Goal: Register for event/course

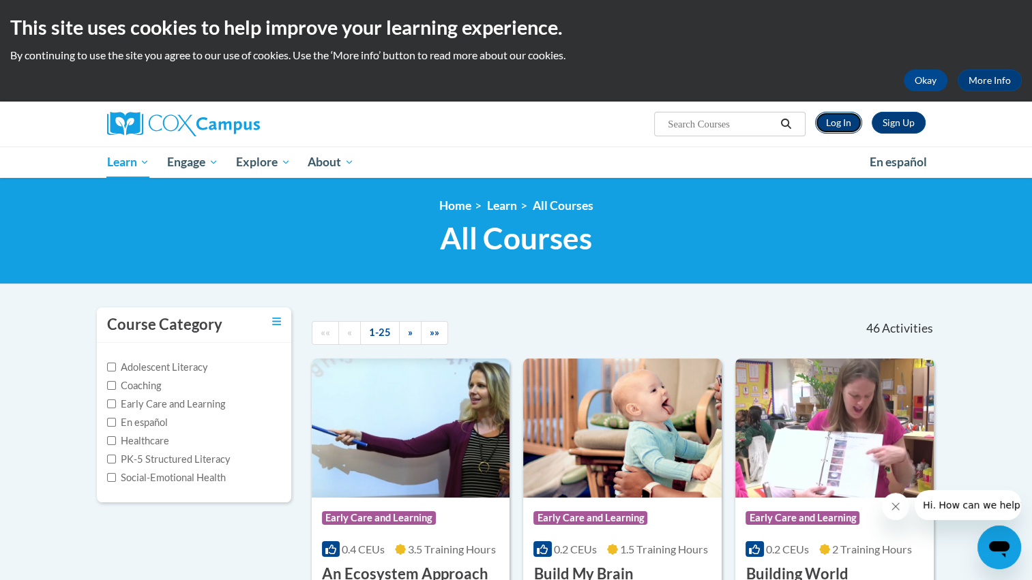
click at [846, 125] on link "Log In" at bounding box center [838, 123] width 47 height 22
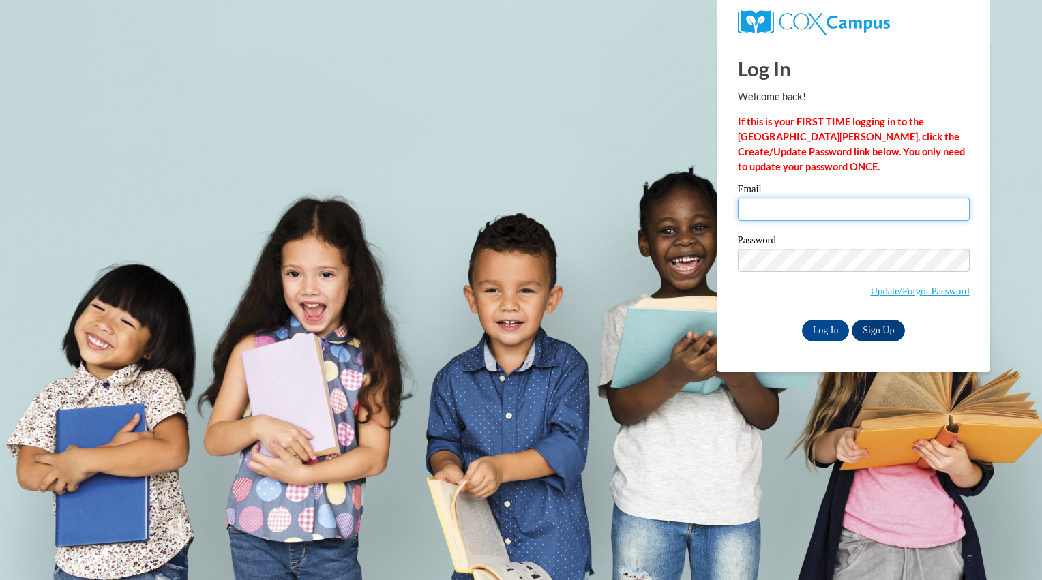
click at [818, 213] on input "Email" at bounding box center [854, 209] width 232 height 23
type input "bobrie13@students.kennesaw.edu"
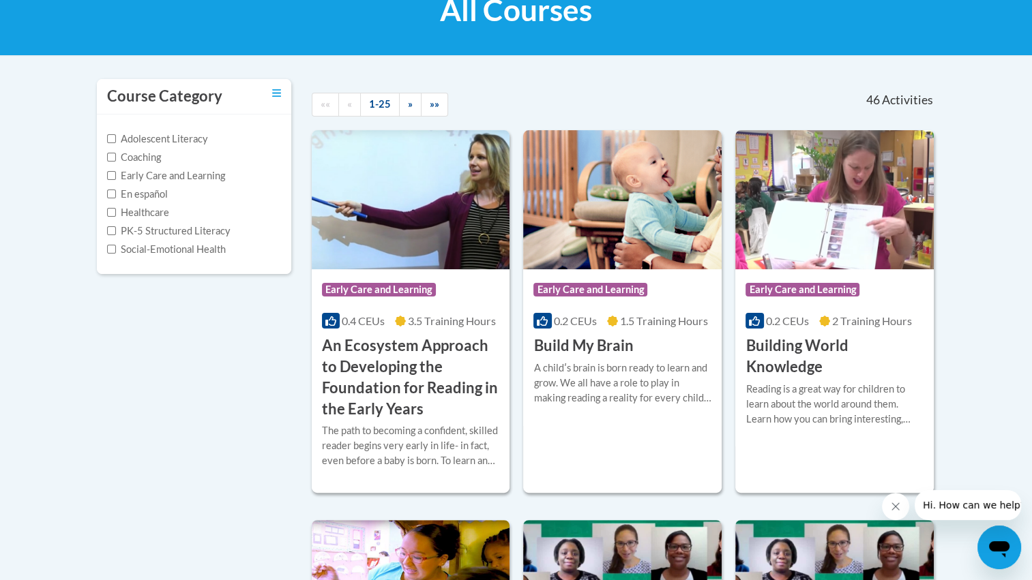
scroll to position [248, 0]
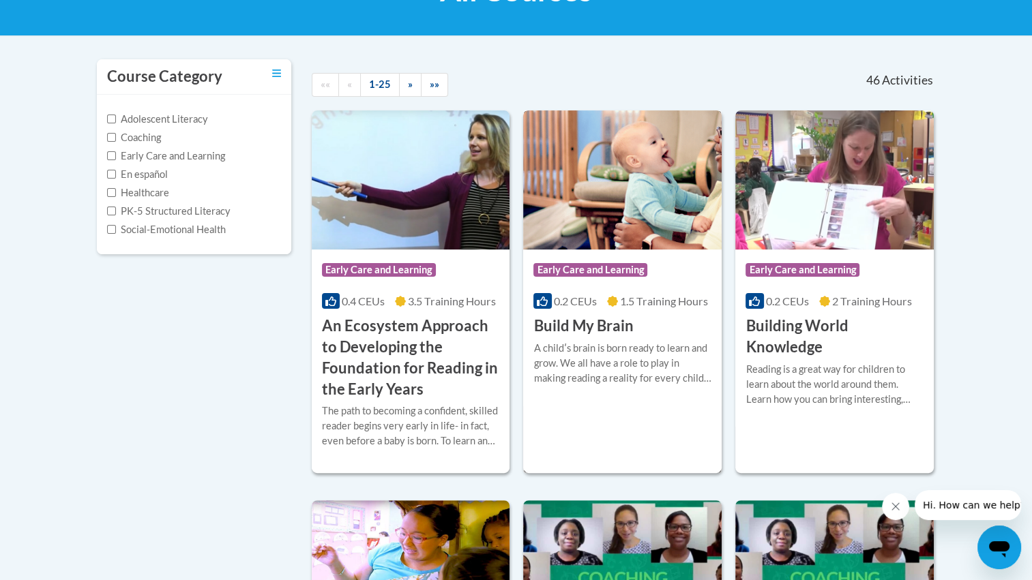
click at [600, 327] on h3 "Build My Brain" at bounding box center [583, 326] width 100 height 21
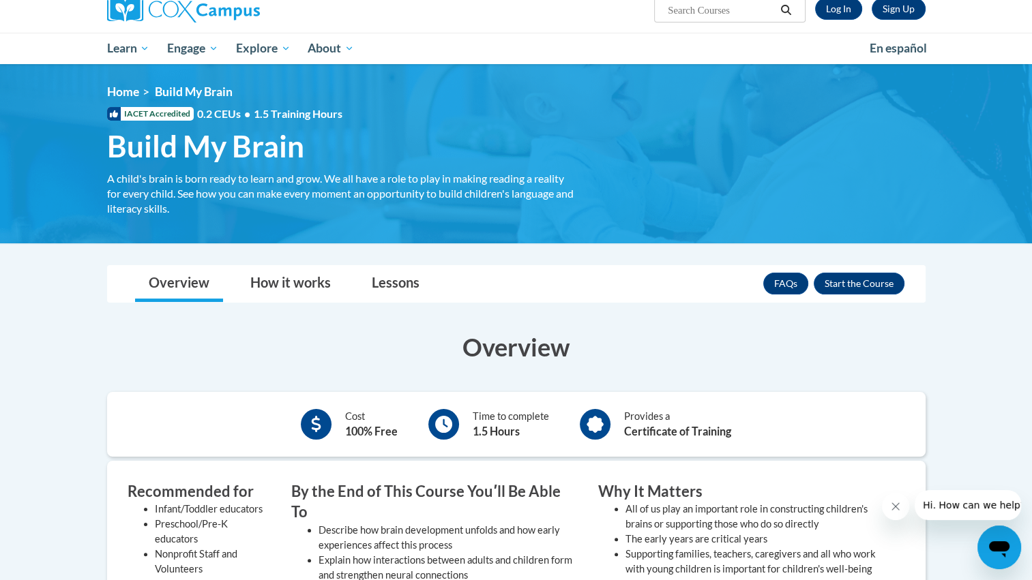
scroll to position [113, 0]
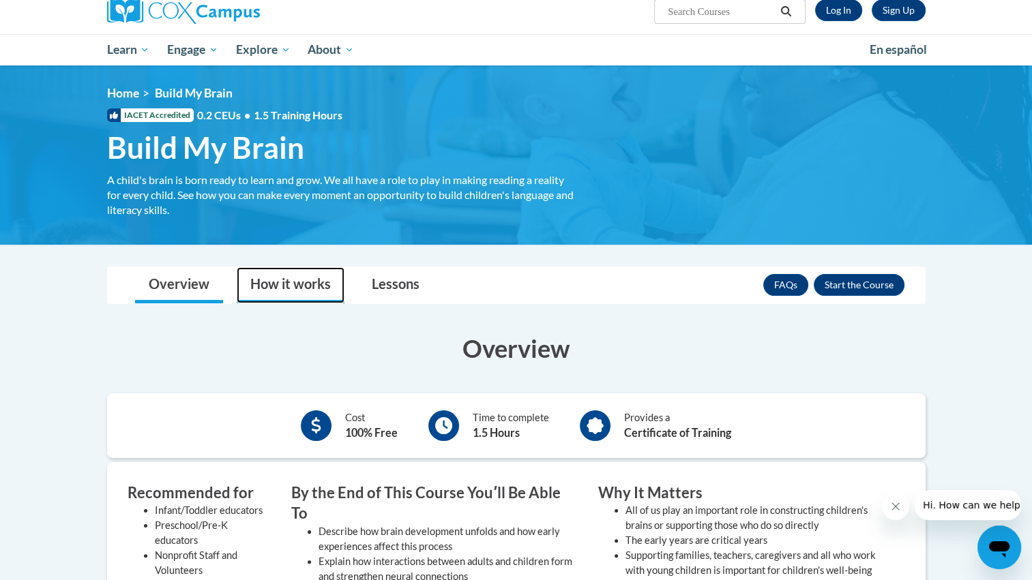
click at [280, 284] on link "How it works" at bounding box center [291, 285] width 108 height 36
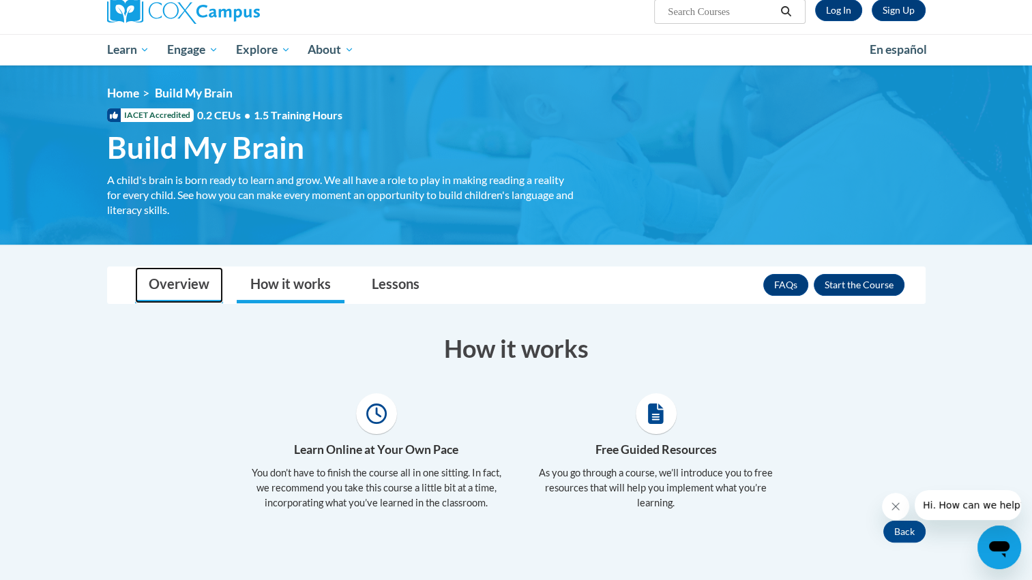
click at [135, 289] on link "Overview" at bounding box center [179, 285] width 88 height 36
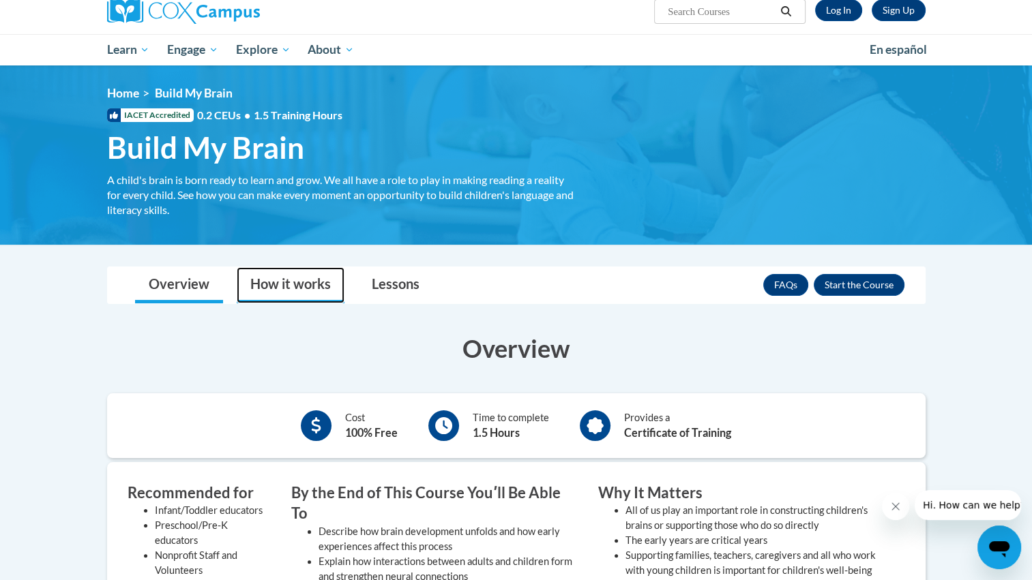
click at [289, 278] on link "How it works" at bounding box center [291, 285] width 108 height 36
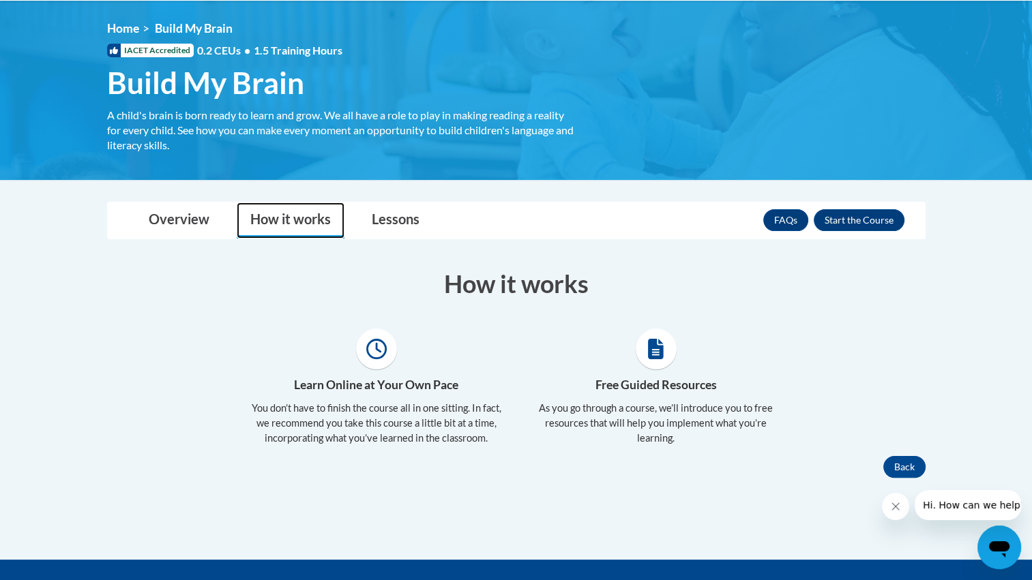
scroll to position [175, 0]
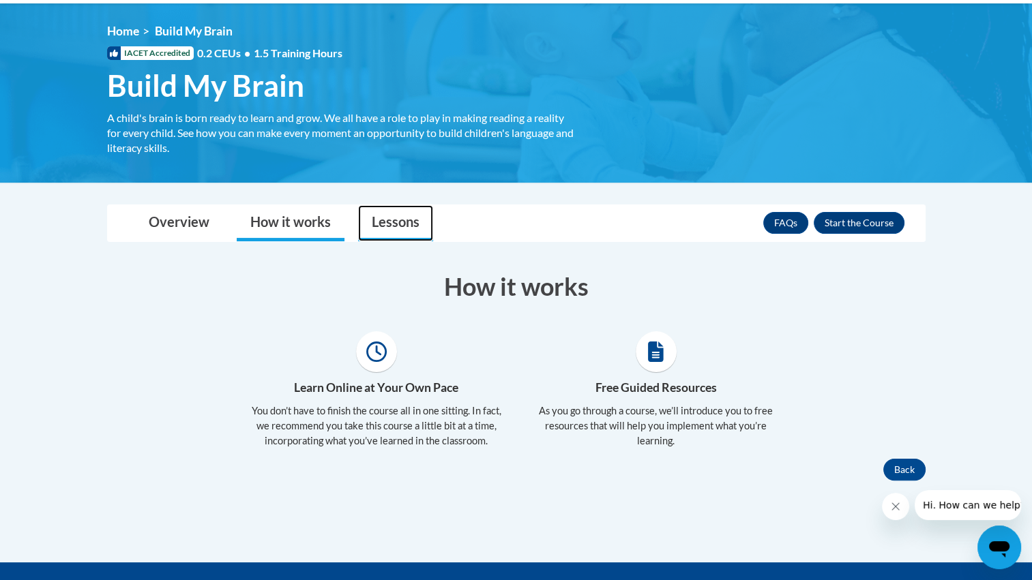
click at [385, 232] on link "Lessons" at bounding box center [395, 223] width 75 height 36
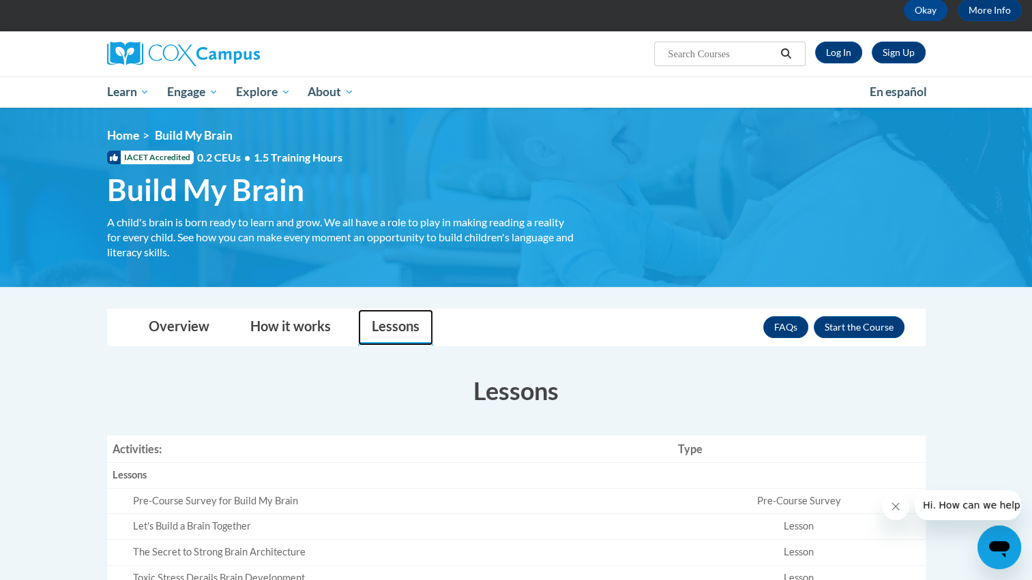
scroll to position [60, 0]
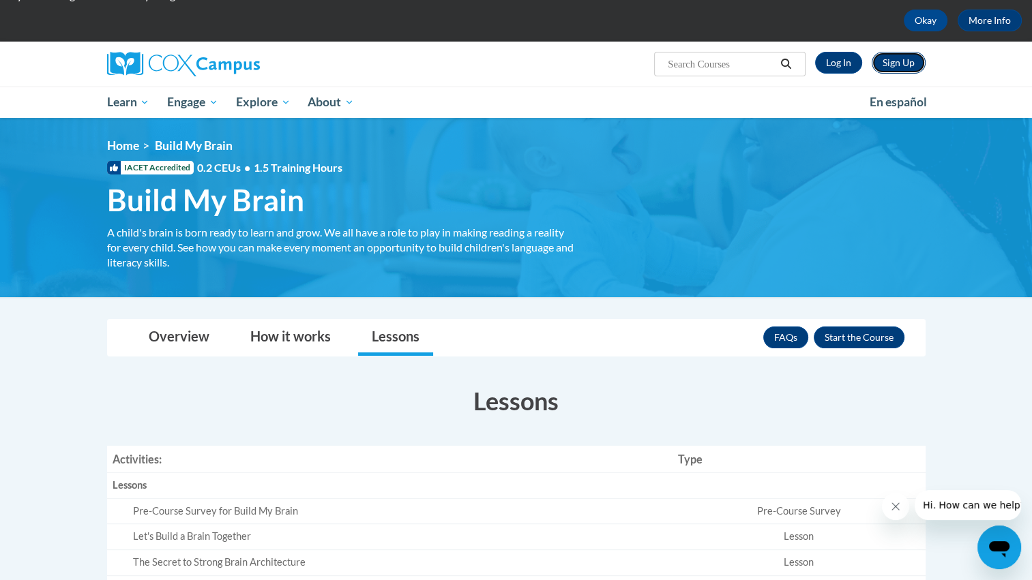
click at [880, 65] on link "Sign Up" at bounding box center [898, 63] width 54 height 22
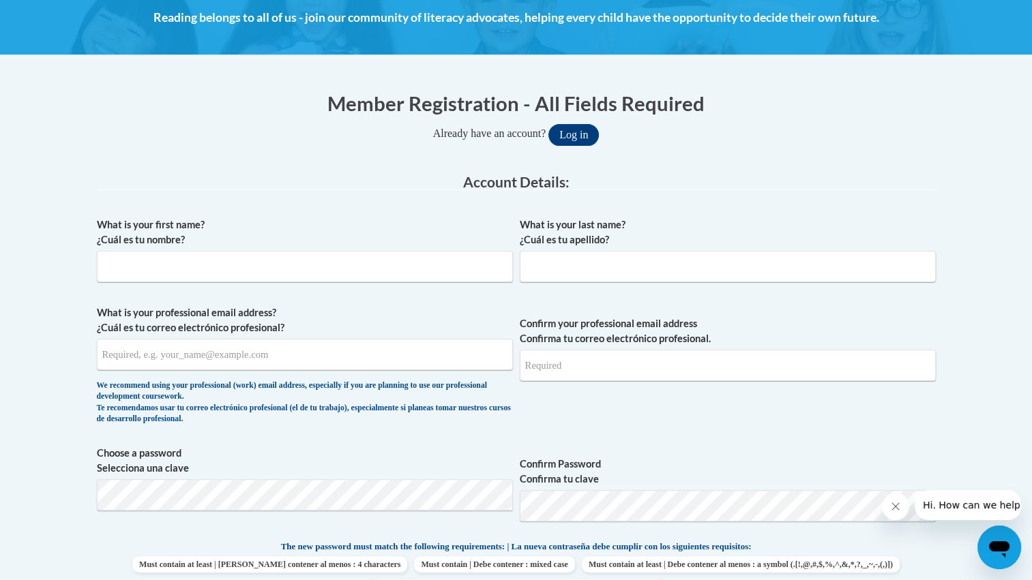
scroll to position [207, 0]
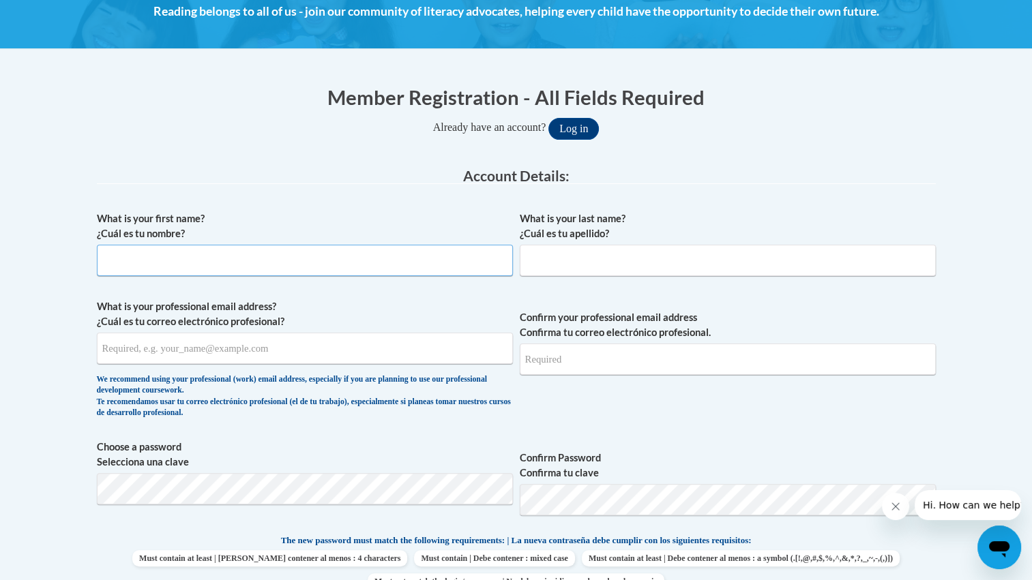
click at [380, 252] on input "What is your first name? ¿Cuál es tu nombre?" at bounding box center [305, 260] width 416 height 31
type input "Bailey"
type input "O'Brien"
type input "bobrie13@students.kennesaw.edu"
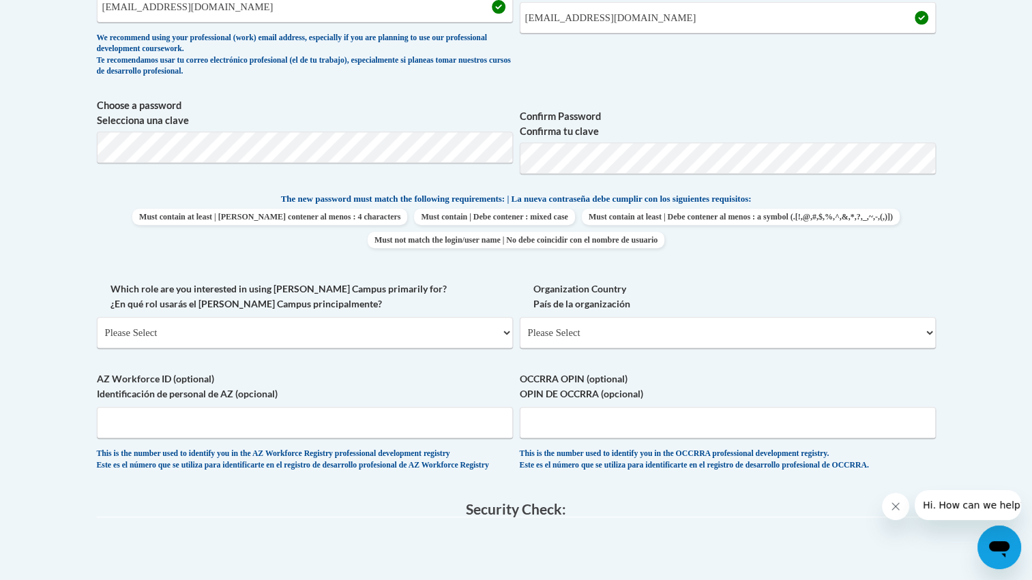
scroll to position [631, 0]
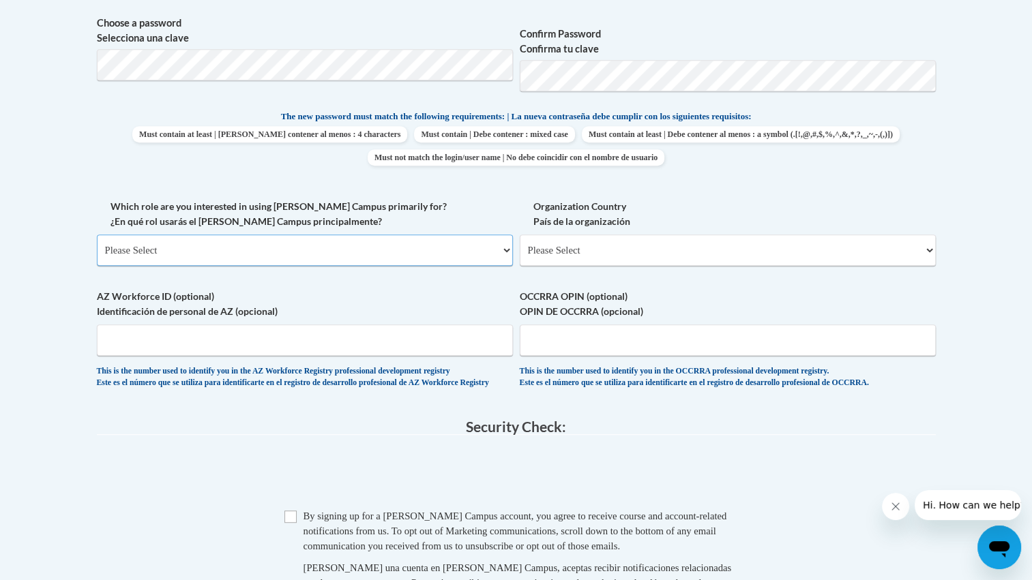
click at [294, 243] on select "Please Select College/University | Colegio/Universidad Community/Nonprofit Part…" at bounding box center [305, 250] width 416 height 31
select select "5a18ea06-2b54-4451-96f2-d152daf9eac5"
click at [97, 235] on select "Please Select College/University | Colegio/Universidad Community/Nonprofit Part…" at bounding box center [305, 250] width 416 height 31
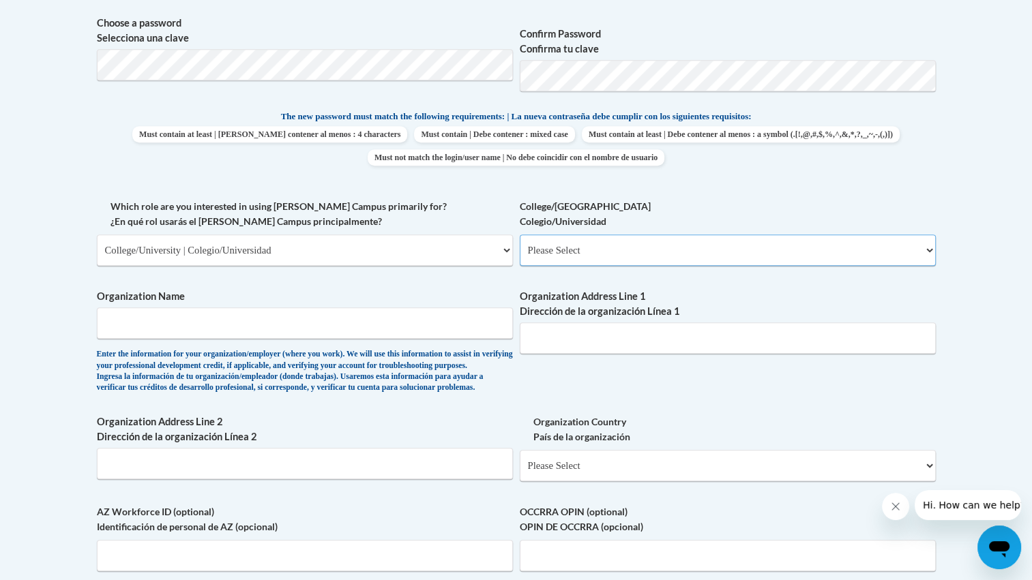
click at [589, 249] on select "Please Select College/University Staff | Empleado universitario College/Univers…" at bounding box center [728, 250] width 416 height 31
select select "99b32b07-cffc-426c-8bf6-0cd77760d84b"
click at [520, 235] on select "Please Select College/University Staff | Empleado universitario College/Univers…" at bounding box center [728, 250] width 416 height 31
click at [417, 327] on input "Organization Name" at bounding box center [305, 323] width 416 height 31
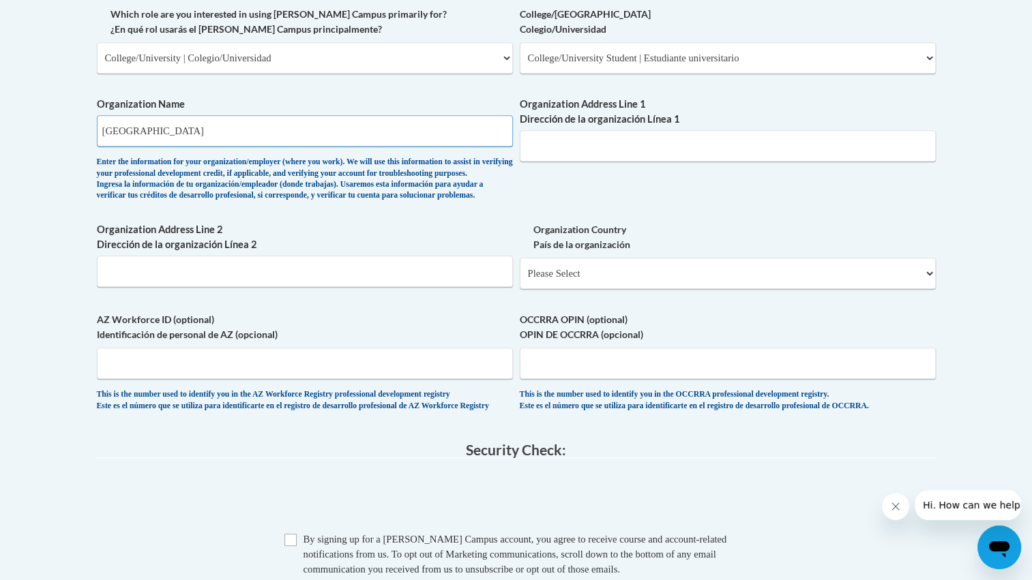
scroll to position [827, 0]
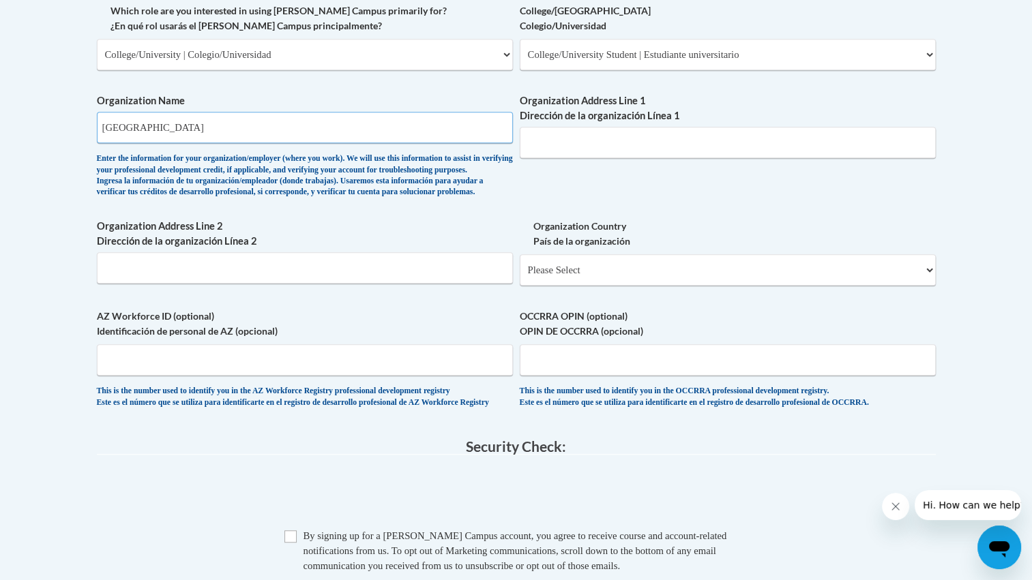
type input "Kennesaw State University"
click at [921, 286] on select "Please Select United States | Estados Unidos Outside of the United States | Fue…" at bounding box center [728, 269] width 416 height 31
select select "ad49bcad-a171-4b2e-b99c-48b446064914"
click at [520, 276] on select "Please Select United States | Estados Unidos Outside of the United States | Fue…" at bounding box center [728, 269] width 416 height 31
select select
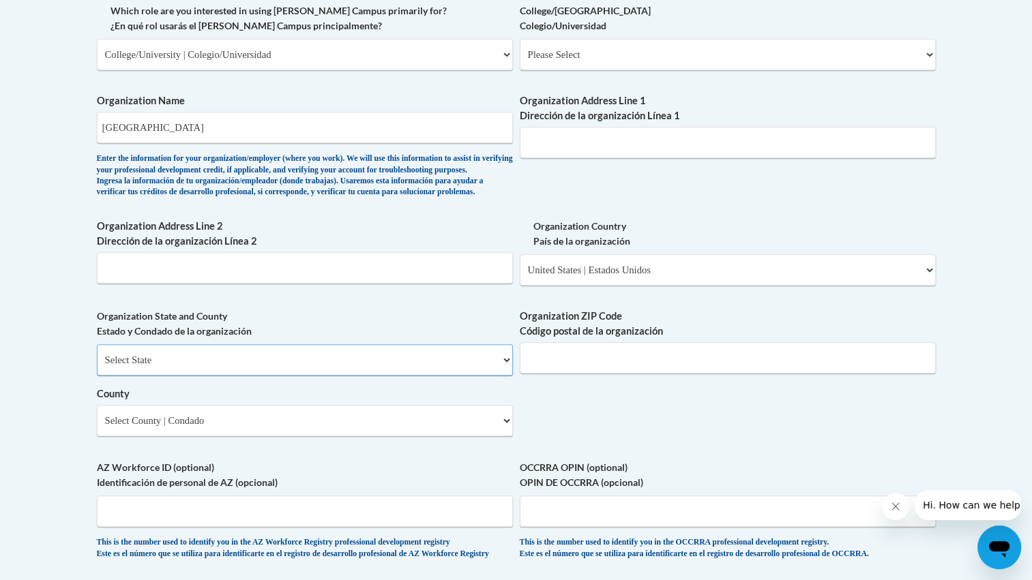
click at [499, 376] on select "Select State Alabama Alaska Arizona Arkansas California Colorado Connecticut De…" at bounding box center [305, 359] width 416 height 31
select select "Georgia"
click at [97, 366] on select "Select State Alabama Alaska Arizona Arkansas California Colorado Connecticut De…" at bounding box center [305, 359] width 416 height 31
click at [509, 436] on select "Select County Appling Atkinson Bacon Baker Baldwin Banks Barrow Bartow Ben Hill…" at bounding box center [305, 420] width 416 height 31
click at [597, 460] on div "What is your first name? ¿Cuál es tu nombre? Bailey What is your last name? ¿Cu…" at bounding box center [516, 79] width 839 height 989
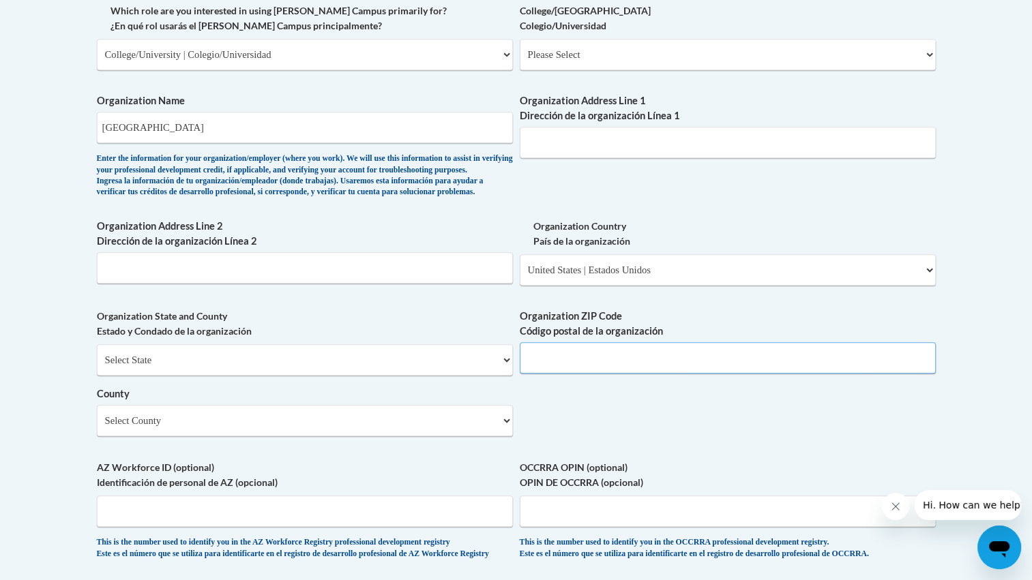
click at [761, 374] on input "Organization ZIP Code Código postal de la organización" at bounding box center [728, 357] width 416 height 31
type input "30144"
click at [505, 436] on select "Select County Appling Atkinson Bacon Baker Baldwin Banks Barrow Bartow Ben Hill…" at bounding box center [305, 420] width 416 height 31
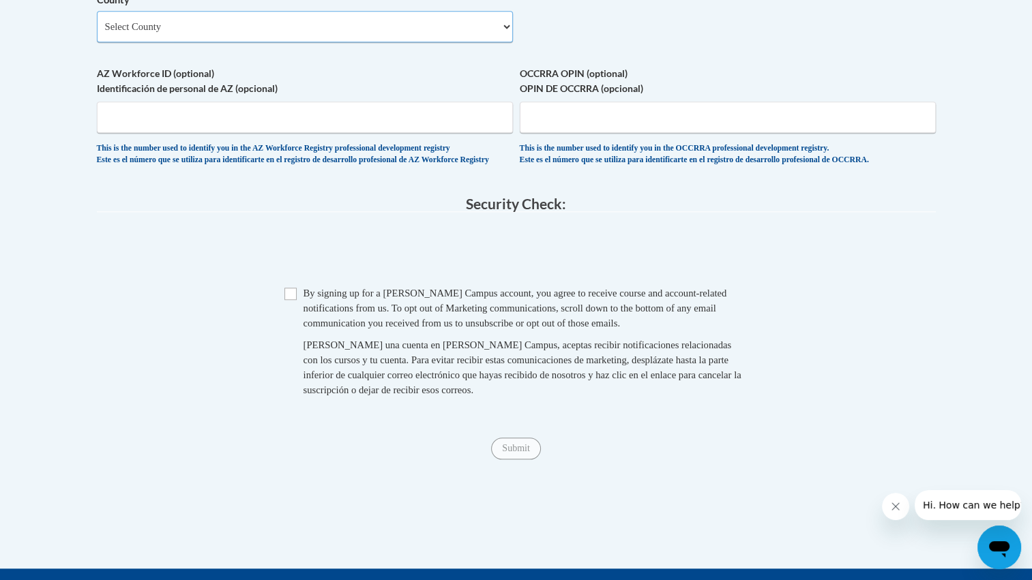
click at [488, 42] on select "Select County Appling Atkinson Bacon Baker Baldwin Banks Barrow Bartow Ben Hill…" at bounding box center [305, 26] width 416 height 31
select select "Cobb"
click at [97, 33] on select "Select County Appling Atkinson Bacon Baker Baldwin Banks Barrow Bartow Ben Hill…" at bounding box center [305, 26] width 416 height 31
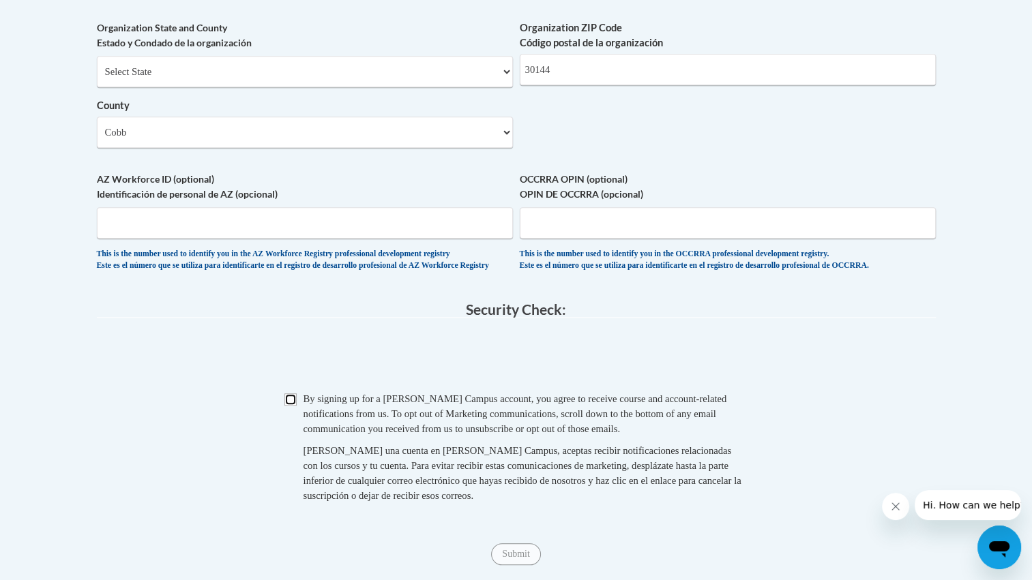
click at [289, 406] on input "Checkbox" at bounding box center [290, 399] width 12 height 12
checkbox input "true"
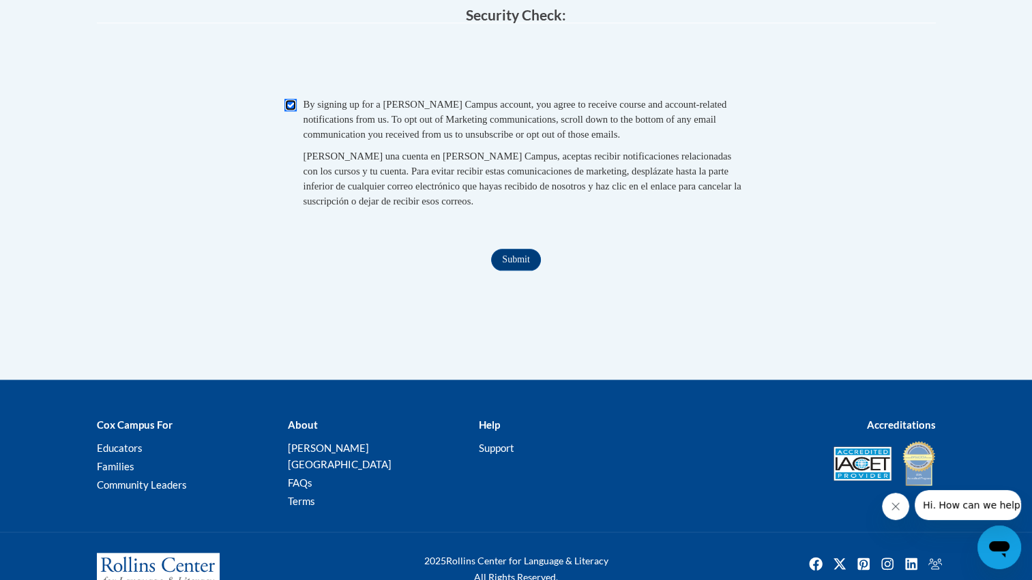
scroll to position [1418, 0]
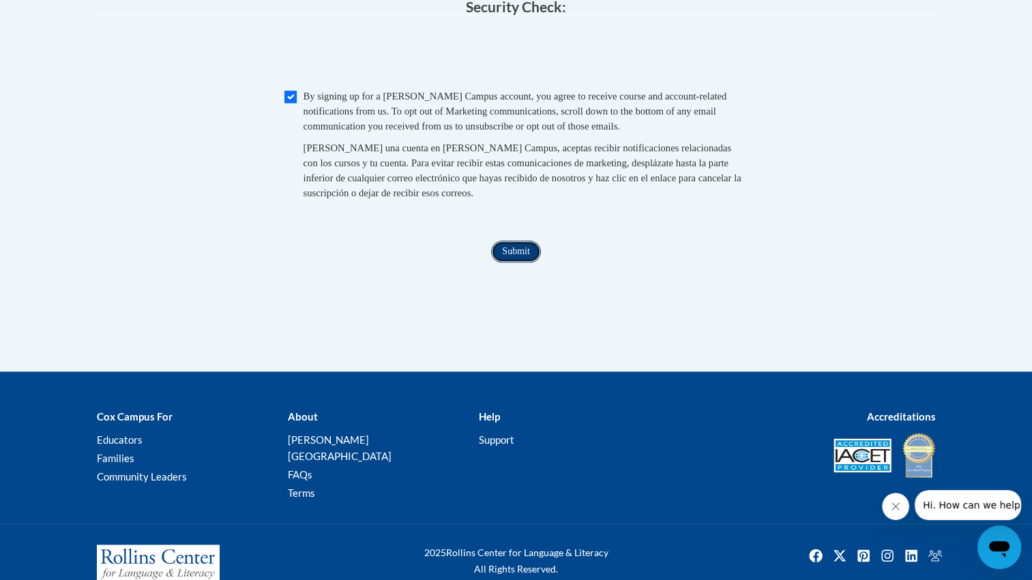
click at [513, 263] on input "Submit" at bounding box center [515, 252] width 49 height 22
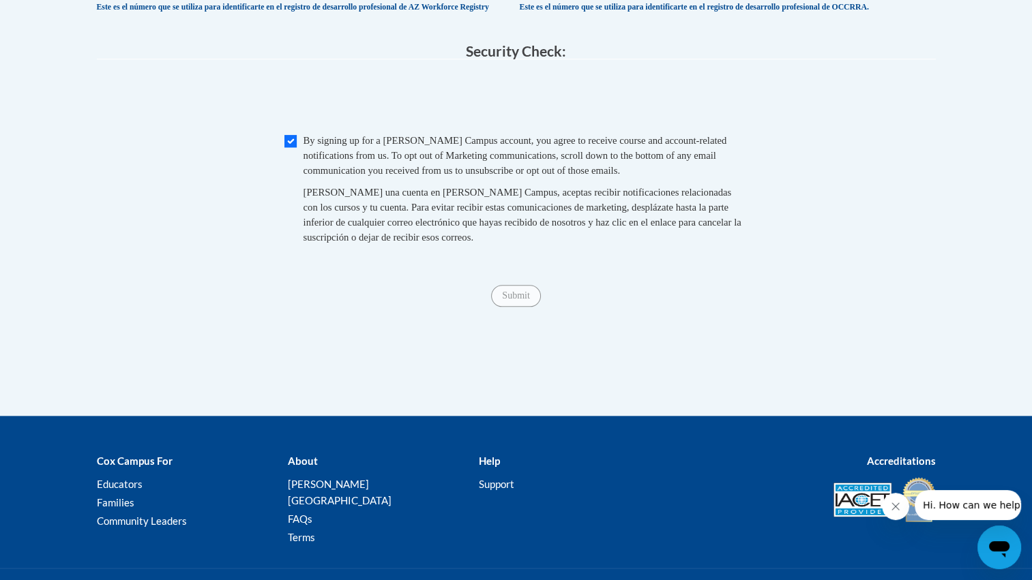
scroll to position [1467, 0]
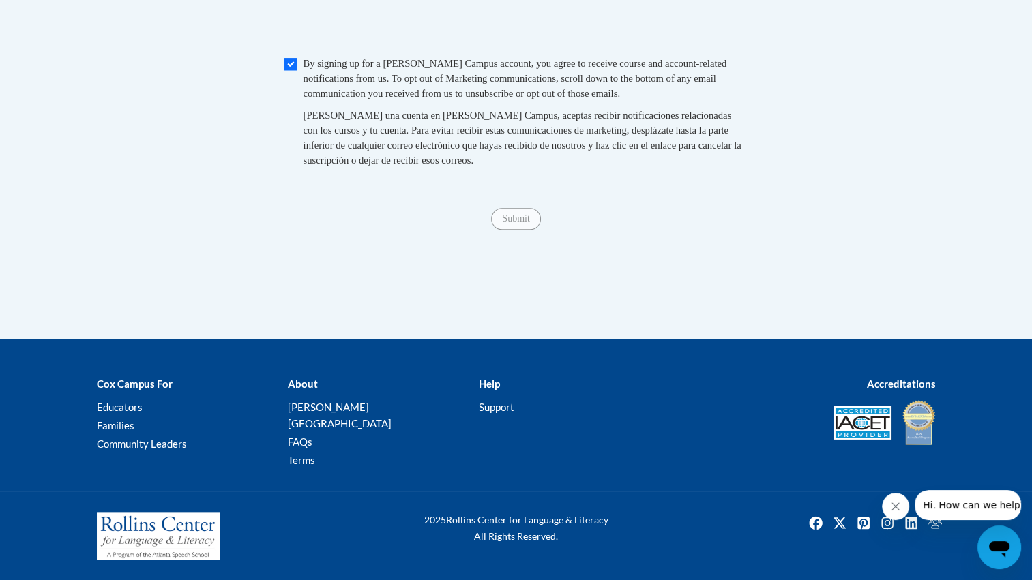
type input "1000 Chastain rd NW"
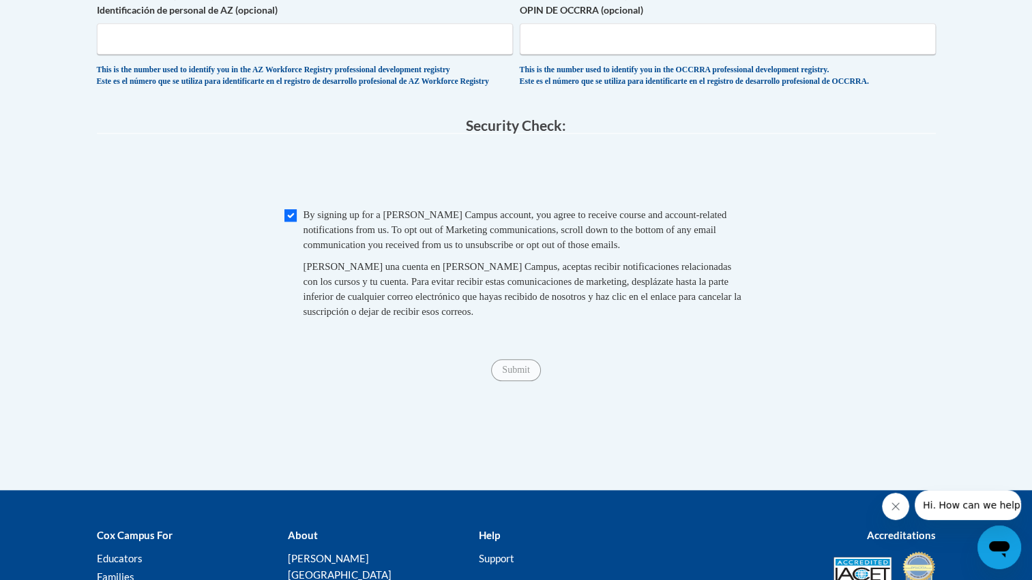
scroll to position [1287, 0]
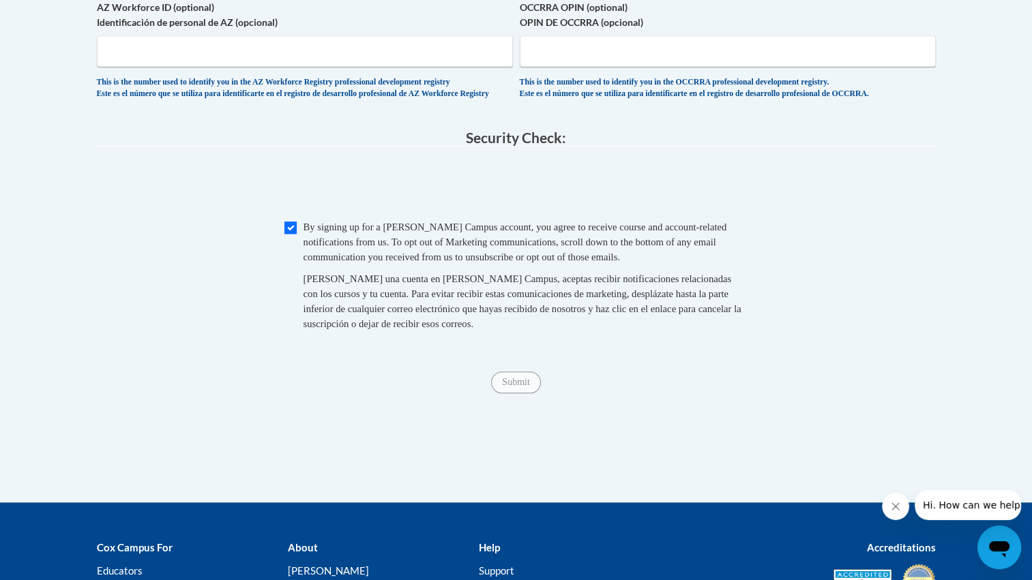
click at [751, 362] on fieldset "Security Check: Enter the security code + = TextBox Checkbox" at bounding box center [516, 246] width 839 height 232
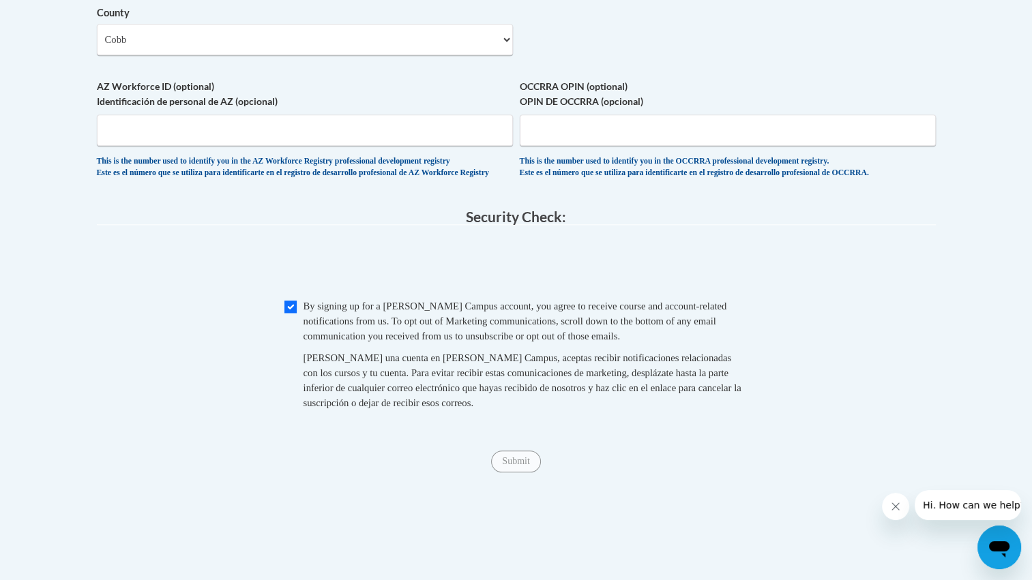
scroll to position [1203, 0]
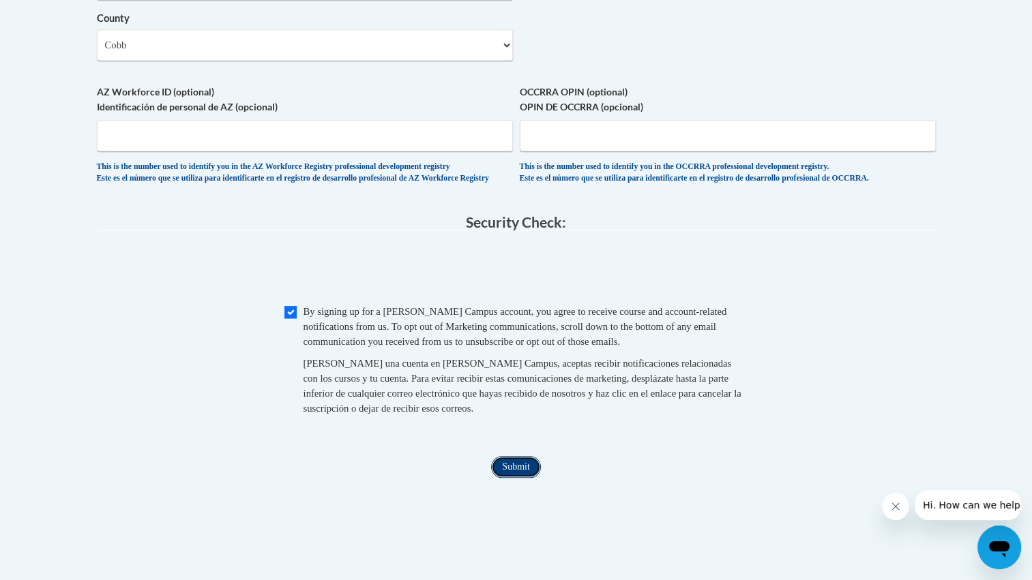
click at [518, 478] on input "Submit" at bounding box center [515, 467] width 49 height 22
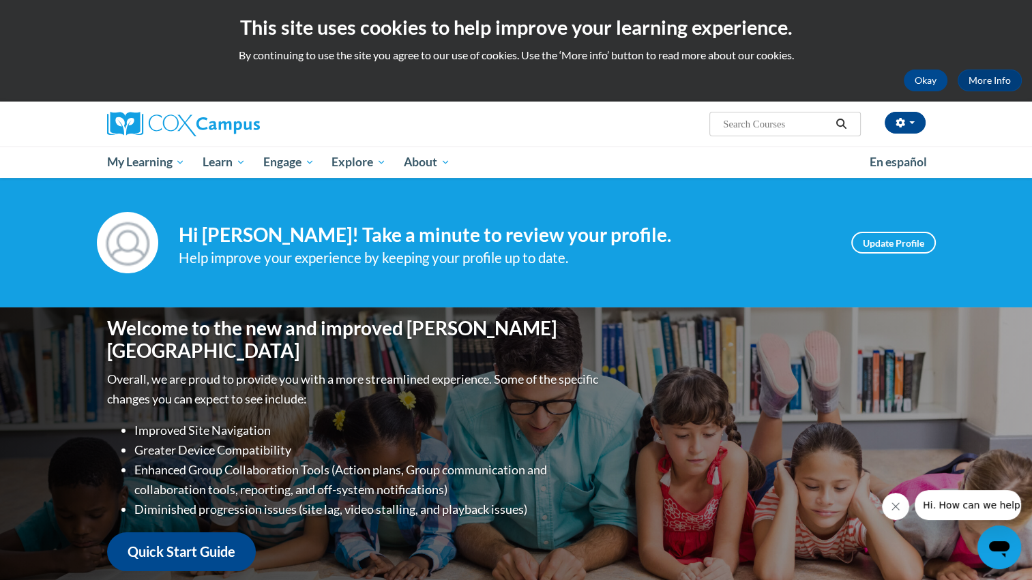
click at [762, 132] on input "Search..." at bounding box center [775, 124] width 109 height 16
type input "build my braib"
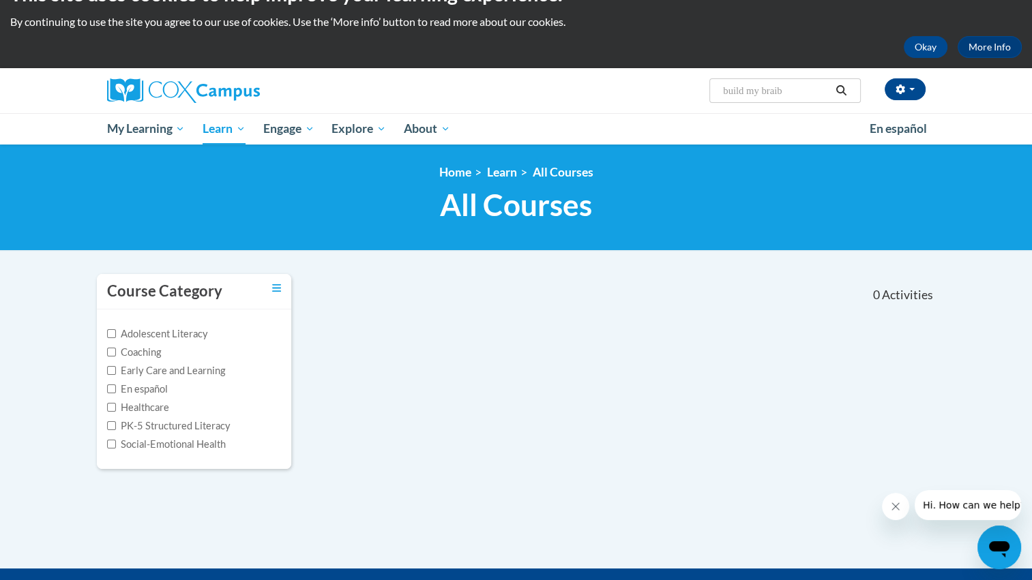
scroll to position [25, 0]
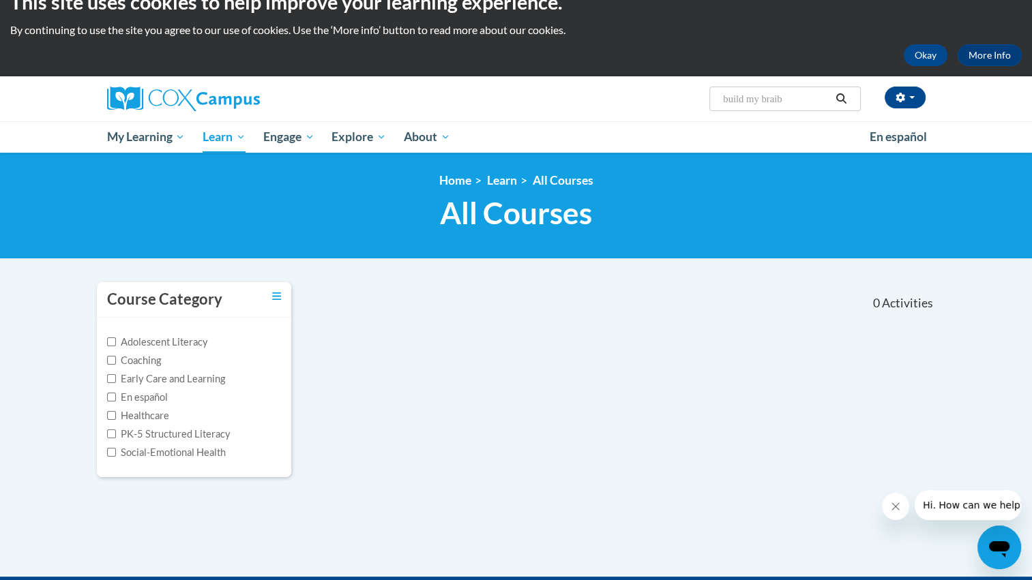
click at [790, 94] on input "build my braib" at bounding box center [775, 99] width 109 height 16
type input "build my brain"
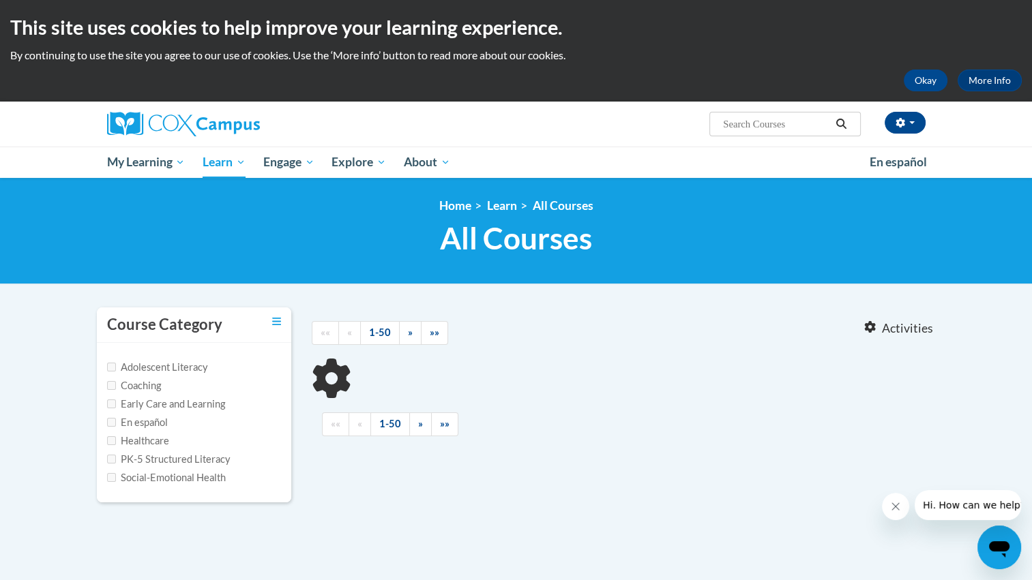
type input "build my brain"
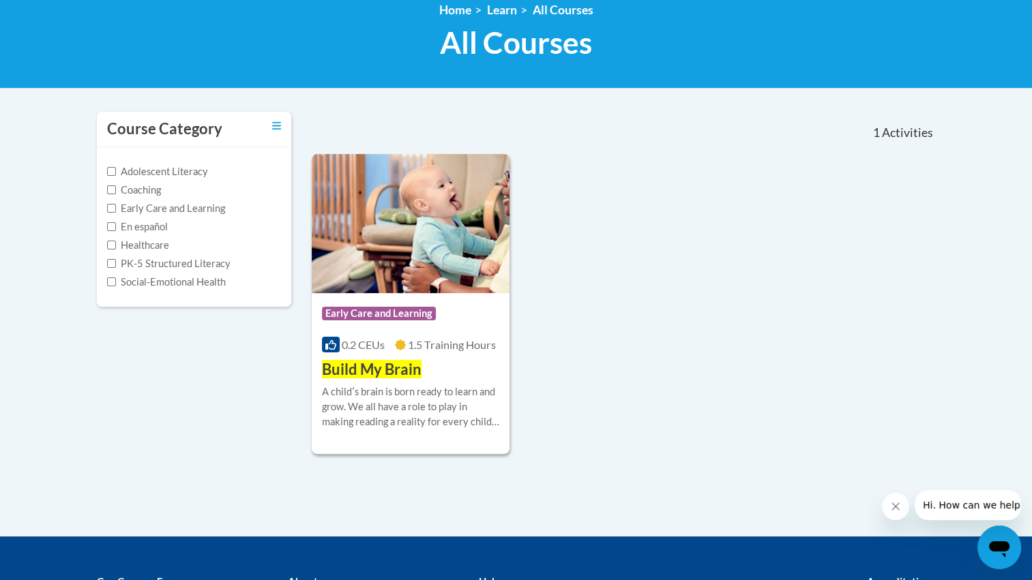
scroll to position [210, 0]
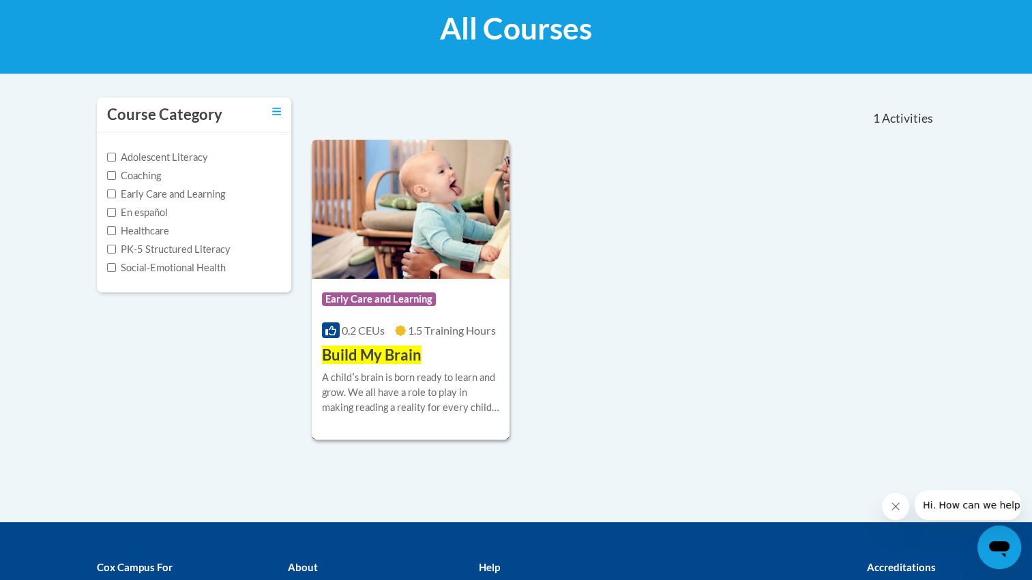
click at [423, 374] on div "A childʹs brain is born ready to learn and grow. We all have a role to play in …" at bounding box center [411, 392] width 178 height 45
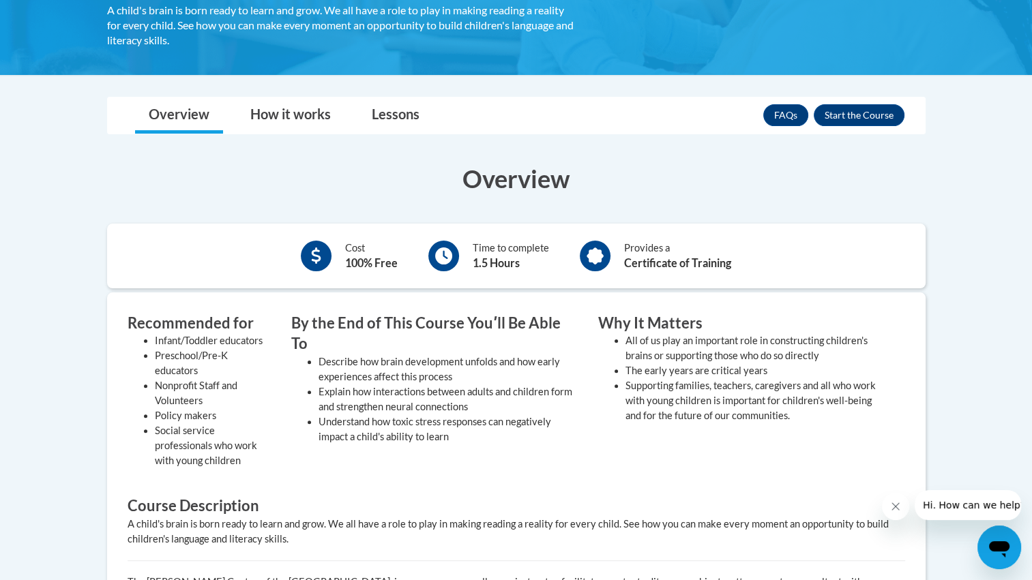
scroll to position [290, 0]
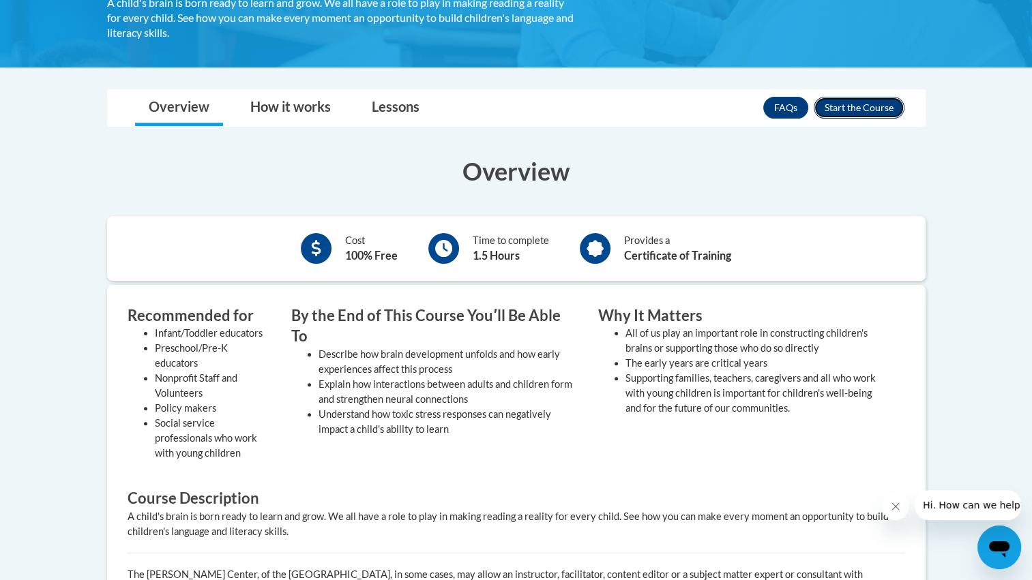
click at [860, 109] on button "Enroll" at bounding box center [858, 108] width 91 height 22
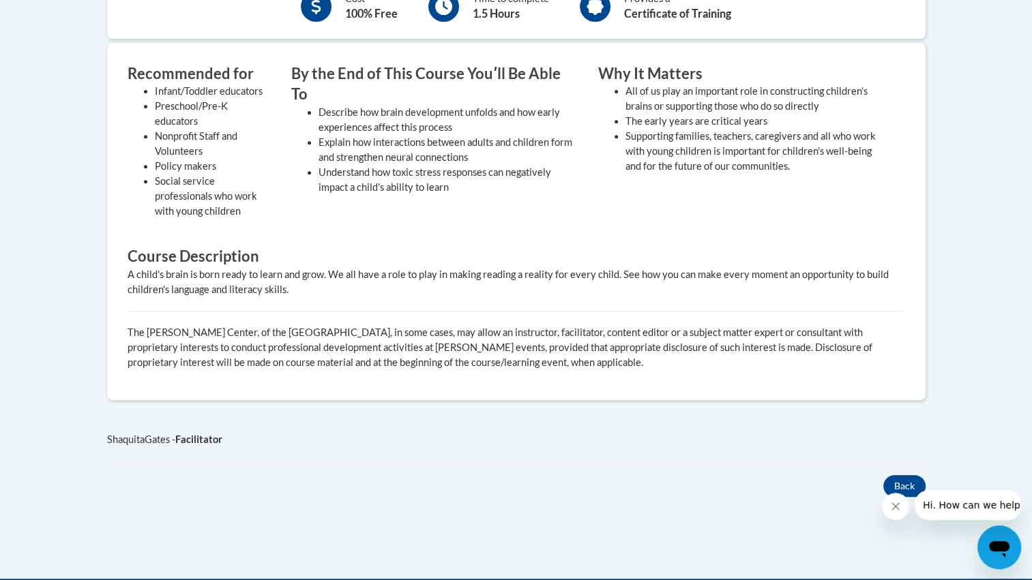
click at [952, 385] on body "This site uses cookies to help improve your learning experience. By continuing …" at bounding box center [516, 144] width 1032 height 1352
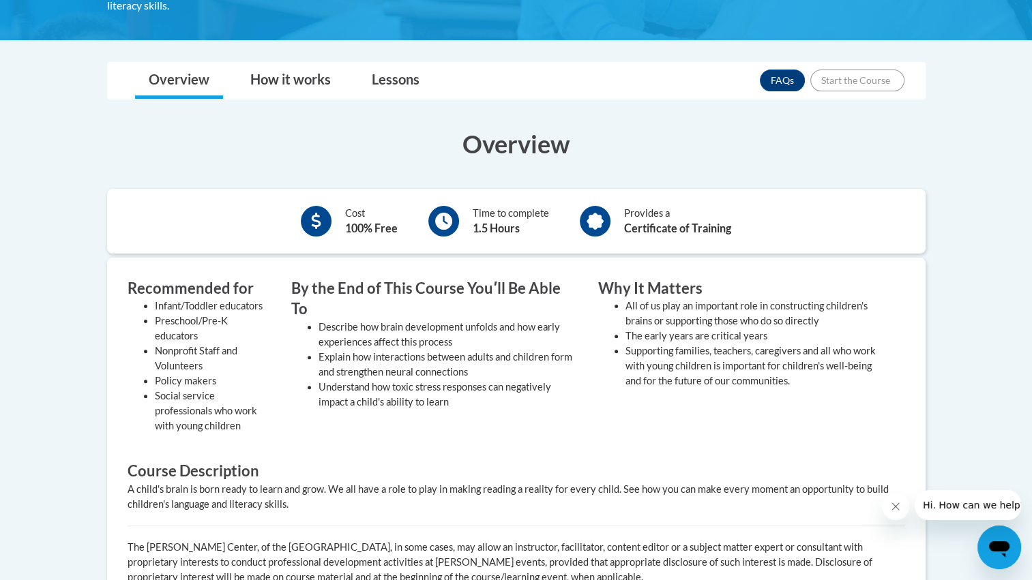
scroll to position [316, 0]
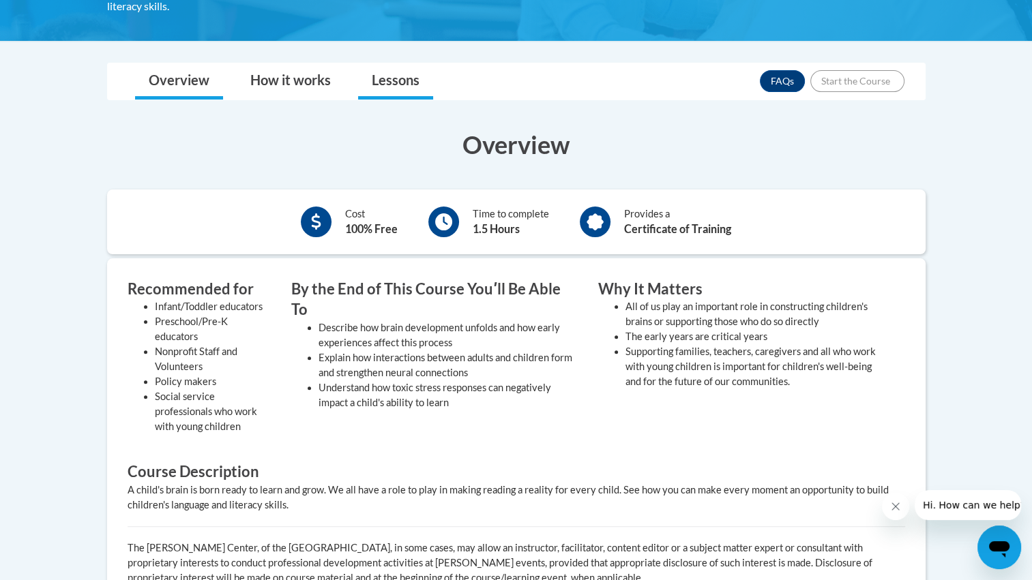
click at [389, 88] on link "Lessons" at bounding box center [395, 81] width 75 height 36
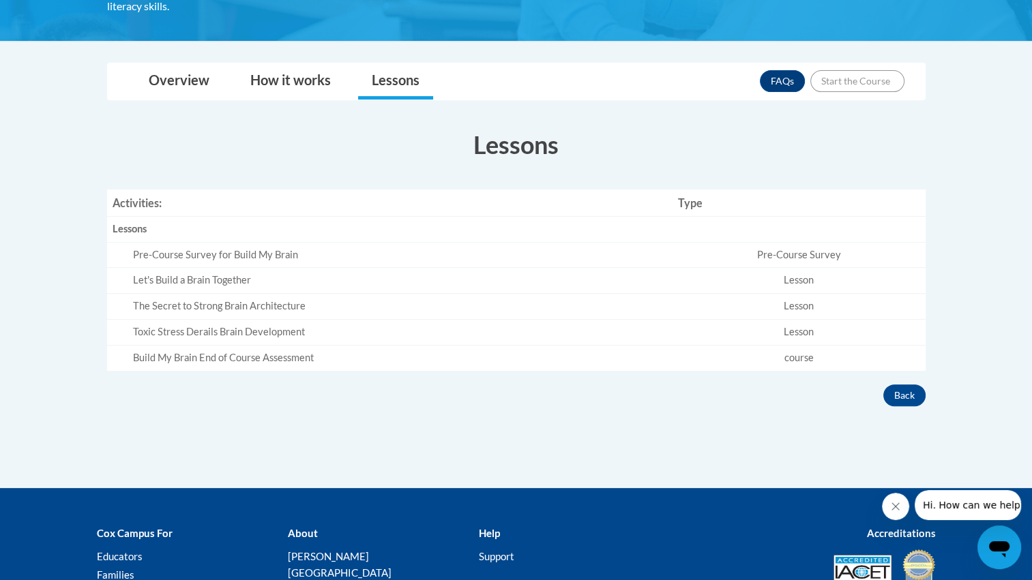
click at [842, 249] on td "Pre-Course Survey" at bounding box center [798, 255] width 253 height 26
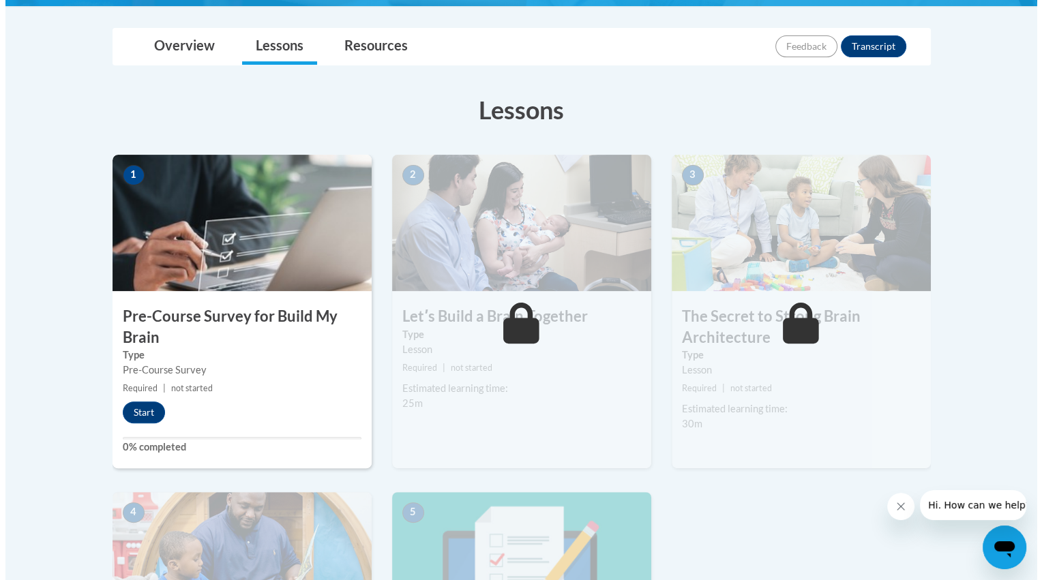
scroll to position [322, 0]
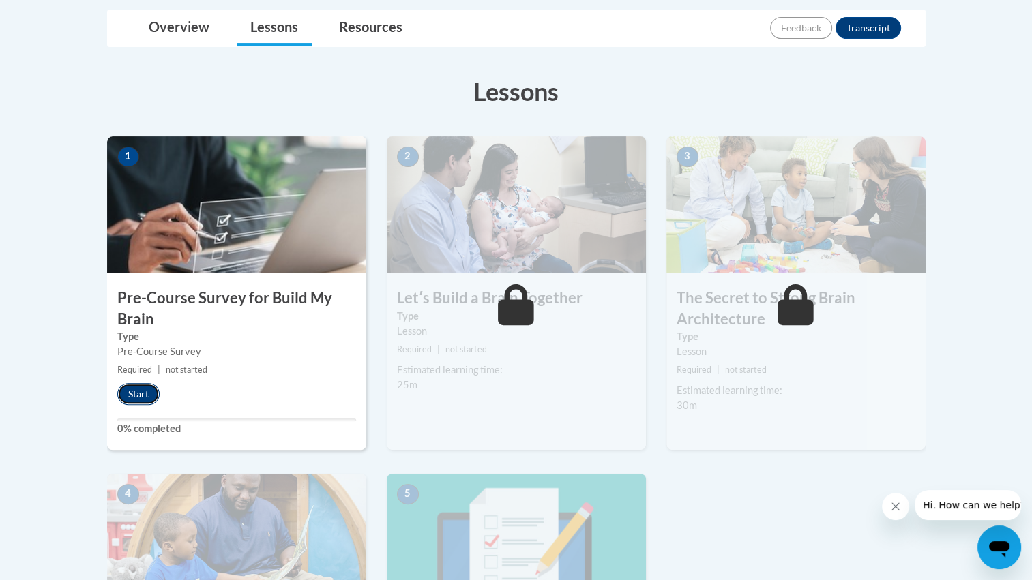
click at [143, 392] on button "Start" at bounding box center [138, 394] width 42 height 22
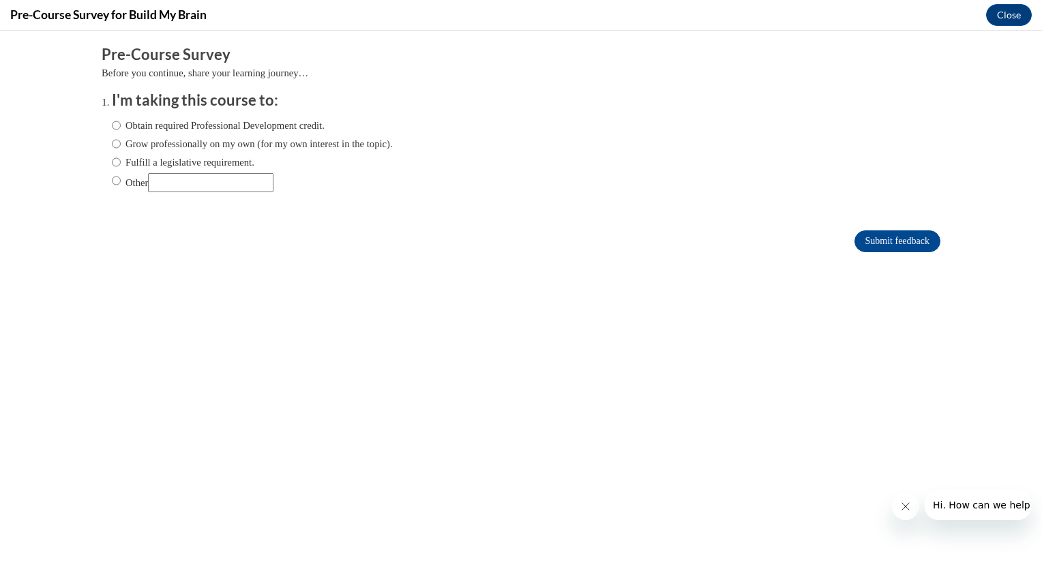
scroll to position [0, 0]
click at [112, 126] on input "Obtain required Professional Development credit." at bounding box center [116, 125] width 9 height 15
radio input "true"
click at [854, 242] on input "Submit feedback" at bounding box center [897, 241] width 86 height 22
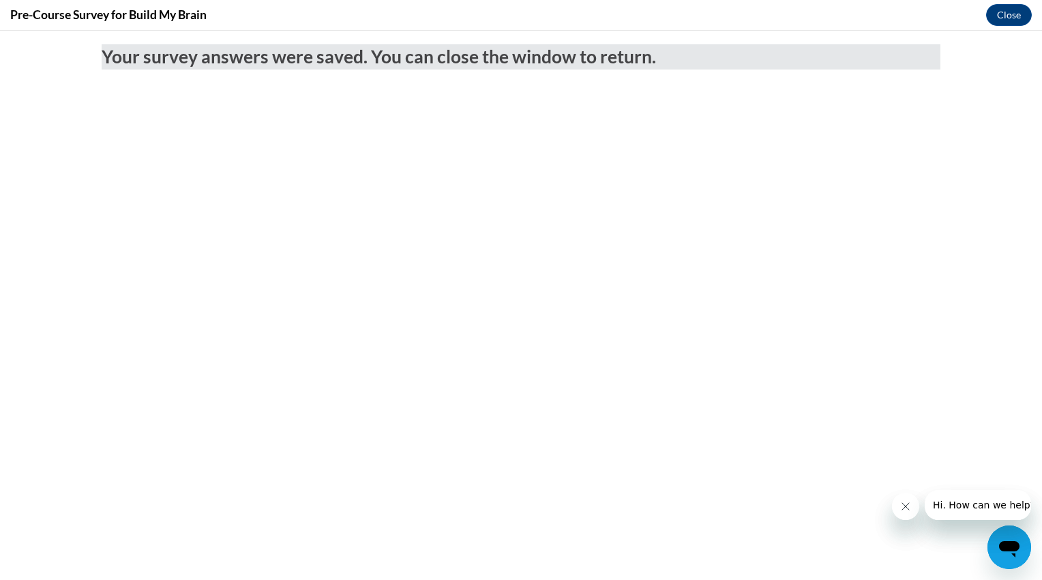
click at [897, 501] on button "Close message from company" at bounding box center [904, 506] width 27 height 27
click at [906, 506] on icon "Close message from company" at bounding box center [904, 506] width 11 height 11
click at [1009, 11] on button "Close" at bounding box center [1009, 15] width 46 height 22
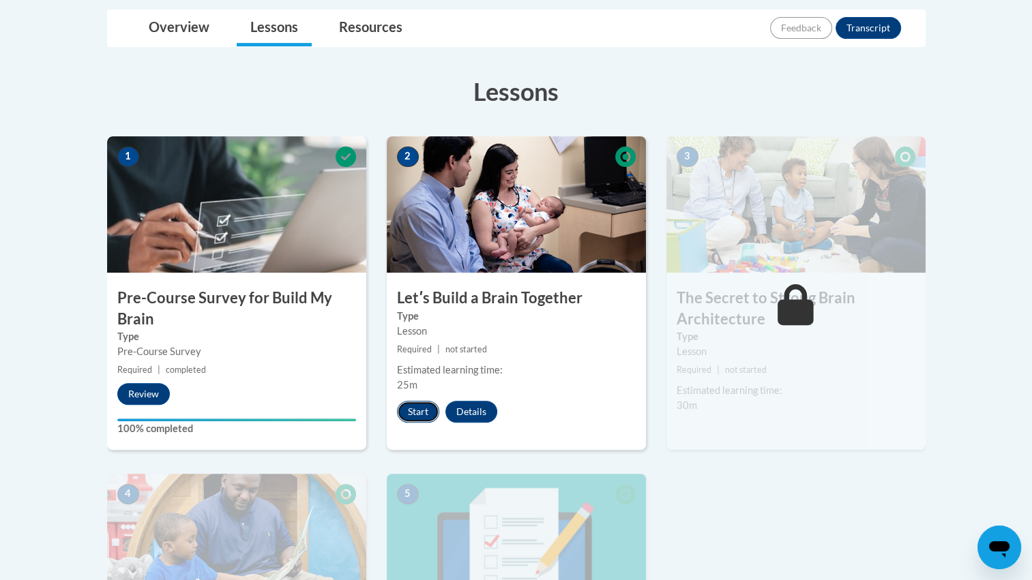
click at [417, 409] on button "Start" at bounding box center [418, 412] width 42 height 22
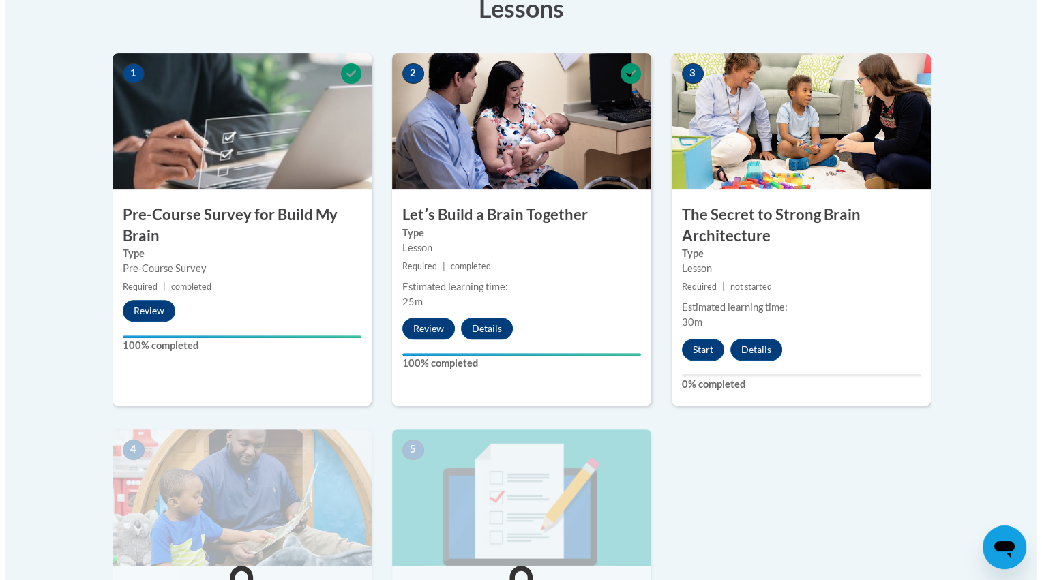
scroll to position [401, 0]
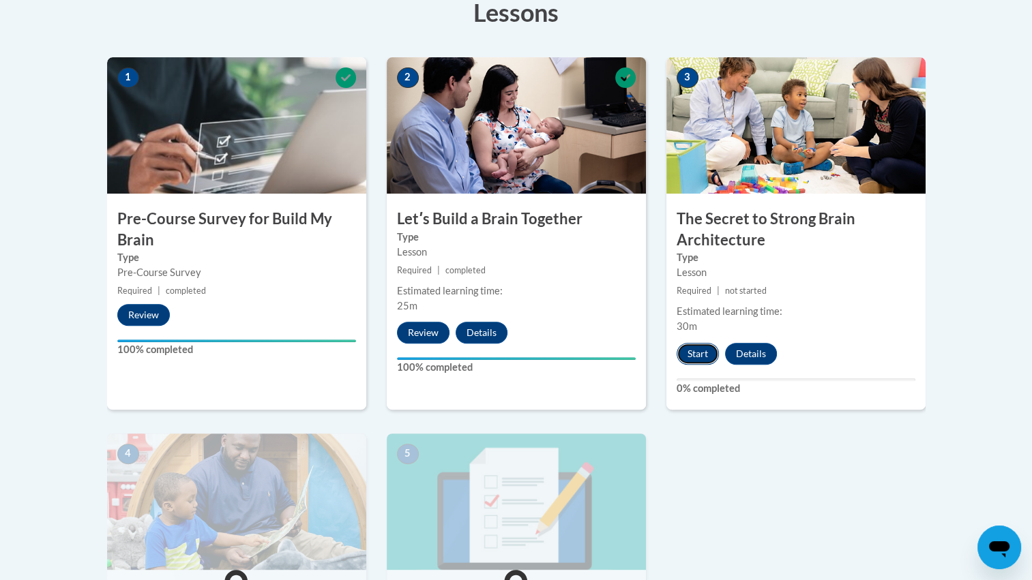
click at [702, 344] on button "Start" at bounding box center [697, 354] width 42 height 22
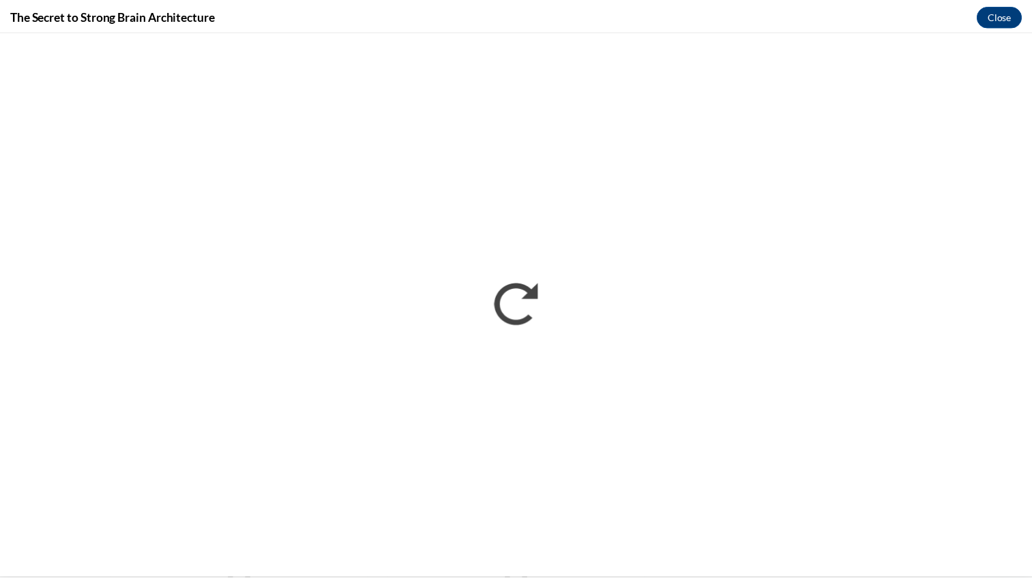
scroll to position [0, 0]
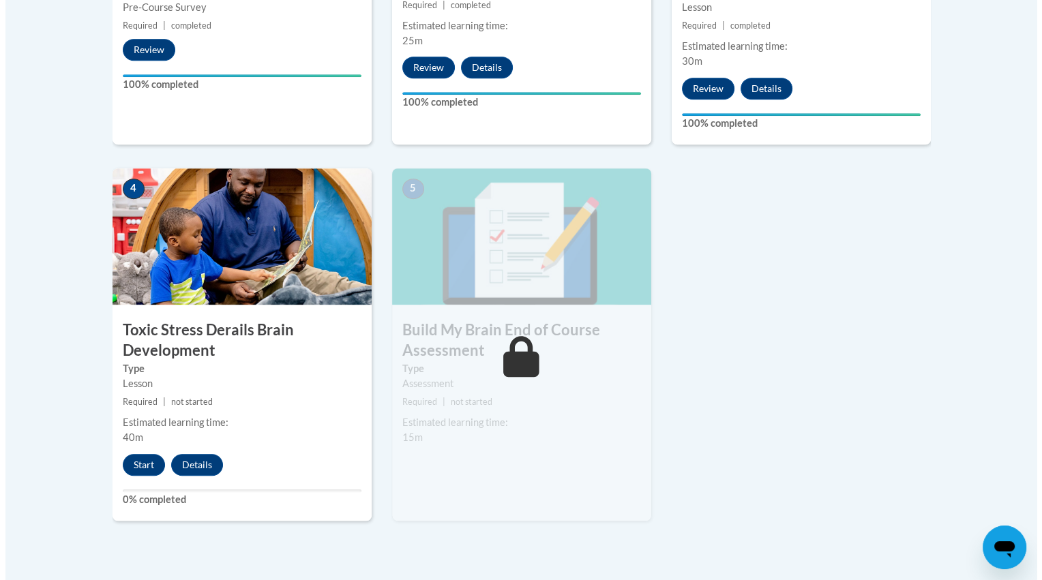
scroll to position [659, 0]
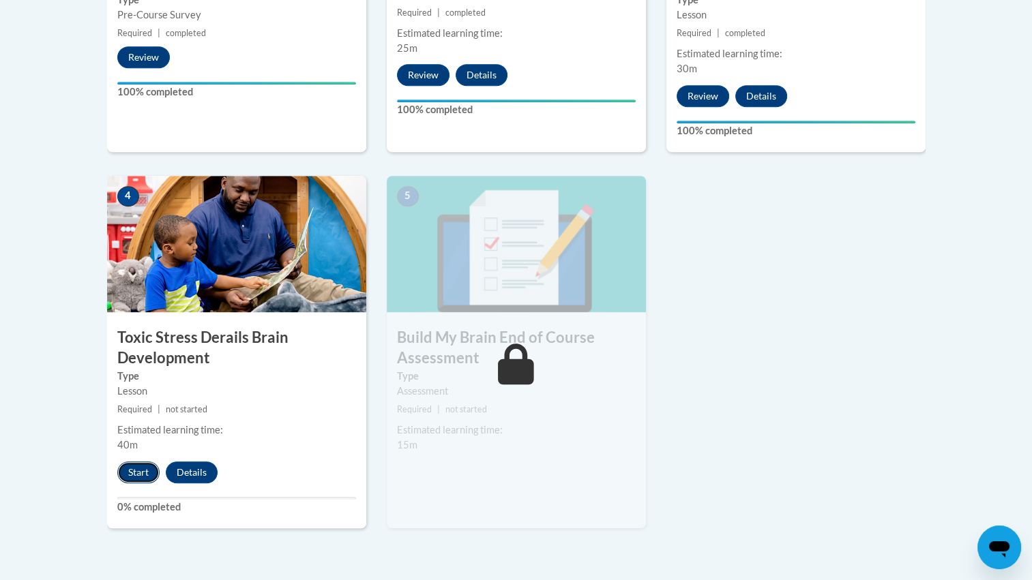
click at [142, 469] on button "Start" at bounding box center [138, 473] width 42 height 22
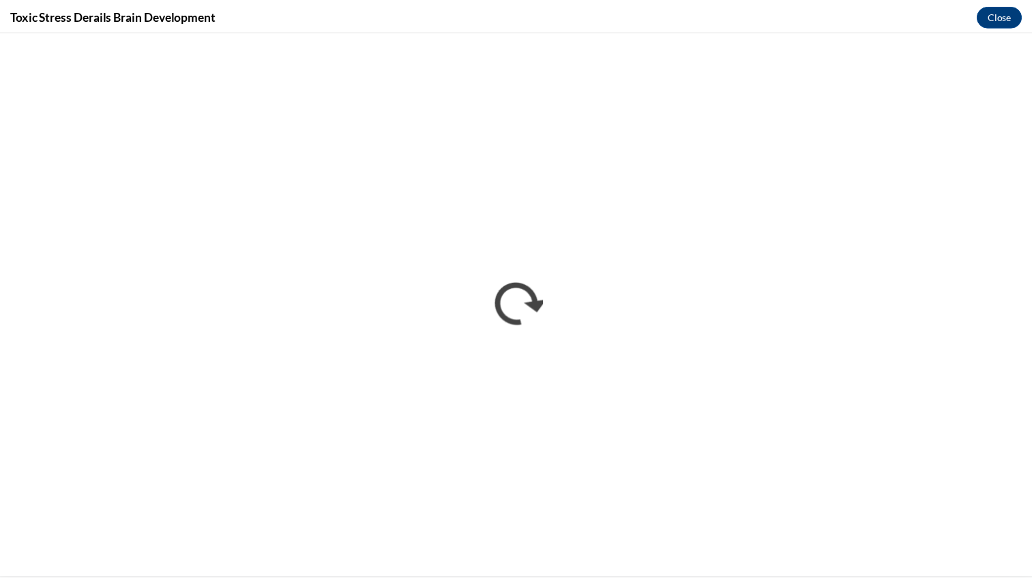
scroll to position [0, 0]
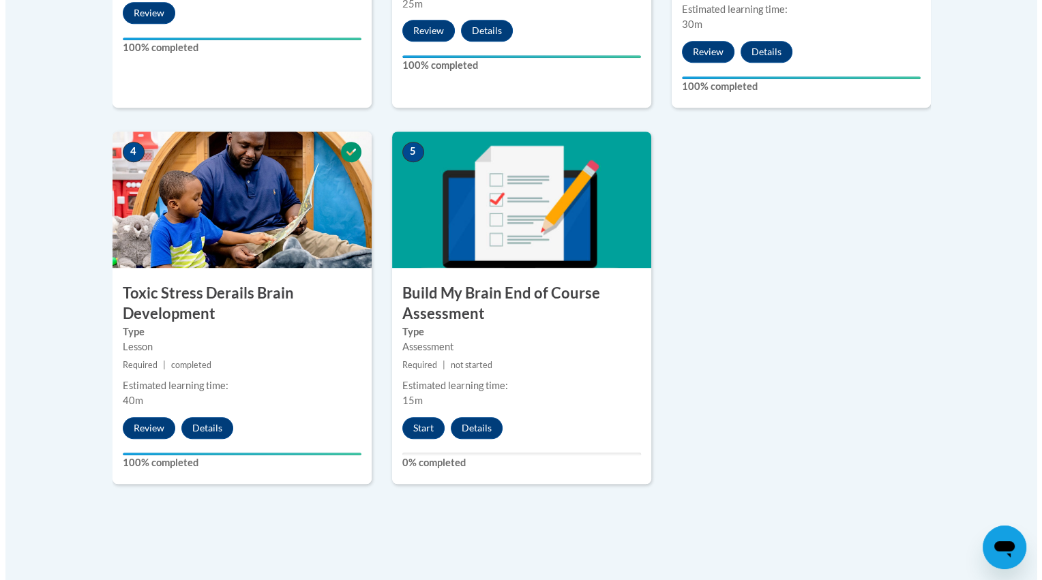
scroll to position [704, 0]
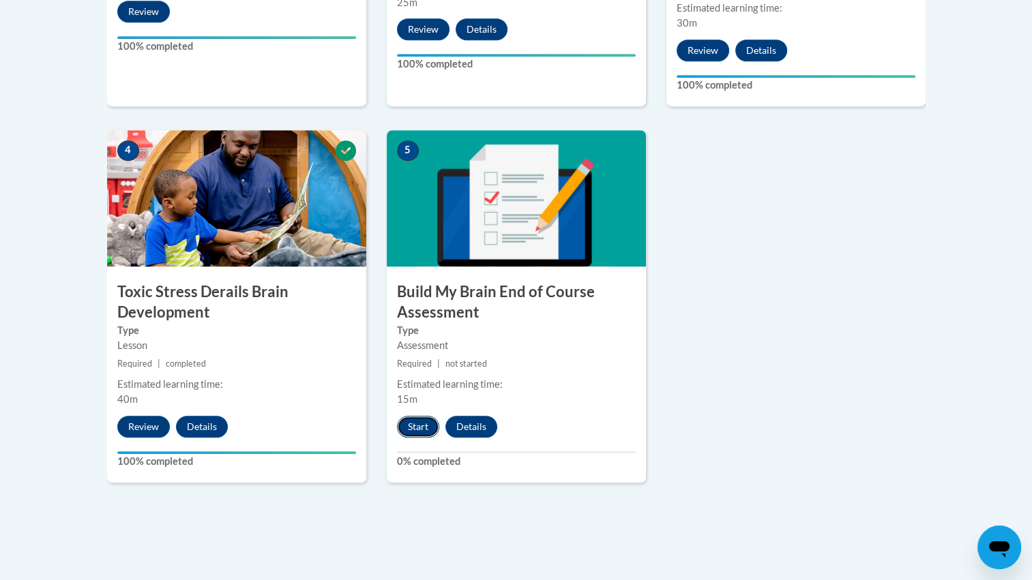
click at [417, 421] on button "Start" at bounding box center [418, 427] width 42 height 22
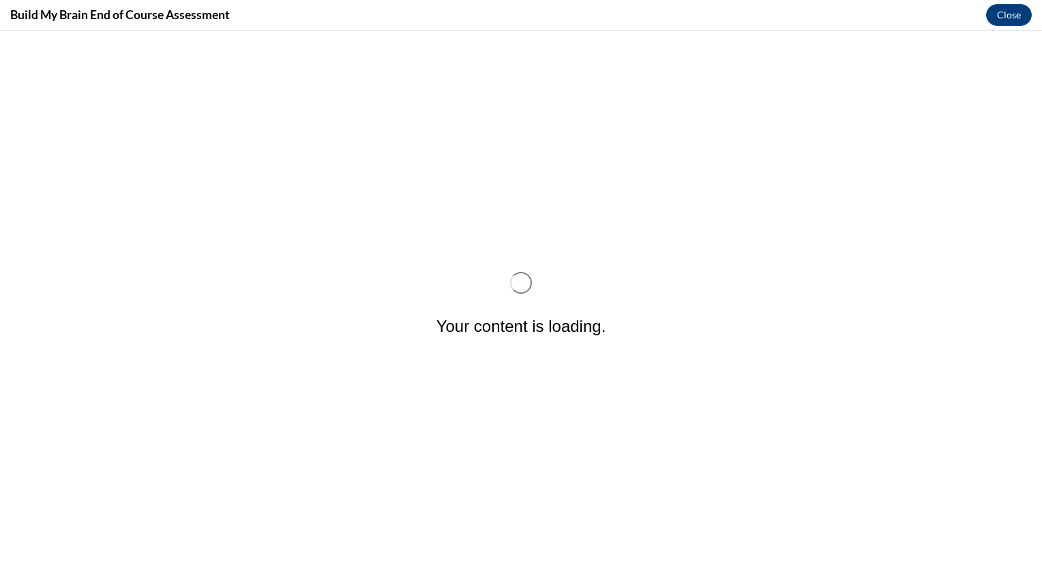
scroll to position [0, 0]
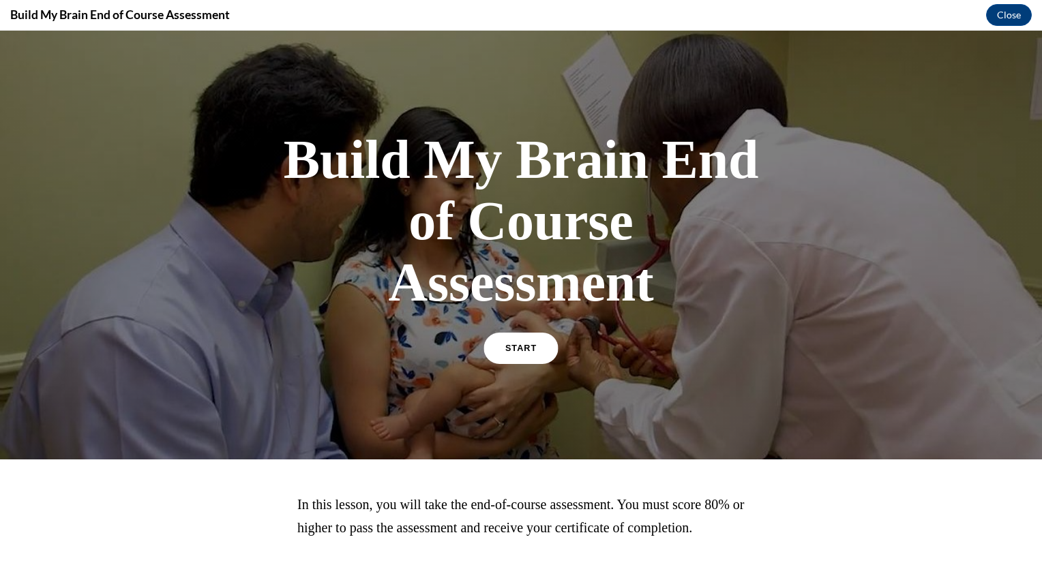
click at [540, 353] on link "START" at bounding box center [520, 348] width 74 height 31
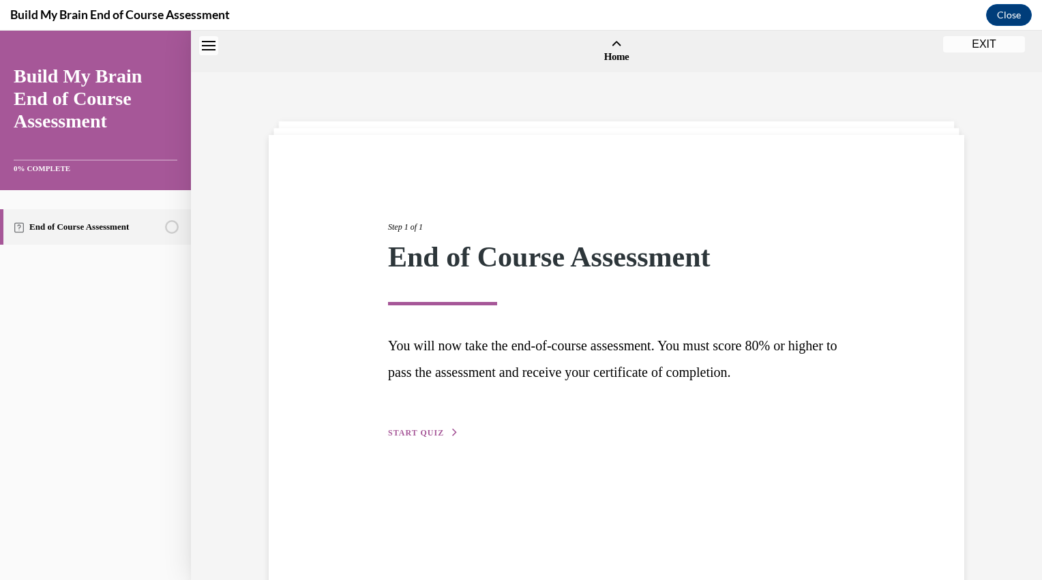
scroll to position [42, 0]
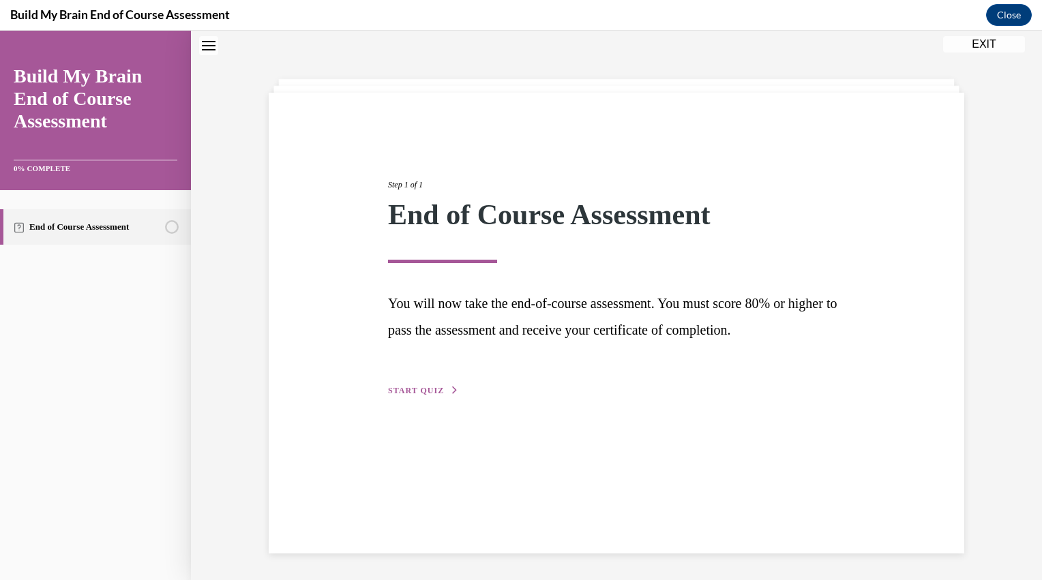
click at [421, 391] on span "START QUIZ" at bounding box center [416, 391] width 56 height 10
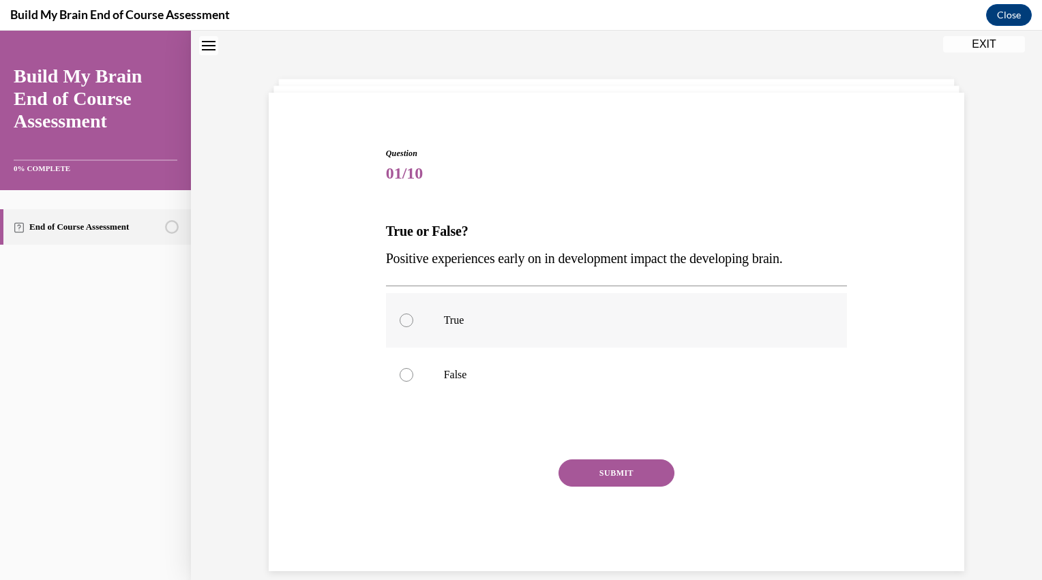
click at [540, 320] on p "True" at bounding box center [629, 321] width 370 height 14
click at [413, 320] on input "True" at bounding box center [407, 321] width 14 height 14
radio input "true"
click at [614, 466] on button "SUBMIT" at bounding box center [616, 473] width 116 height 27
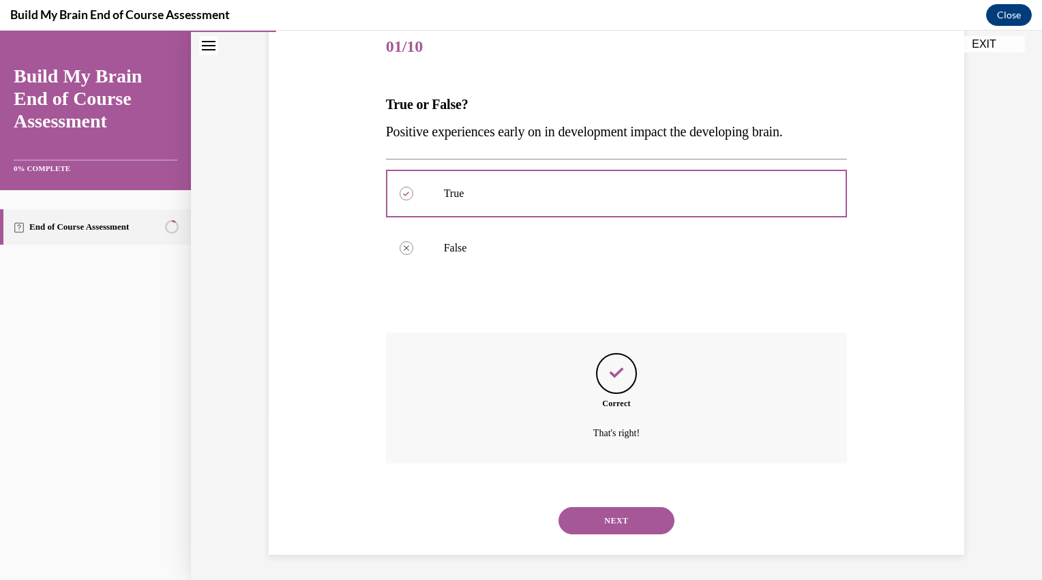
scroll to position [170, 0]
click at [622, 526] on button "NEXT" at bounding box center [616, 519] width 116 height 27
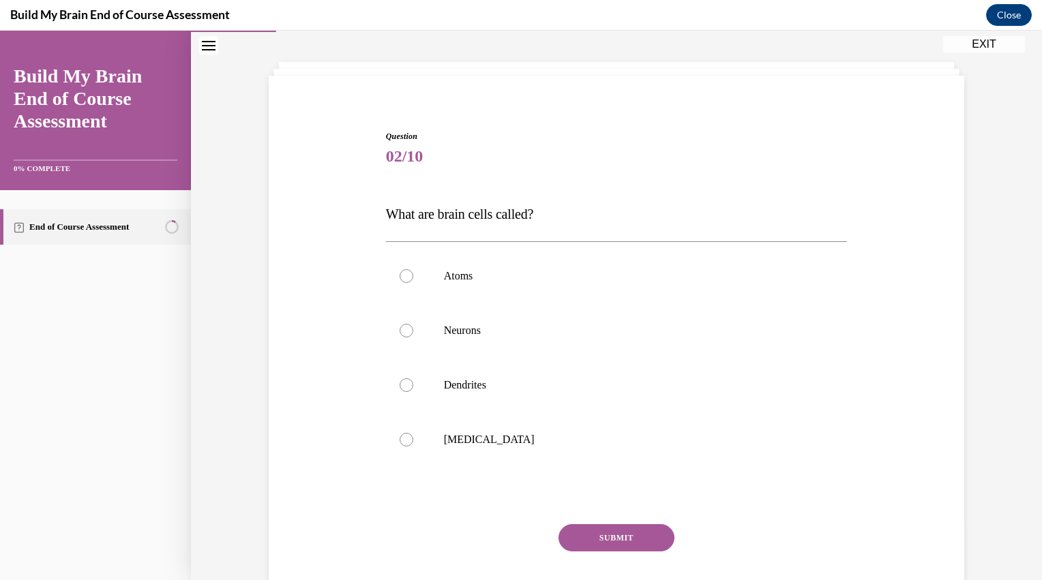
scroll to position [60, 0]
click at [746, 329] on p "Neurons" at bounding box center [629, 330] width 370 height 14
click at [413, 329] on input "Neurons" at bounding box center [407, 330] width 14 height 14
radio input "true"
click at [602, 538] on button "SUBMIT" at bounding box center [616, 537] width 116 height 27
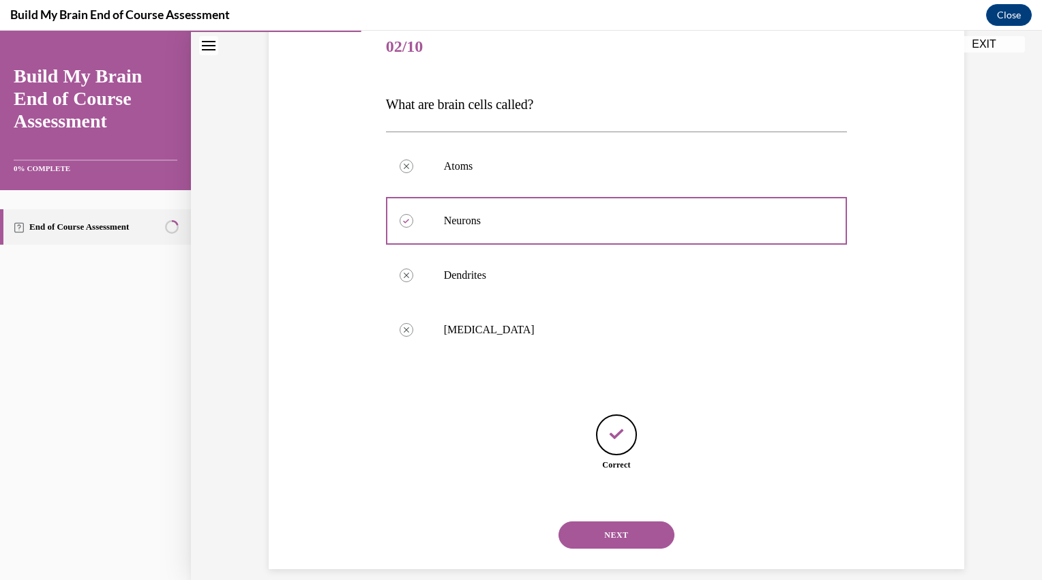
scroll to position [185, 0]
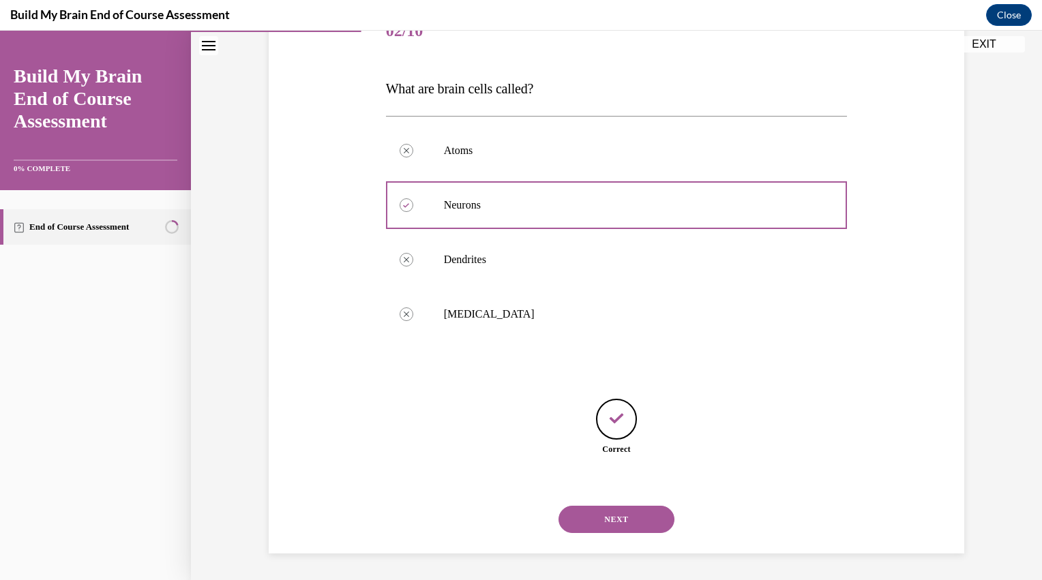
click at [584, 524] on button "NEXT" at bounding box center [616, 519] width 116 height 27
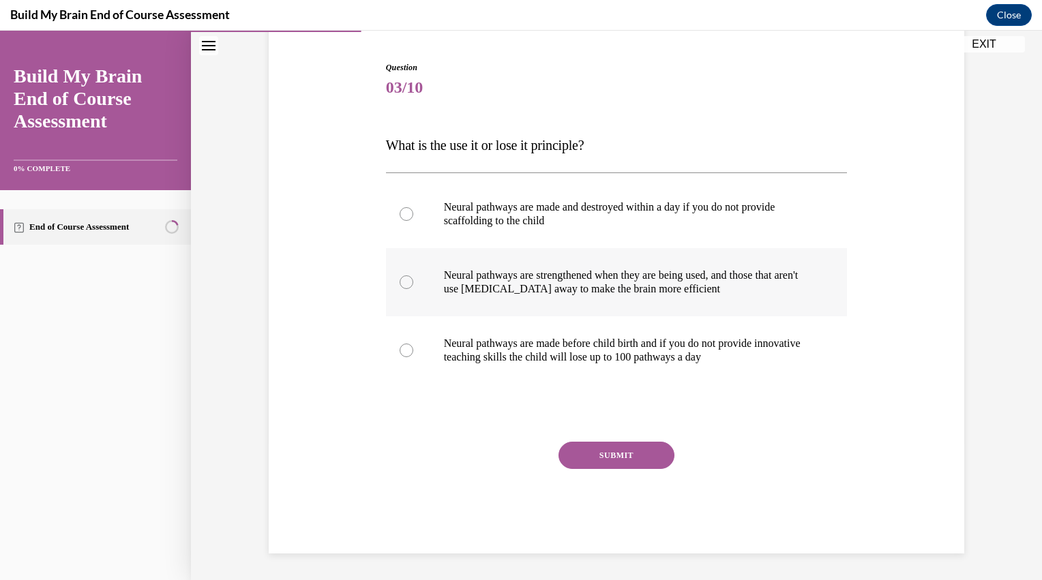
click at [653, 286] on p "Neural pathways are strengthened when they are being used, and those that aren'…" at bounding box center [629, 282] width 370 height 27
click at [413, 286] on input "Neural pathways are strengthened when they are being used, and those that aren'…" at bounding box center [407, 282] width 14 height 14
radio input "true"
click at [597, 460] on button "SUBMIT" at bounding box center [616, 455] width 116 height 27
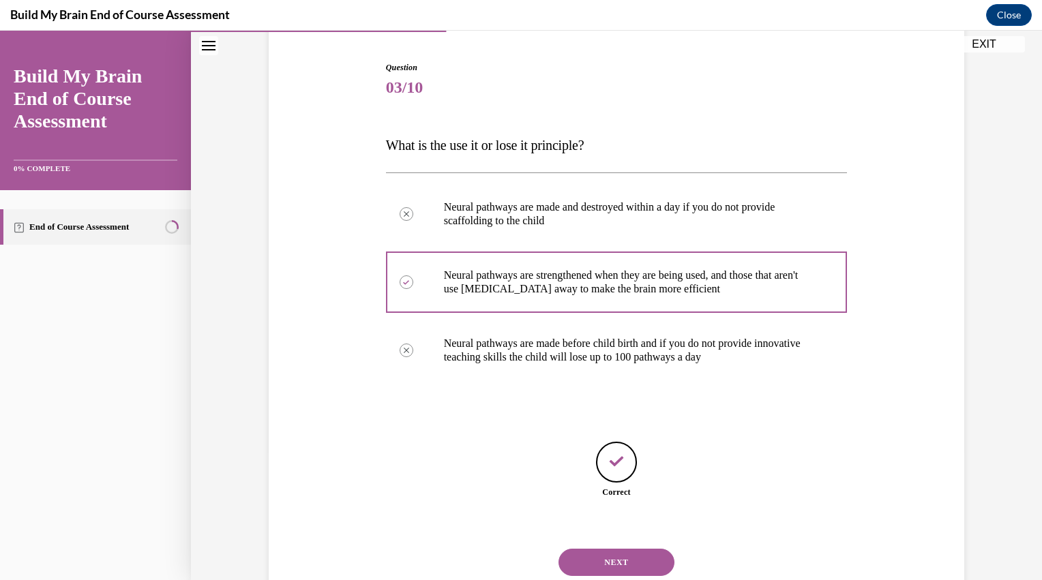
scroll to position [171, 0]
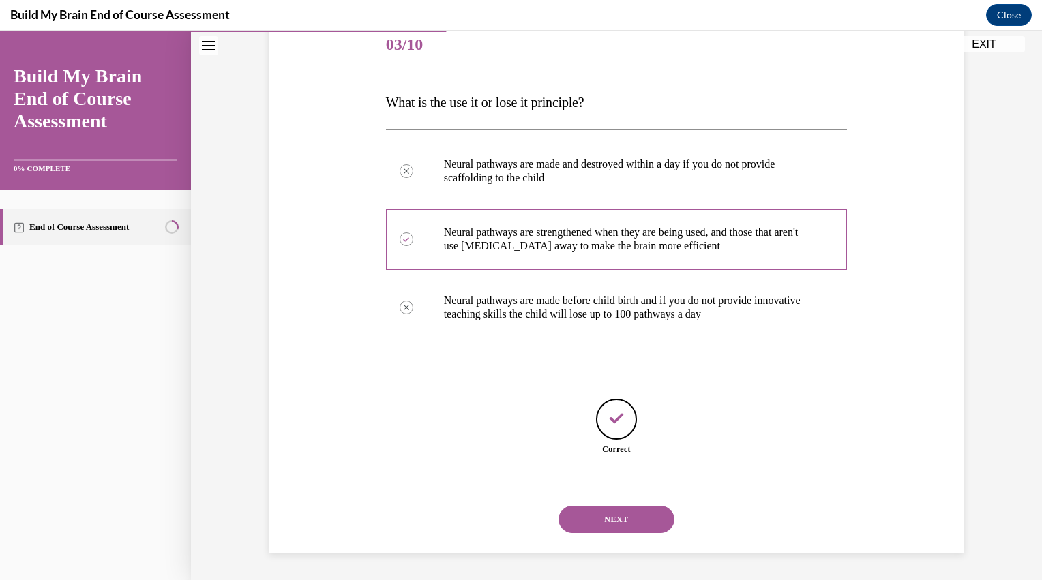
click at [638, 516] on button "NEXT" at bounding box center [616, 519] width 116 height 27
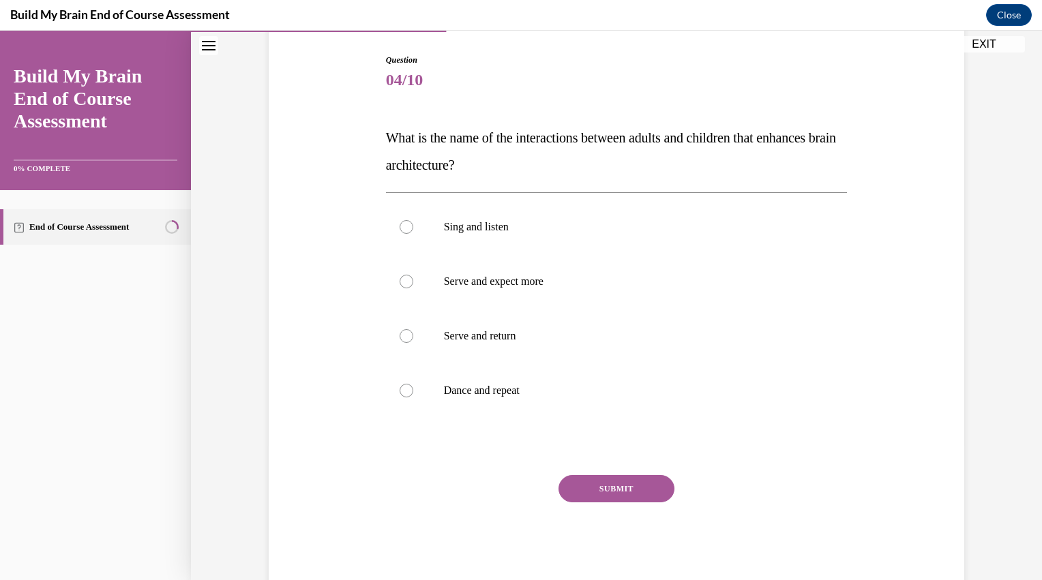
scroll to position [138, 0]
click at [622, 325] on label "Serve and return" at bounding box center [617, 334] width 462 height 55
click at [413, 327] on input "Serve and return" at bounding box center [407, 334] width 14 height 14
radio input "true"
click at [606, 485] on button "SUBMIT" at bounding box center [616, 486] width 116 height 27
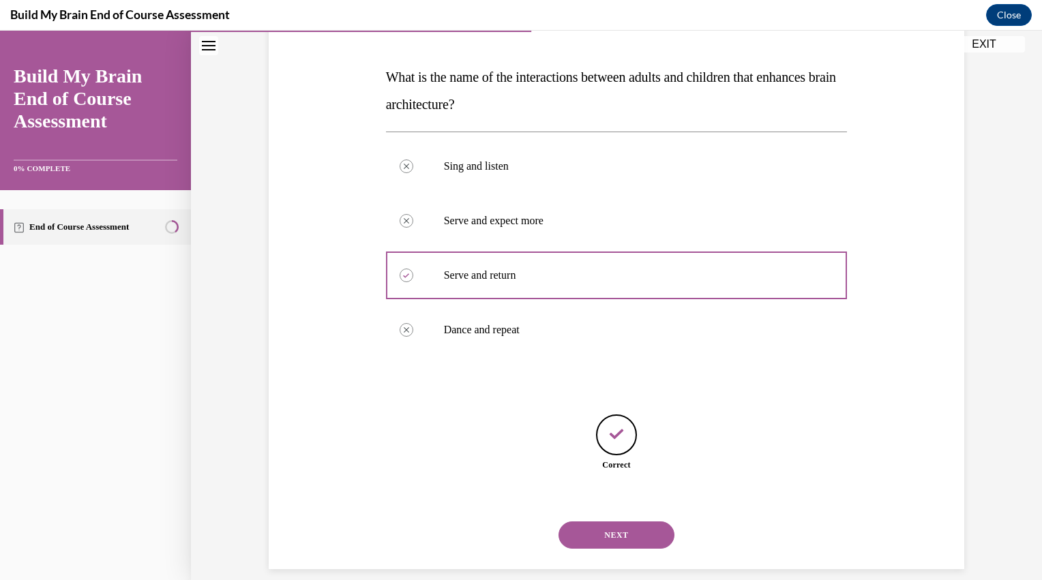
scroll to position [212, 0]
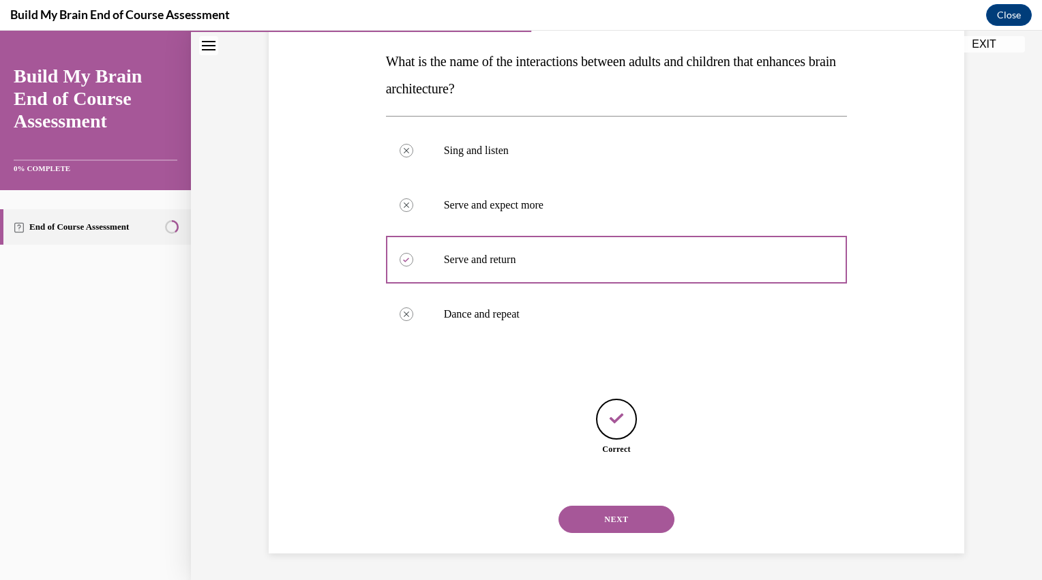
click at [627, 515] on button "NEXT" at bounding box center [616, 519] width 116 height 27
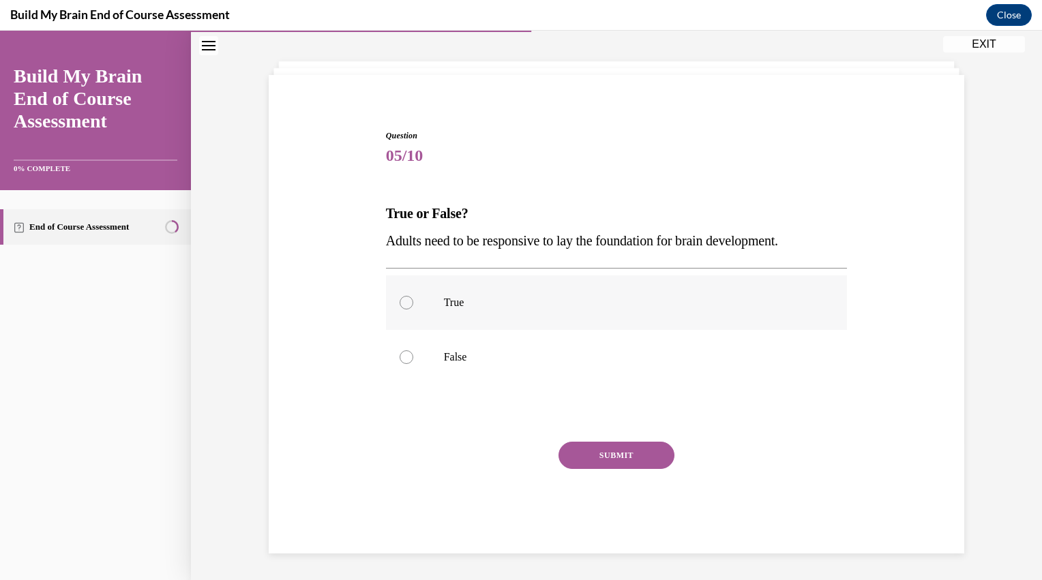
click at [585, 303] on p "True" at bounding box center [629, 303] width 370 height 14
click at [413, 303] on input "True" at bounding box center [407, 303] width 14 height 14
radio input "true"
click at [604, 448] on button "SUBMIT" at bounding box center [616, 455] width 116 height 27
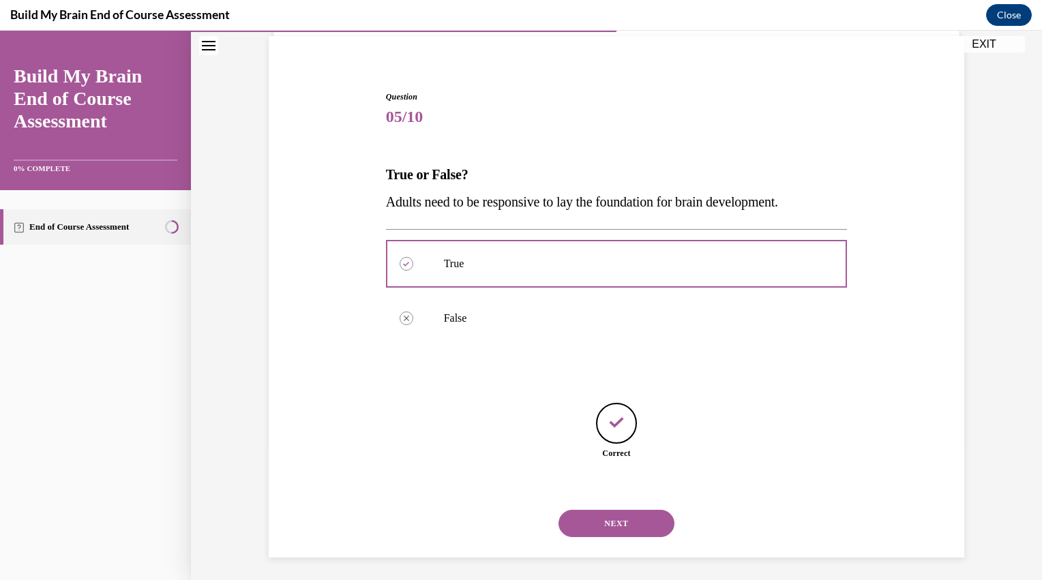
scroll to position [103, 0]
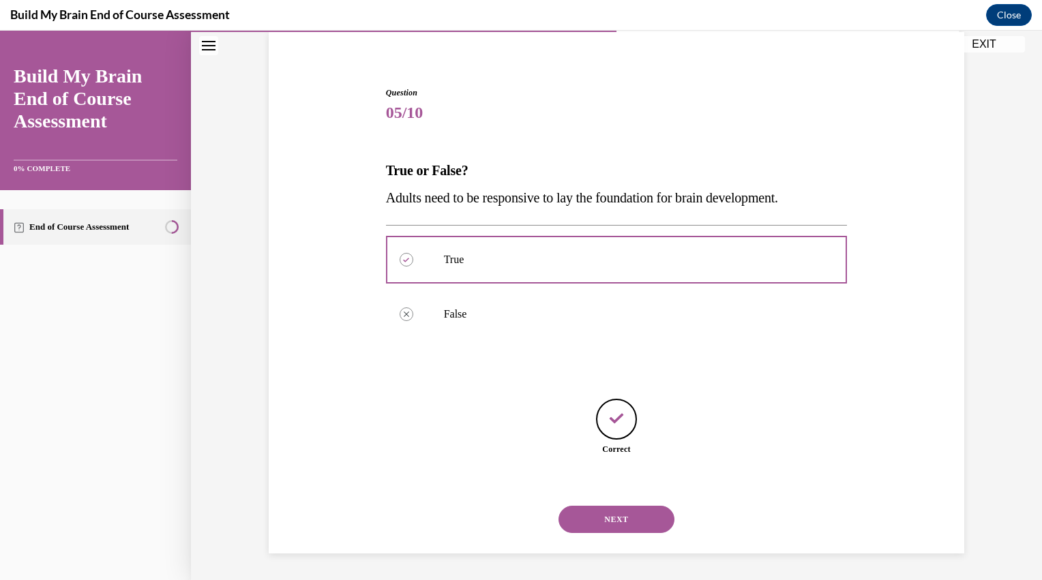
click at [633, 524] on button "NEXT" at bounding box center [616, 519] width 116 height 27
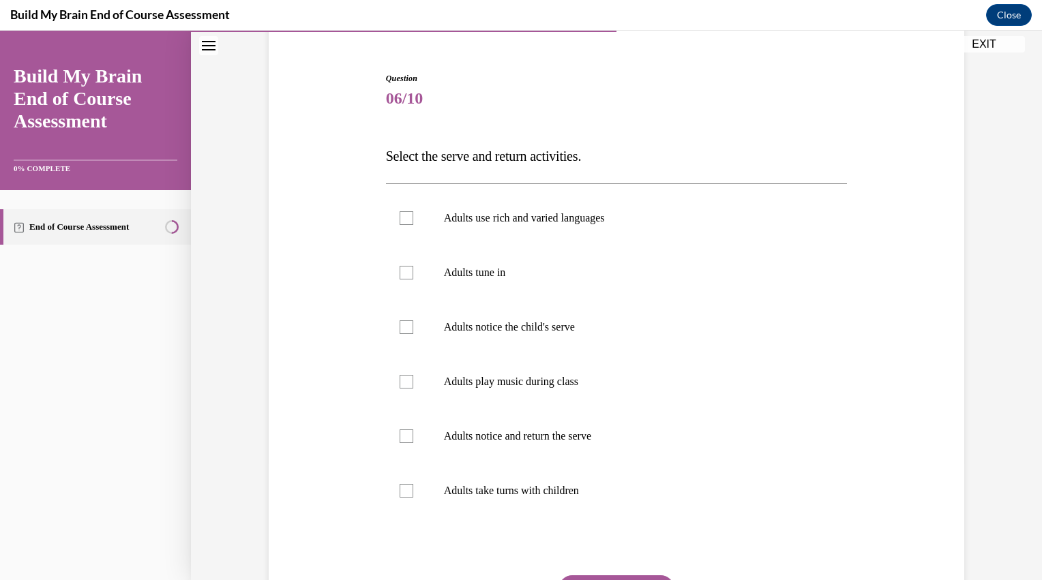
scroll to position [134, 0]
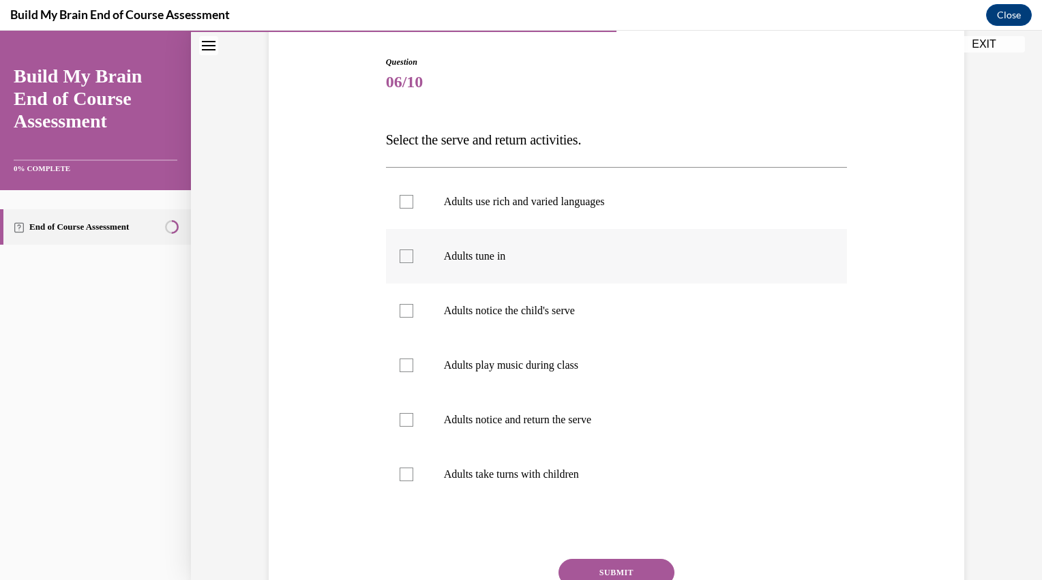
click at [573, 250] on p "Adults tune in" at bounding box center [629, 257] width 370 height 14
click at [413, 250] on input "Adults tune in" at bounding box center [407, 257] width 14 height 14
checkbox input "true"
click at [562, 315] on p "Adults notice the child's serve" at bounding box center [629, 311] width 370 height 14
click at [413, 315] on input "Adults notice the child's serve" at bounding box center [407, 311] width 14 height 14
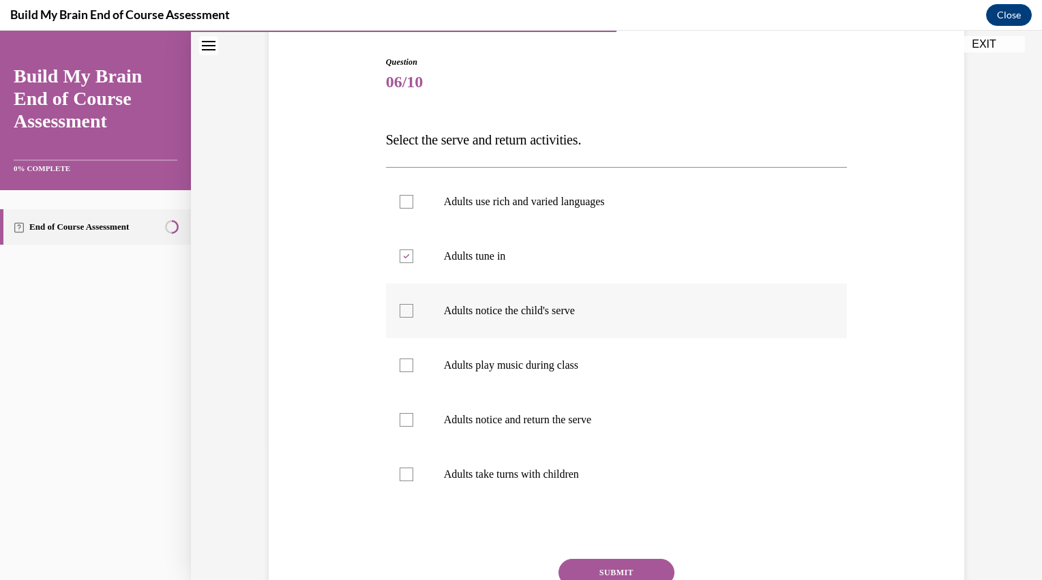
checkbox input "true"
click at [561, 415] on p "Adults notice and return the serve" at bounding box center [629, 420] width 370 height 14
click at [413, 415] on input "Adults notice and return the serve" at bounding box center [407, 420] width 14 height 14
checkbox input "true"
click at [545, 468] on p "Adults take turns with children" at bounding box center [629, 475] width 370 height 14
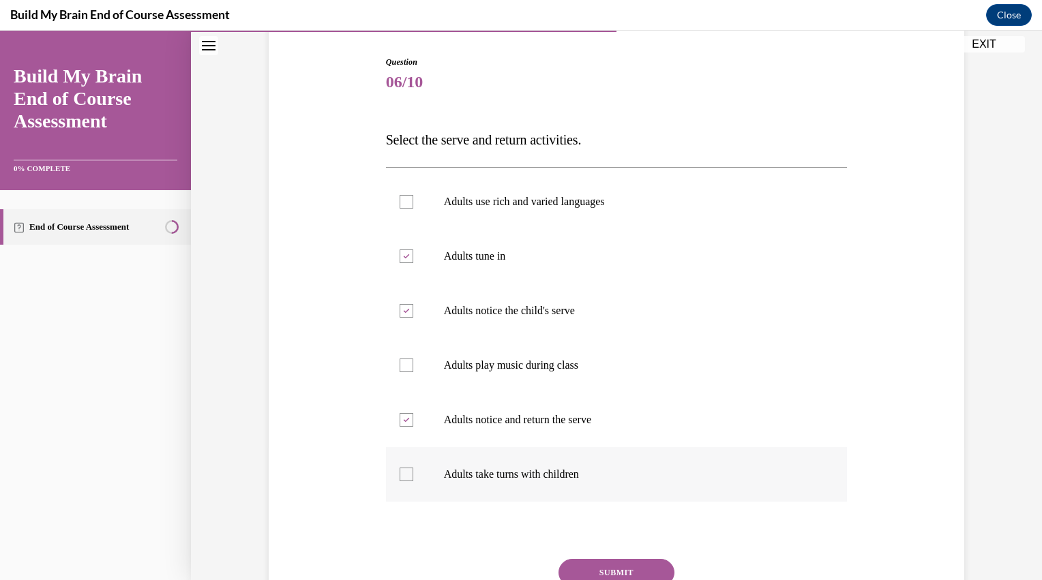
click at [413, 468] on input "Adults take turns with children" at bounding box center [407, 475] width 14 height 14
checkbox input "true"
click at [575, 563] on button "SUBMIT" at bounding box center [616, 572] width 116 height 27
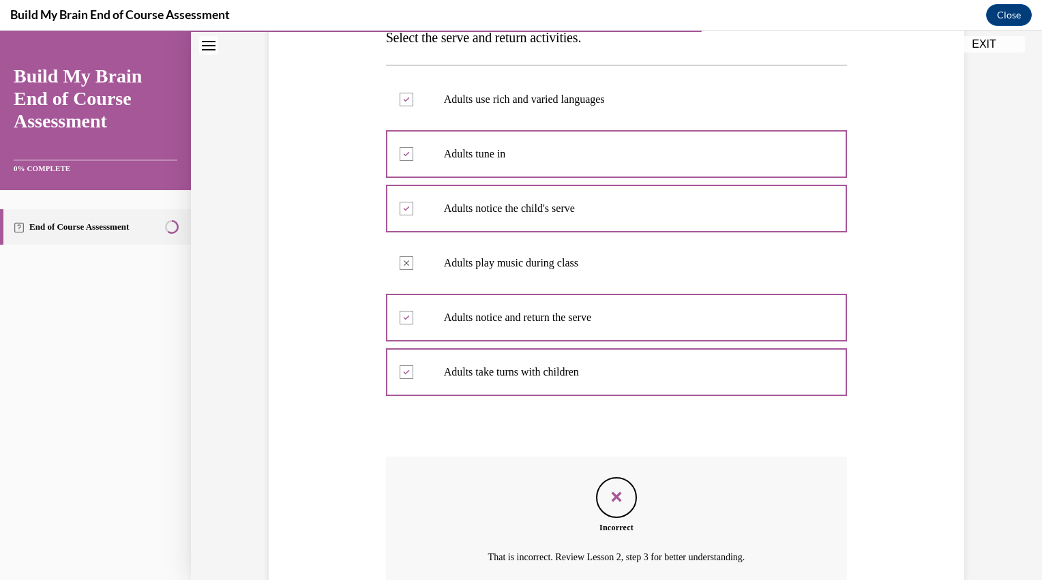
scroll to position [361, 0]
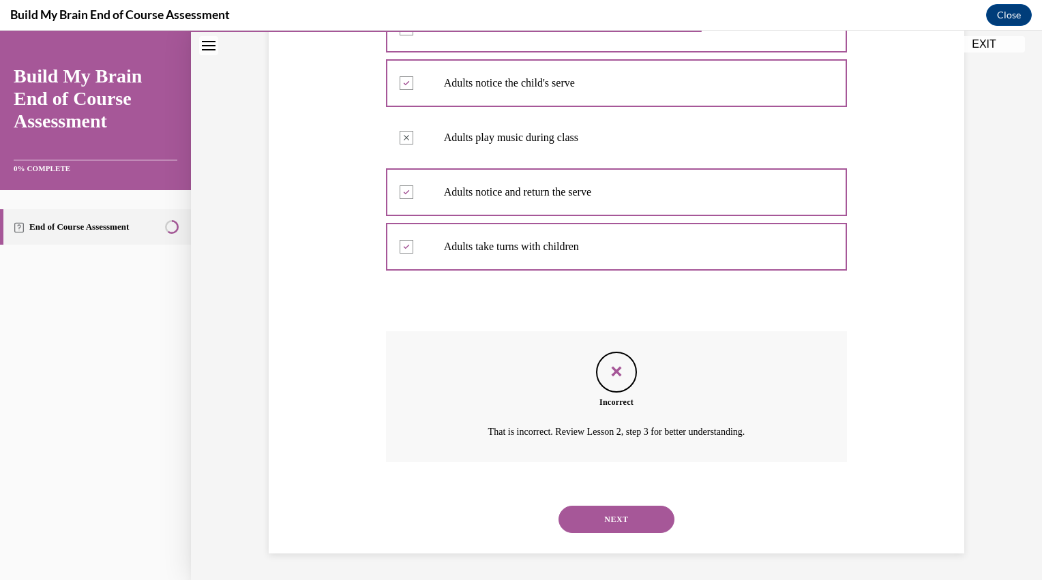
click at [595, 519] on button "NEXT" at bounding box center [616, 519] width 116 height 27
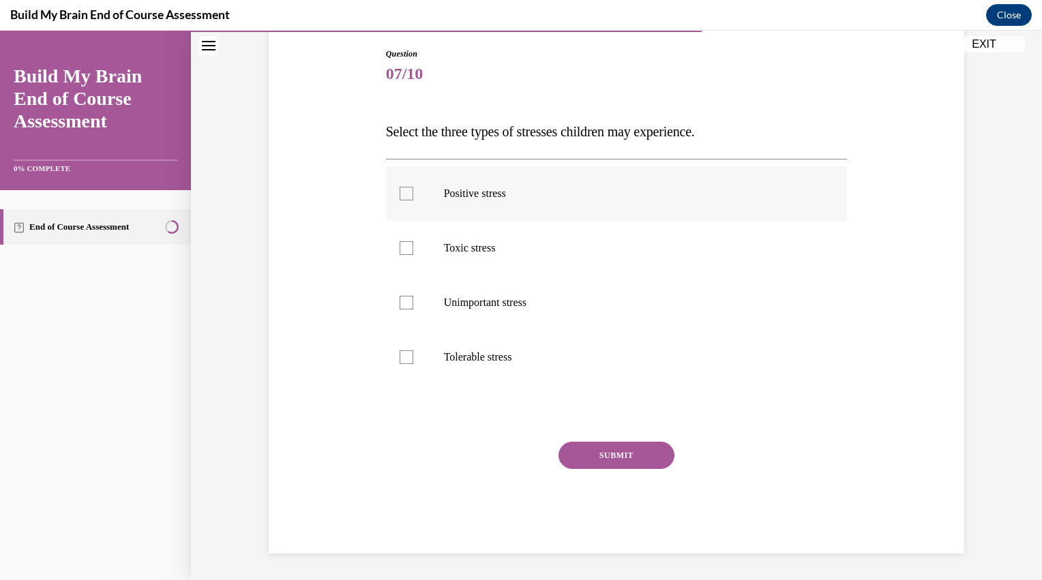
click at [524, 179] on label "Positive stress" at bounding box center [617, 193] width 462 height 55
click at [413, 187] on input "Positive stress" at bounding box center [407, 194] width 14 height 14
checkbox input "true"
click at [491, 245] on p "Toxic stress" at bounding box center [629, 248] width 370 height 14
click at [413, 245] on input "Toxic stress" at bounding box center [407, 248] width 14 height 14
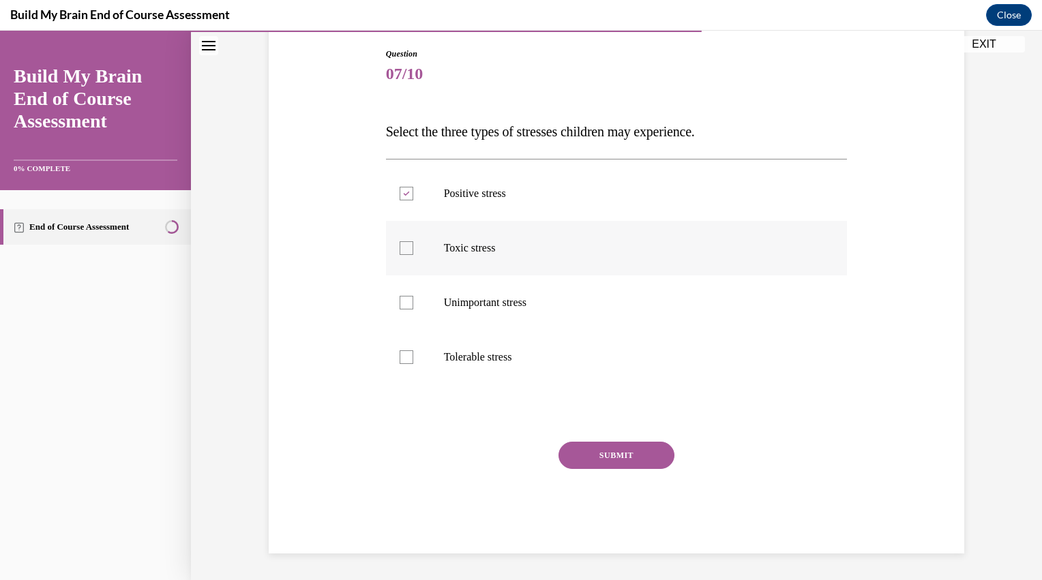
checkbox input "true"
click at [483, 360] on p "Tolerable stress" at bounding box center [629, 357] width 370 height 14
click at [413, 360] on input "Tolerable stress" at bounding box center [407, 357] width 14 height 14
checkbox input "true"
click at [586, 449] on button "SUBMIT" at bounding box center [616, 455] width 116 height 27
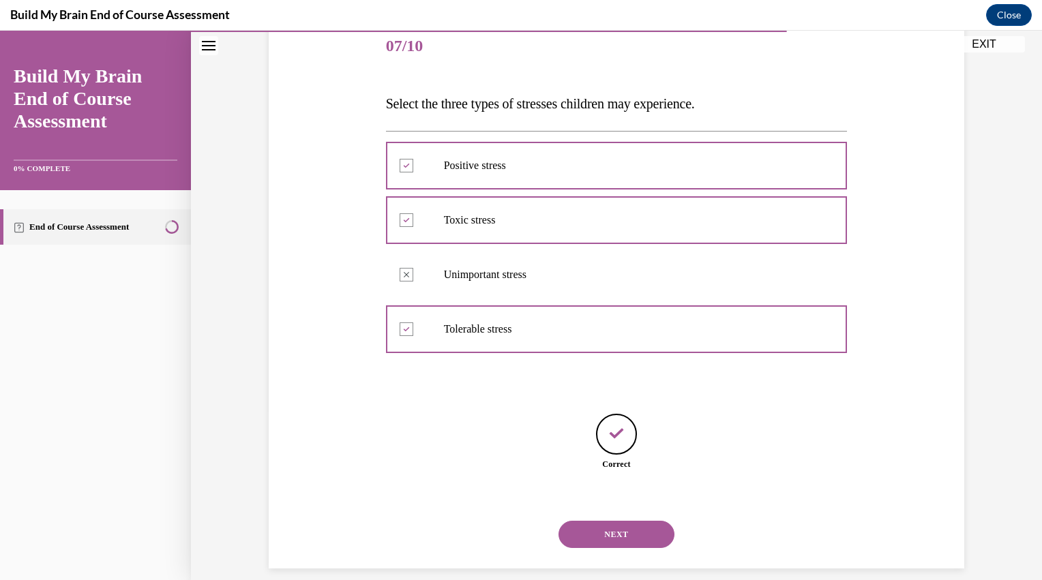
scroll to position [185, 0]
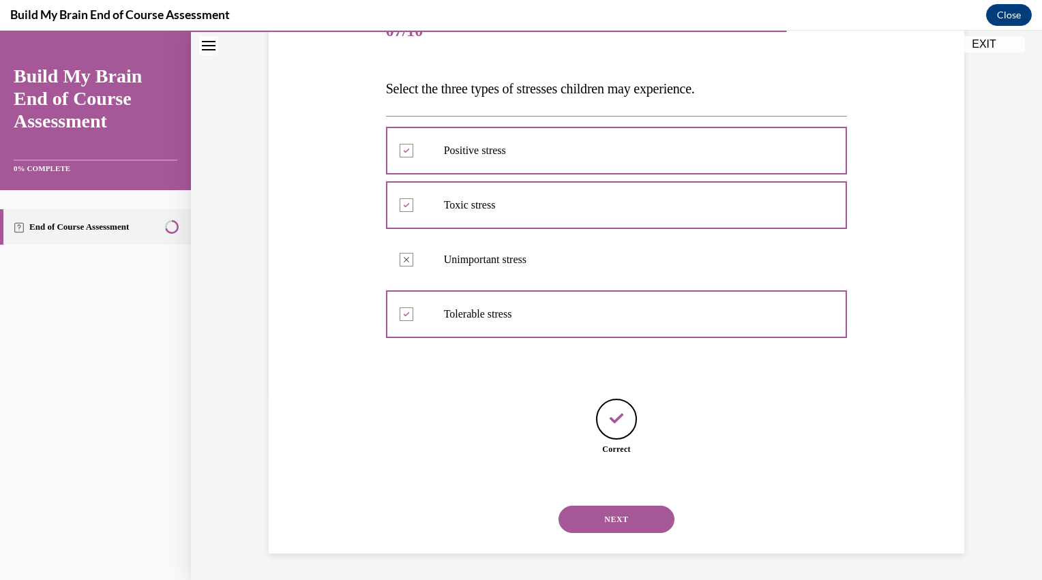
click at [623, 529] on button "NEXT" at bounding box center [616, 519] width 116 height 27
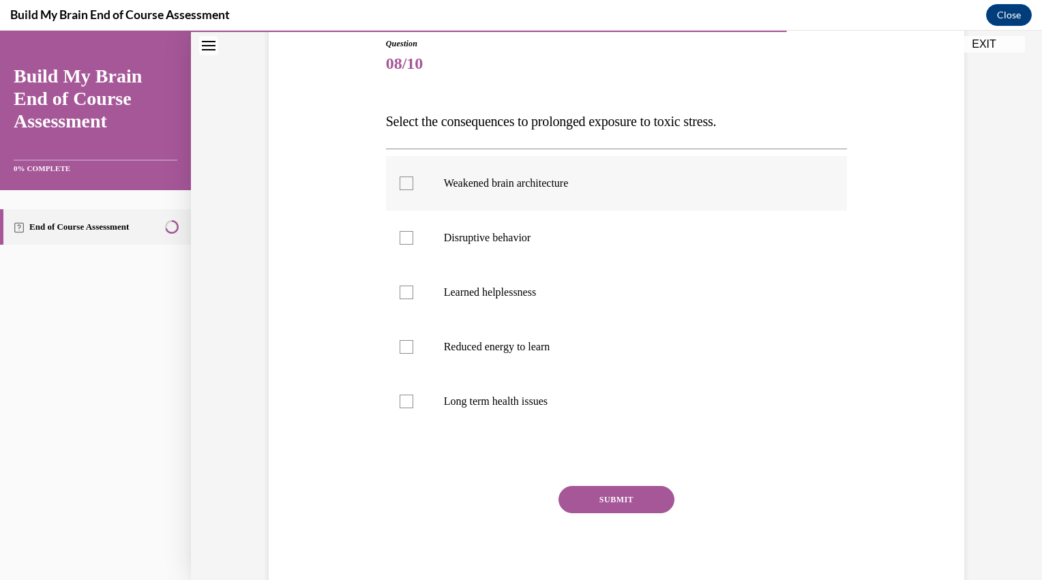
click at [582, 191] on label "Weakened brain architecture" at bounding box center [617, 183] width 462 height 55
click at [413, 190] on input "Weakened brain architecture" at bounding box center [407, 184] width 14 height 14
checkbox input "true"
click at [535, 245] on label "Disruptive behavior" at bounding box center [617, 238] width 462 height 55
click at [413, 245] on input "Disruptive behavior" at bounding box center [407, 238] width 14 height 14
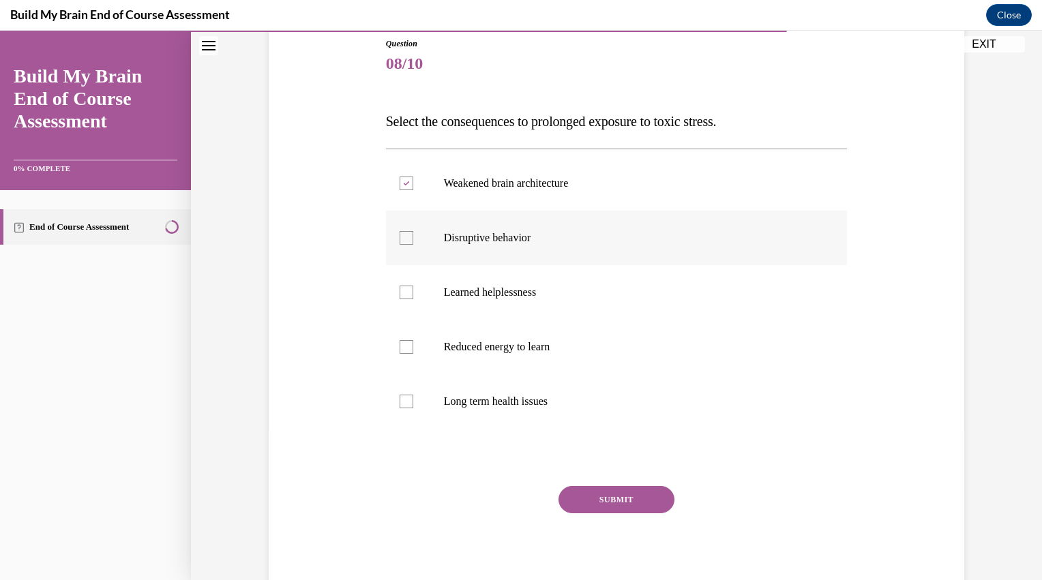
checkbox input "true"
click at [539, 281] on label "Learned helplessness" at bounding box center [617, 292] width 462 height 55
click at [413, 286] on input "Learned helplessness" at bounding box center [407, 293] width 14 height 14
checkbox input "true"
click at [537, 342] on p "Reduced energy to learn" at bounding box center [629, 347] width 370 height 14
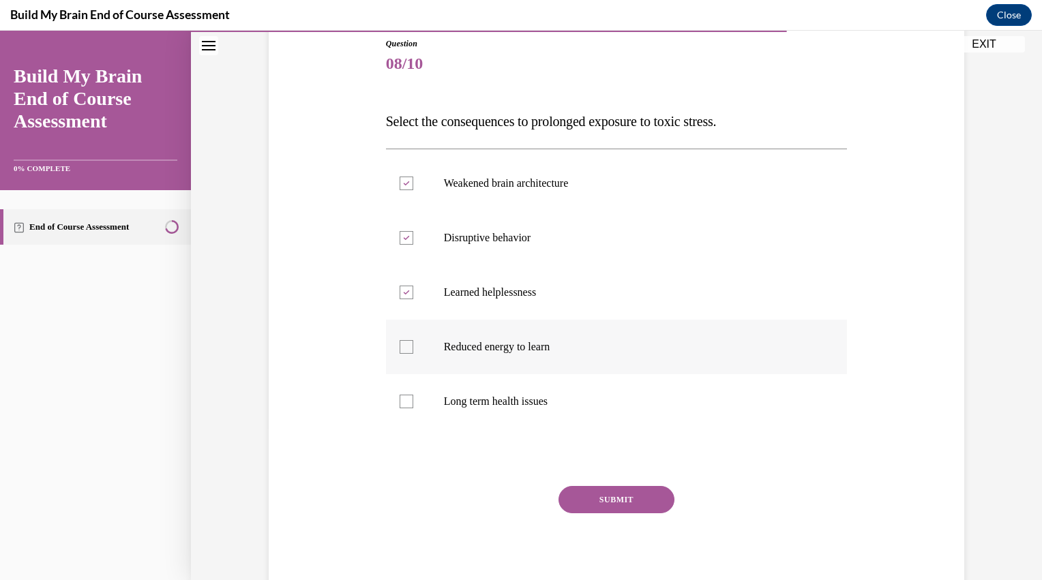
click at [413, 342] on input "Reduced energy to learn" at bounding box center [407, 347] width 14 height 14
checkbox input "true"
click at [540, 386] on label "Long term health issues" at bounding box center [617, 401] width 462 height 55
click at [413, 395] on input "Long term health issues" at bounding box center [407, 402] width 14 height 14
checkbox input "true"
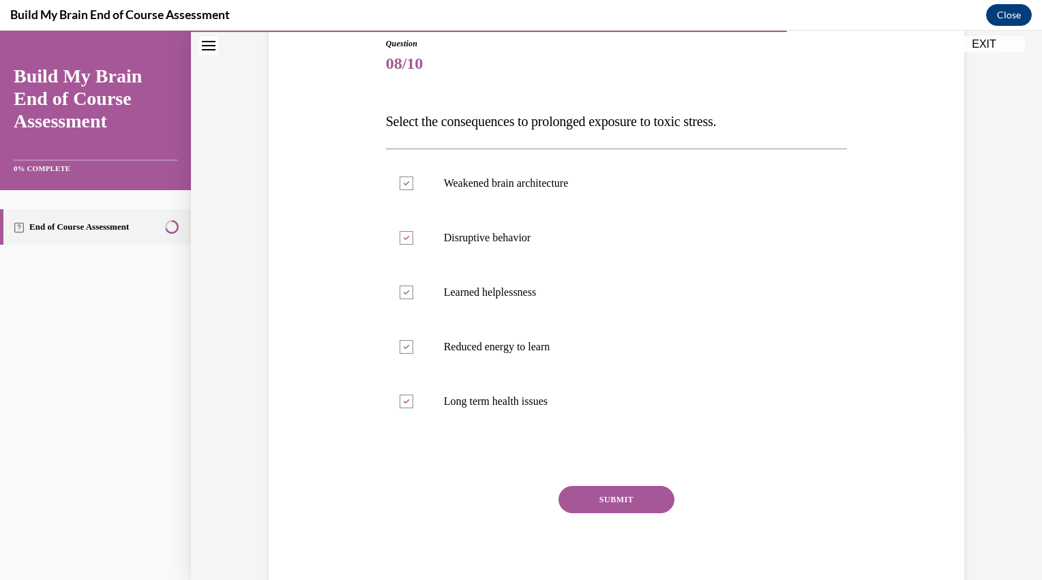
click at [568, 509] on button "SUBMIT" at bounding box center [616, 499] width 116 height 27
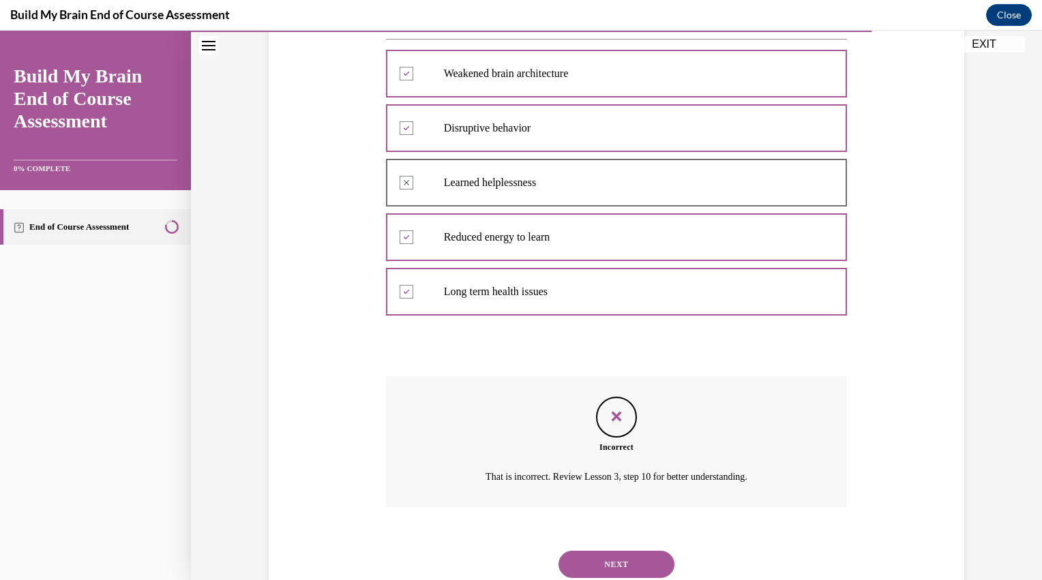
scroll to position [307, 0]
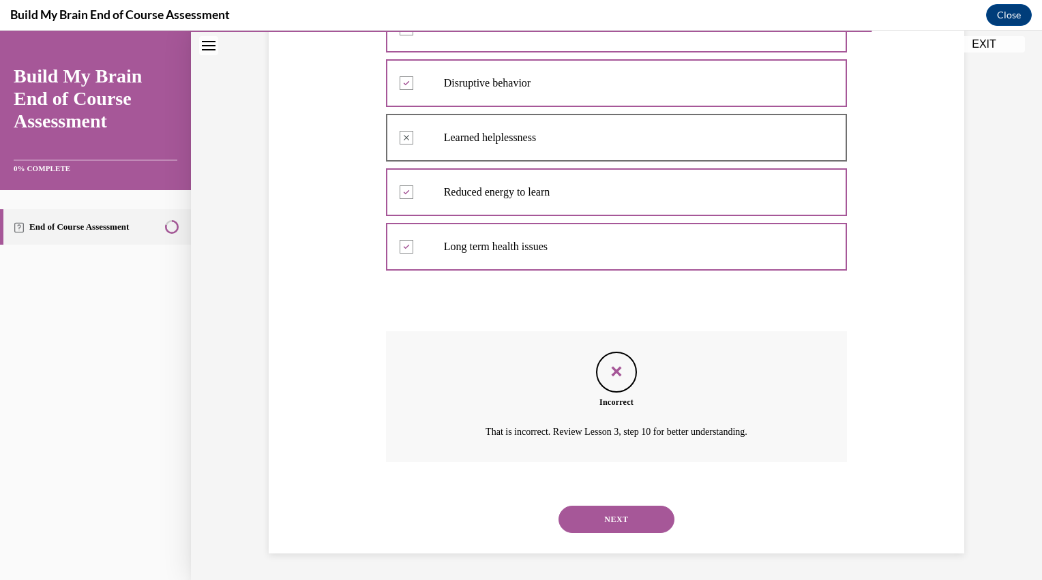
click at [612, 521] on button "NEXT" at bounding box center [616, 519] width 116 height 27
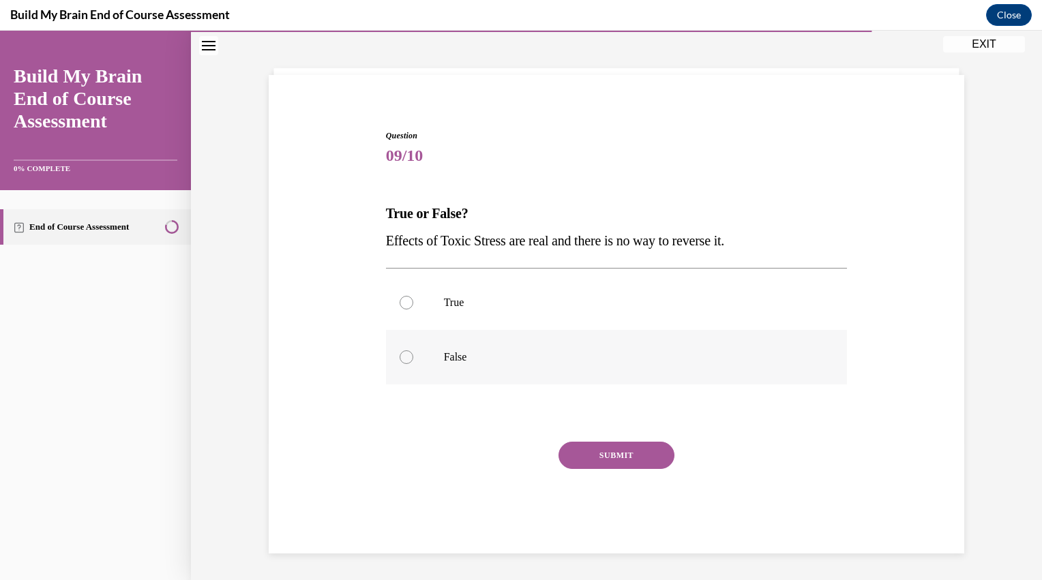
click at [518, 371] on label "False" at bounding box center [617, 357] width 462 height 55
click at [413, 364] on input "False" at bounding box center [407, 357] width 14 height 14
radio input "true"
click at [598, 456] on button "SUBMIT" at bounding box center [616, 455] width 116 height 27
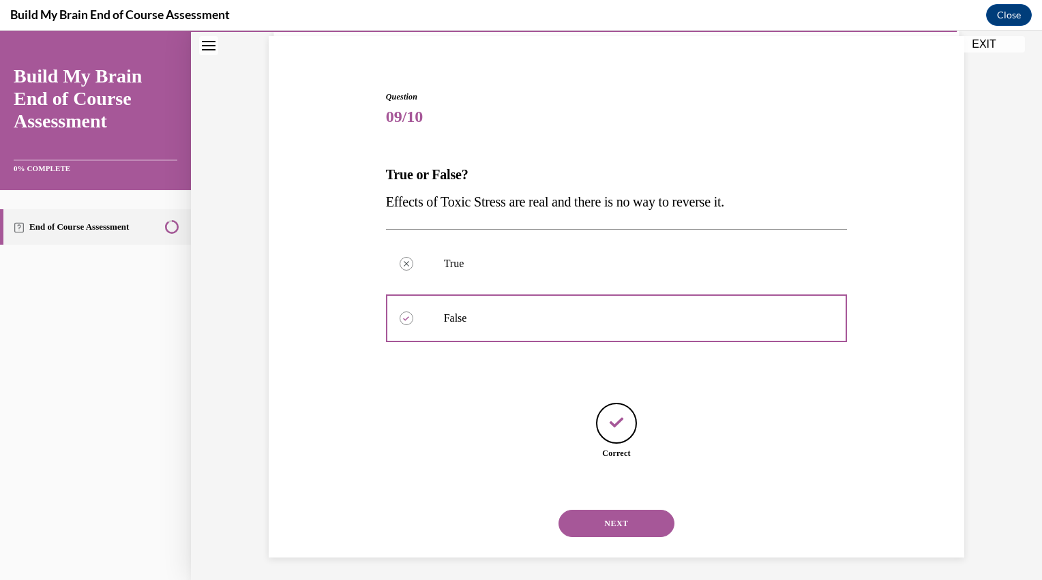
scroll to position [103, 0]
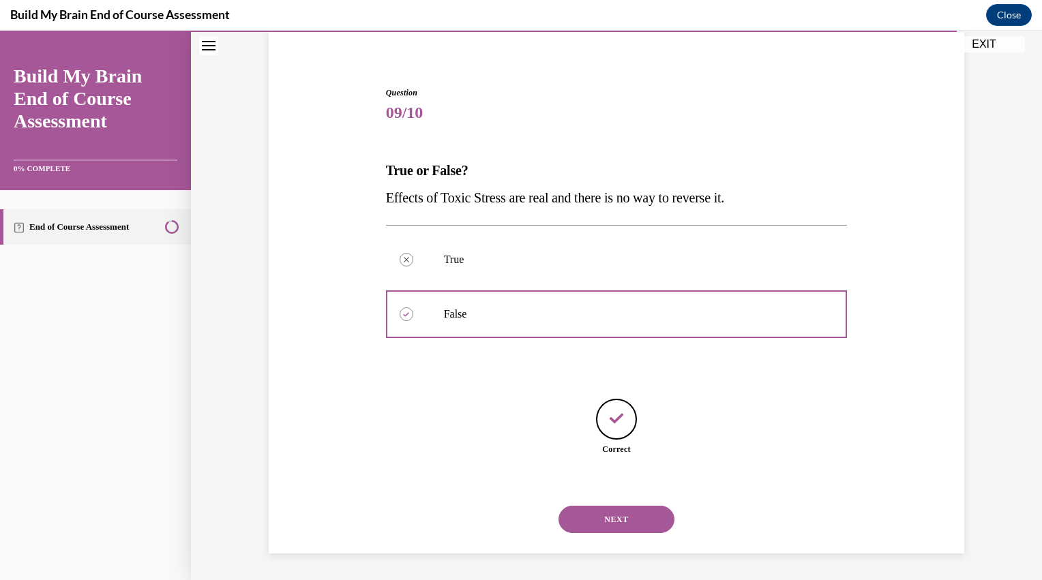
click at [593, 529] on button "NEXT" at bounding box center [616, 519] width 116 height 27
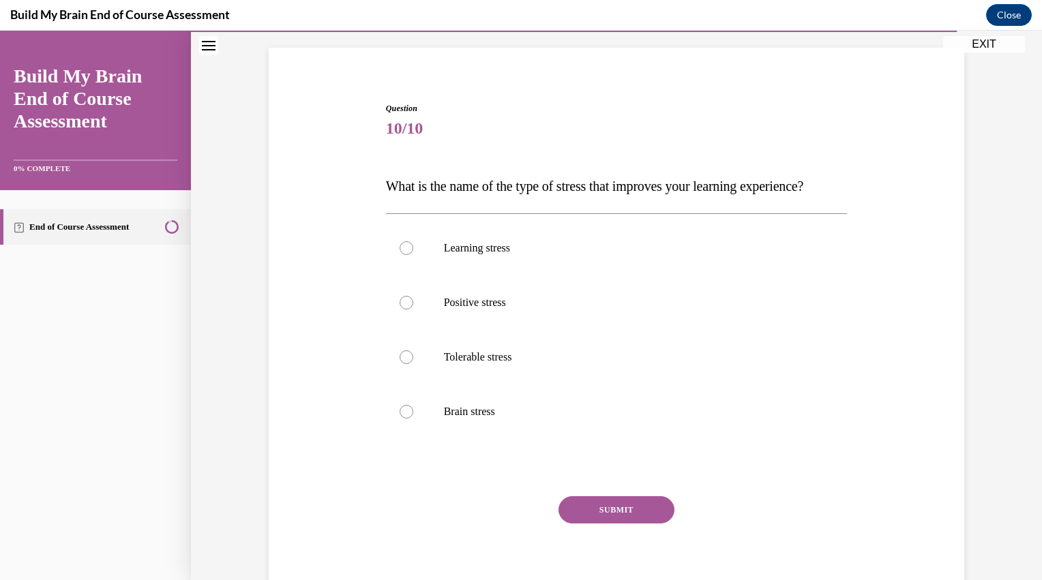
scroll to position [88, 0]
click at [582, 309] on p "Positive stress" at bounding box center [629, 302] width 370 height 14
click at [413, 309] on input "Positive stress" at bounding box center [407, 302] width 14 height 14
radio input "true"
click at [582, 523] on button "SUBMIT" at bounding box center [616, 509] width 116 height 27
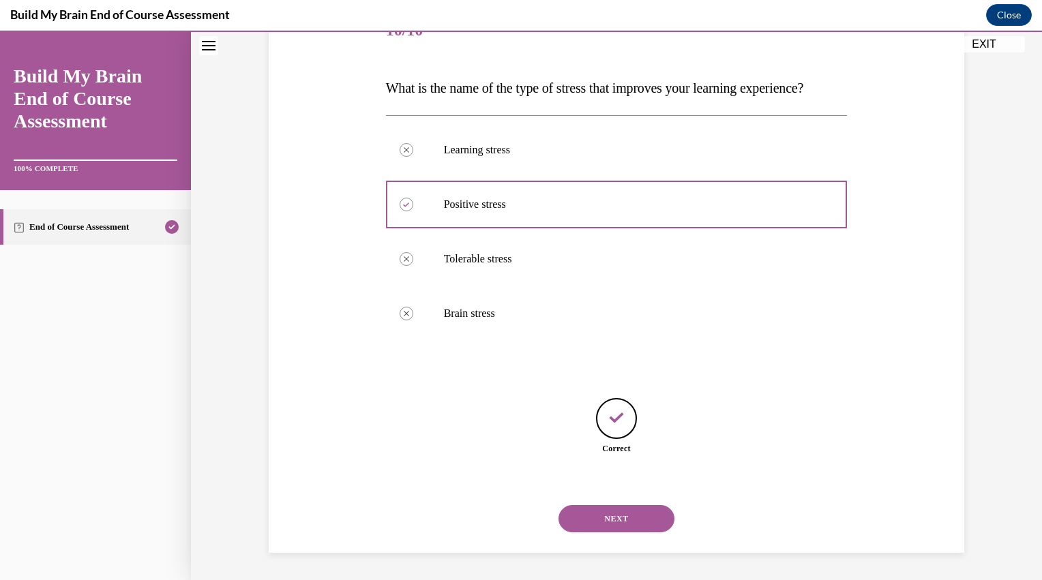
scroll to position [212, 0]
click at [586, 521] on button "NEXT" at bounding box center [616, 518] width 116 height 27
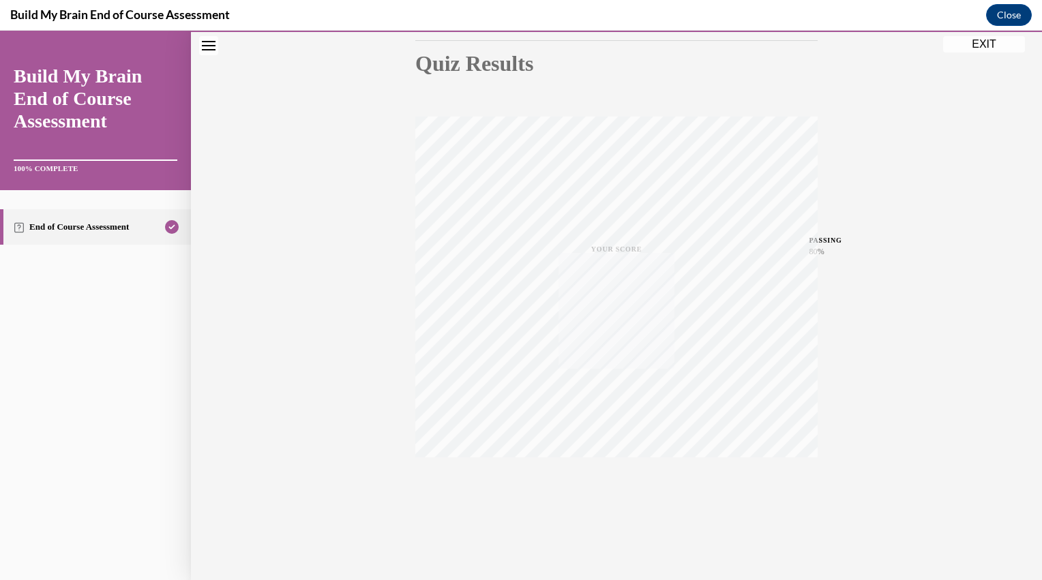
scroll to position [149, 0]
click at [990, 46] on button "EXIT" at bounding box center [984, 44] width 82 height 16
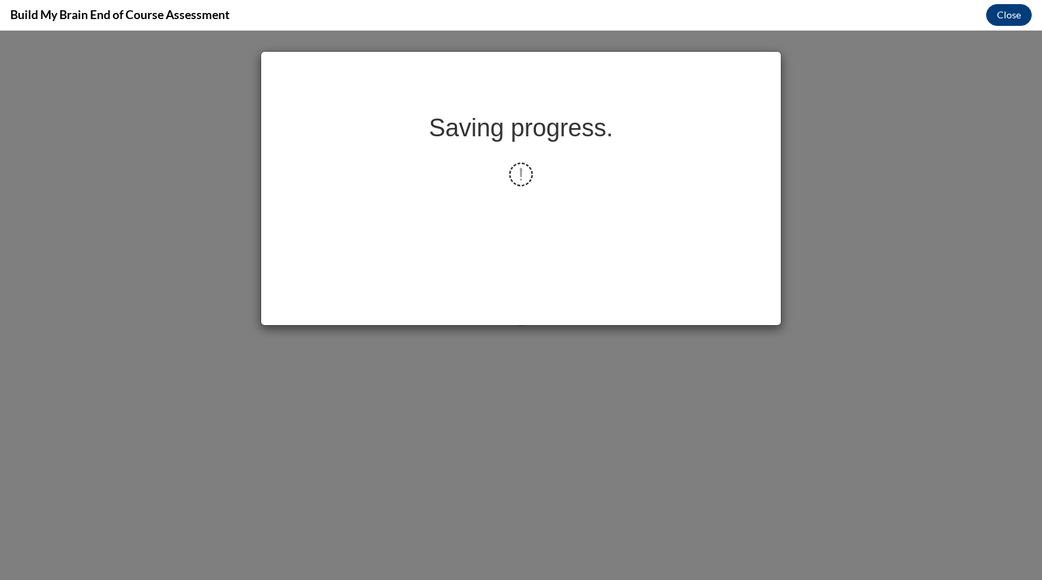
scroll to position [0, 0]
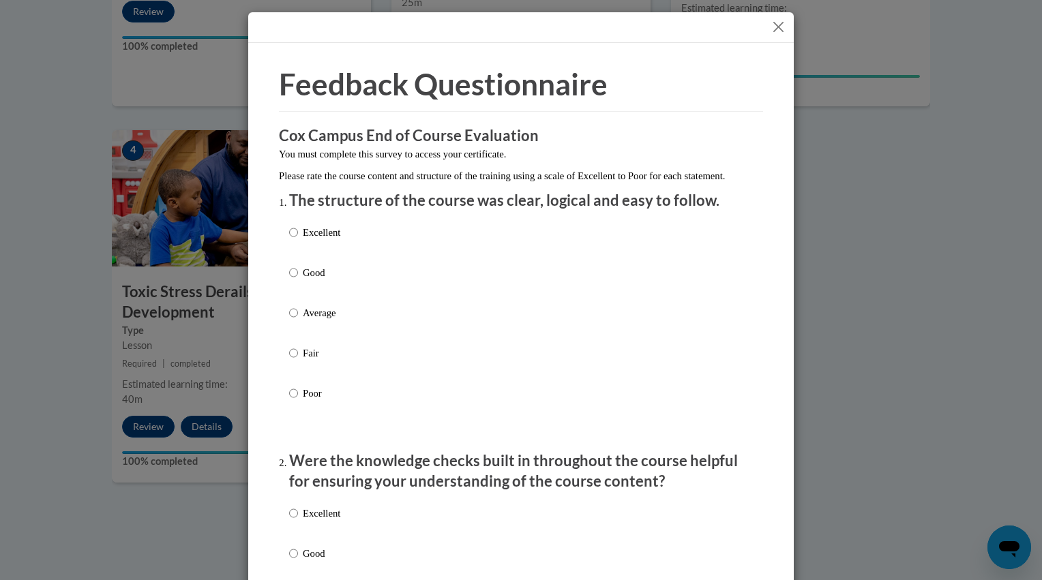
click at [573, 248] on div "Excellent Good Average Fair Poor" at bounding box center [521, 329] width 464 height 222
click at [396, 241] on div "Excellent Good Average Fair Poor" at bounding box center [521, 329] width 464 height 222
click at [334, 240] on p "Excellent" at bounding box center [322, 232] width 38 height 15
click at [298, 240] on input "Excellent" at bounding box center [293, 232] width 9 height 15
radio input "true"
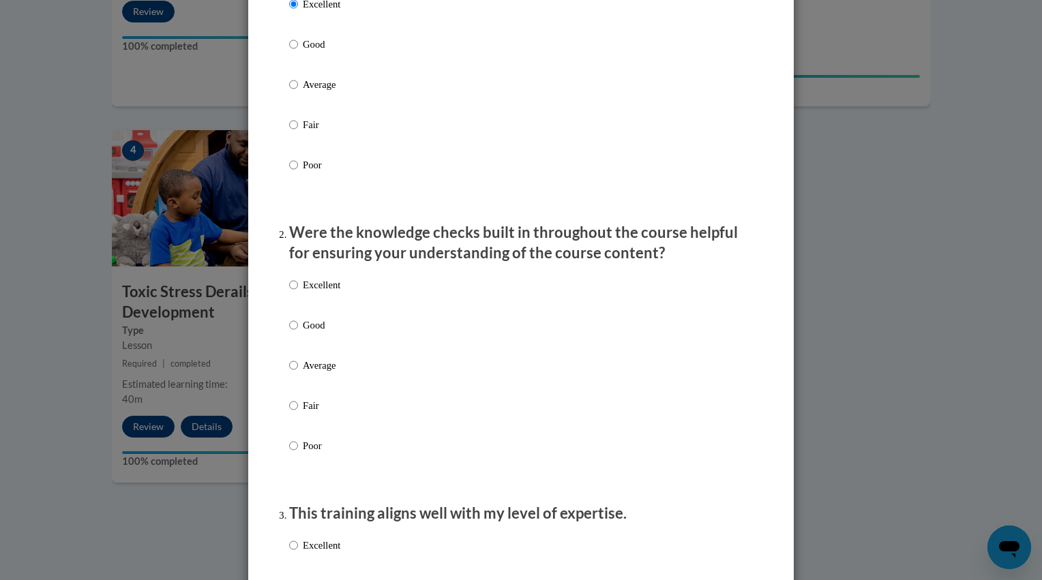
scroll to position [273, 0]
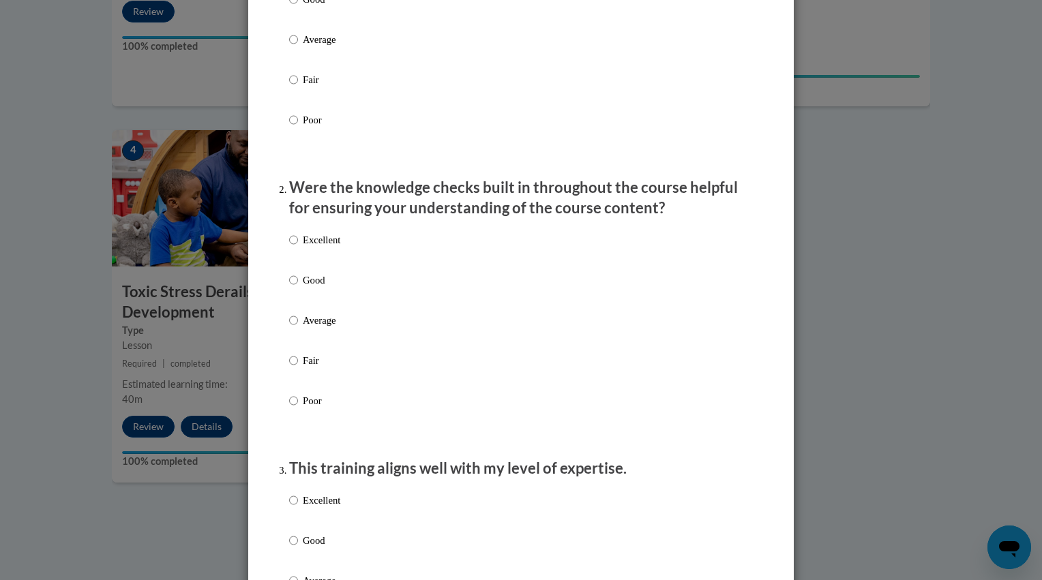
click at [310, 267] on label "Excellent" at bounding box center [314, 251] width 51 height 37
click at [298, 248] on input "Excellent" at bounding box center [293, 240] width 9 height 15
radio input "true"
click at [322, 508] on p "Excellent" at bounding box center [322, 500] width 38 height 15
click at [298, 508] on input "Excellent" at bounding box center [293, 500] width 9 height 15
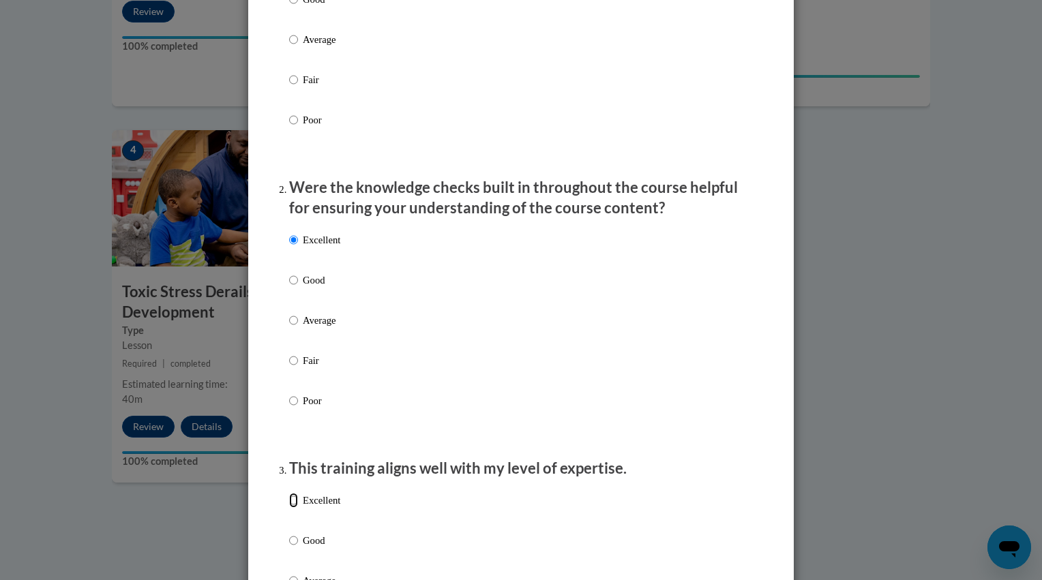
radio input "true"
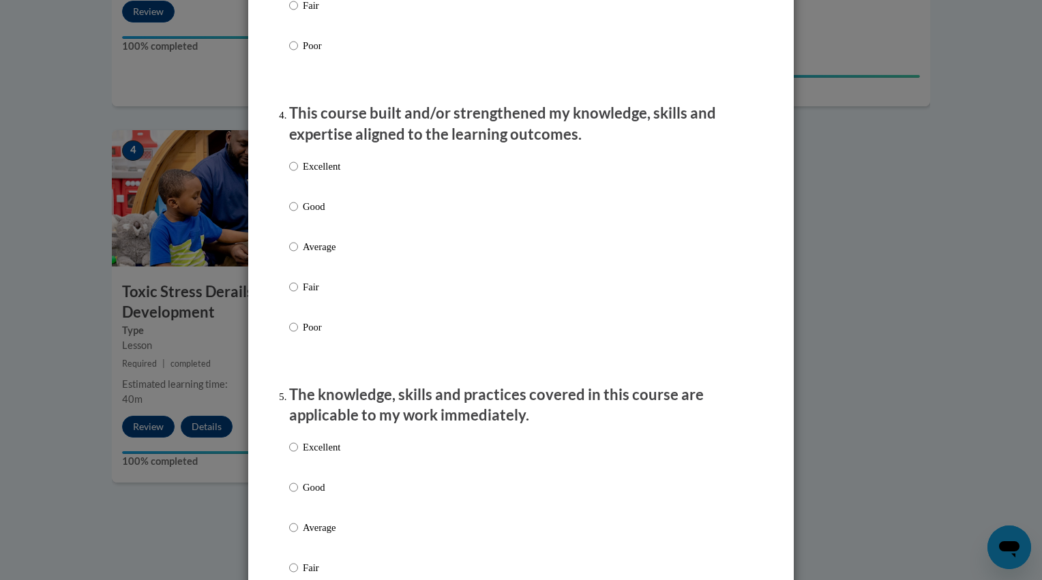
scroll to position [903, 0]
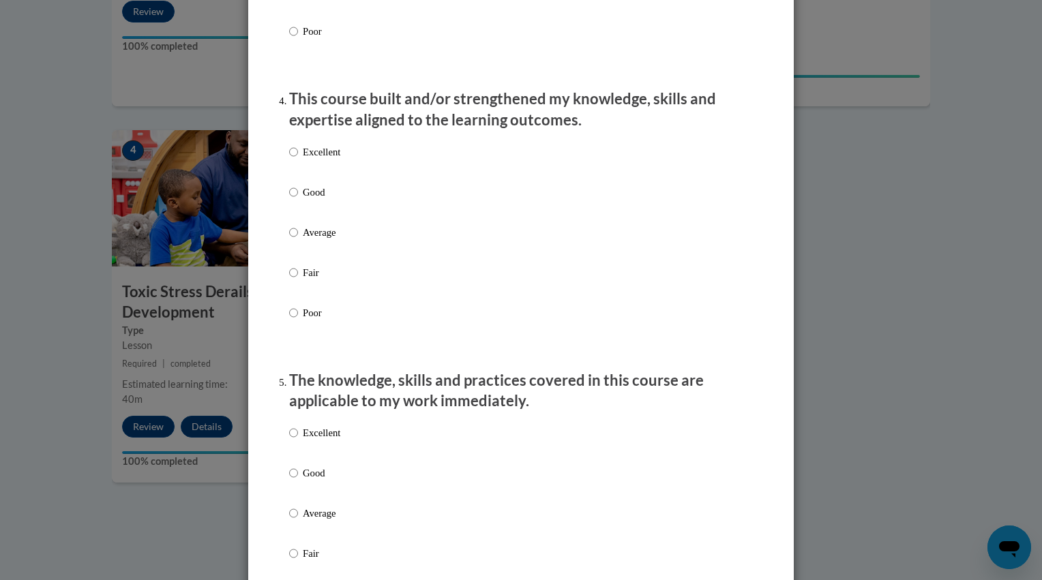
click at [323, 160] on p "Excellent" at bounding box center [322, 152] width 38 height 15
click at [298, 160] on input "Excellent" at bounding box center [293, 152] width 9 height 15
radio input "true"
click at [323, 440] on p "Excellent" at bounding box center [322, 432] width 38 height 15
click at [298, 440] on input "Excellent" at bounding box center [293, 432] width 9 height 15
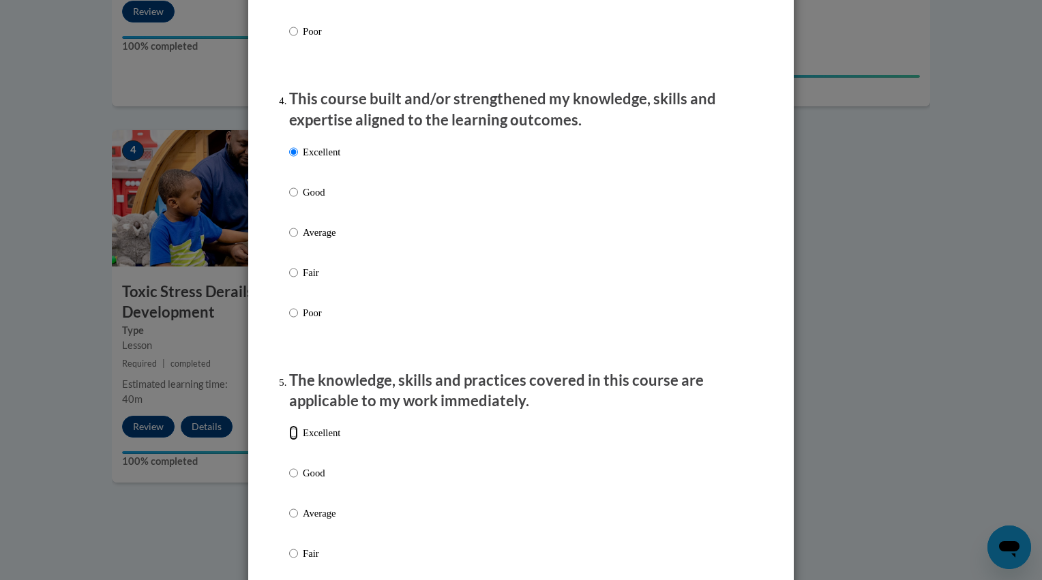
radio input "true"
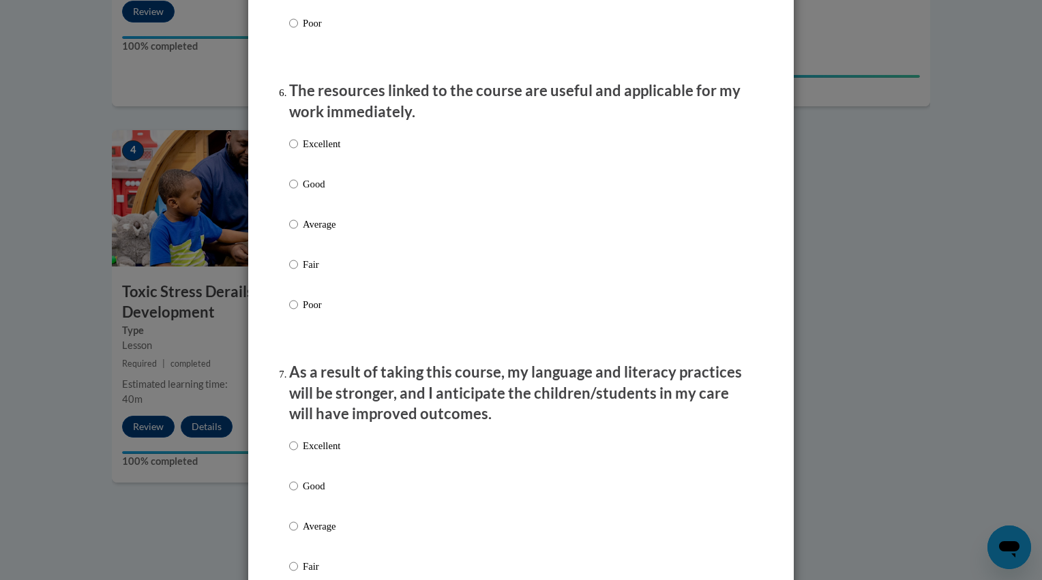
scroll to position [1395, 0]
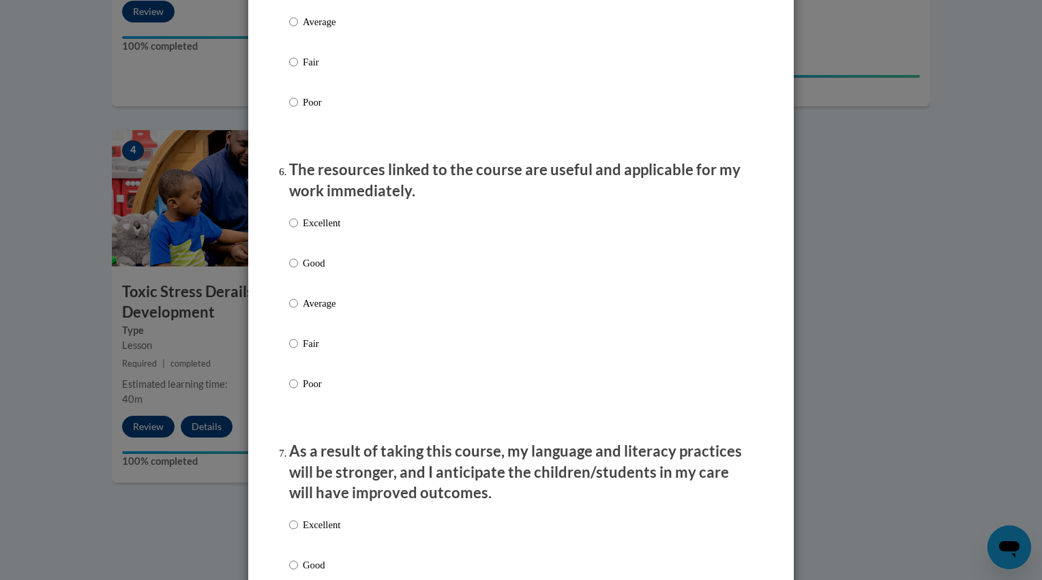
click at [306, 230] on p "Excellent" at bounding box center [322, 222] width 38 height 15
click at [298, 230] on input "Excellent" at bounding box center [293, 222] width 9 height 15
radio input "true"
click at [331, 533] on p "Excellent" at bounding box center [322, 525] width 38 height 15
click at [298, 533] on input "Excellent" at bounding box center [293, 525] width 9 height 15
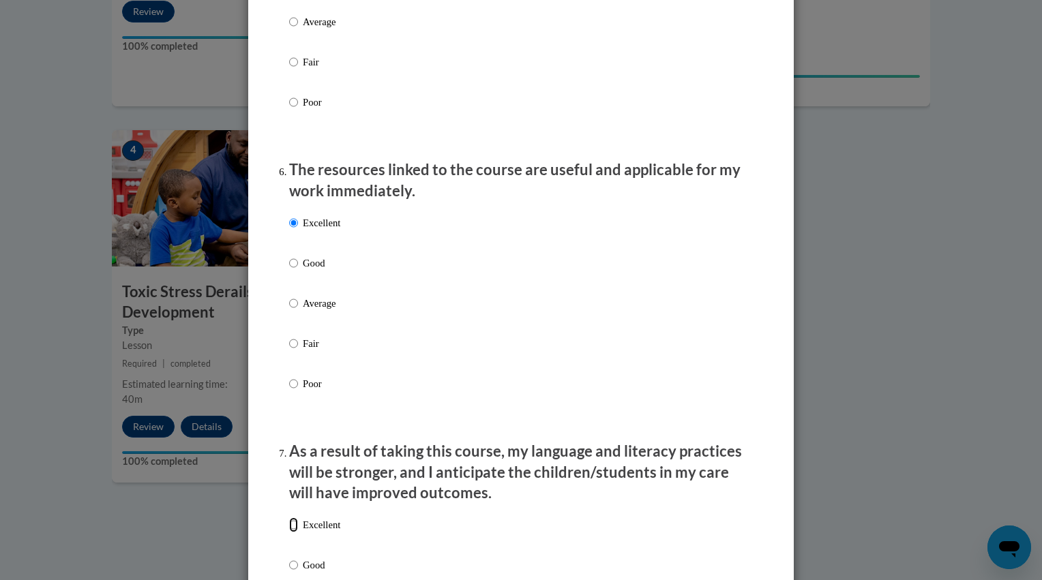
radio input "true"
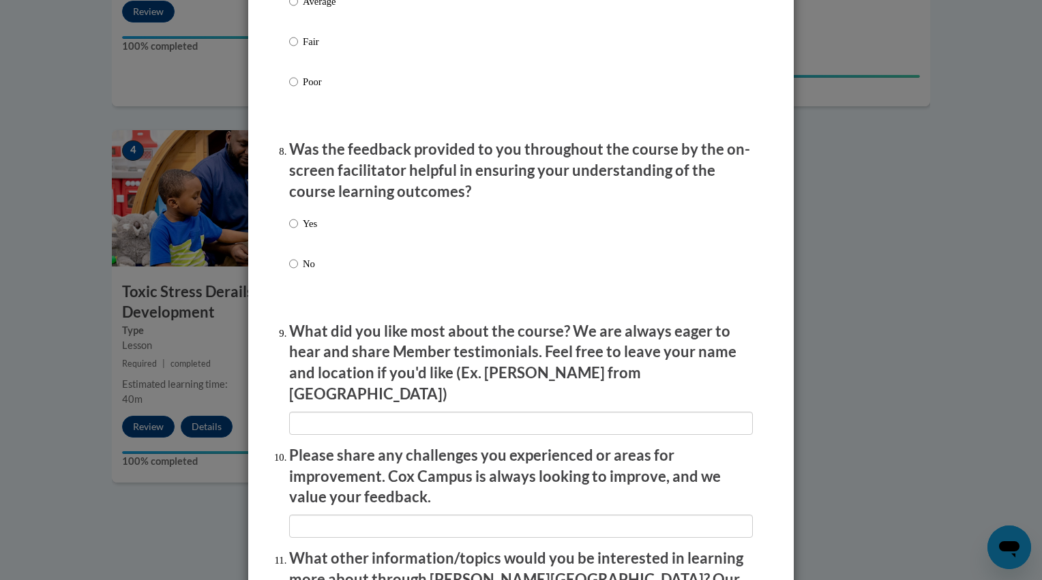
scroll to position [2022, 0]
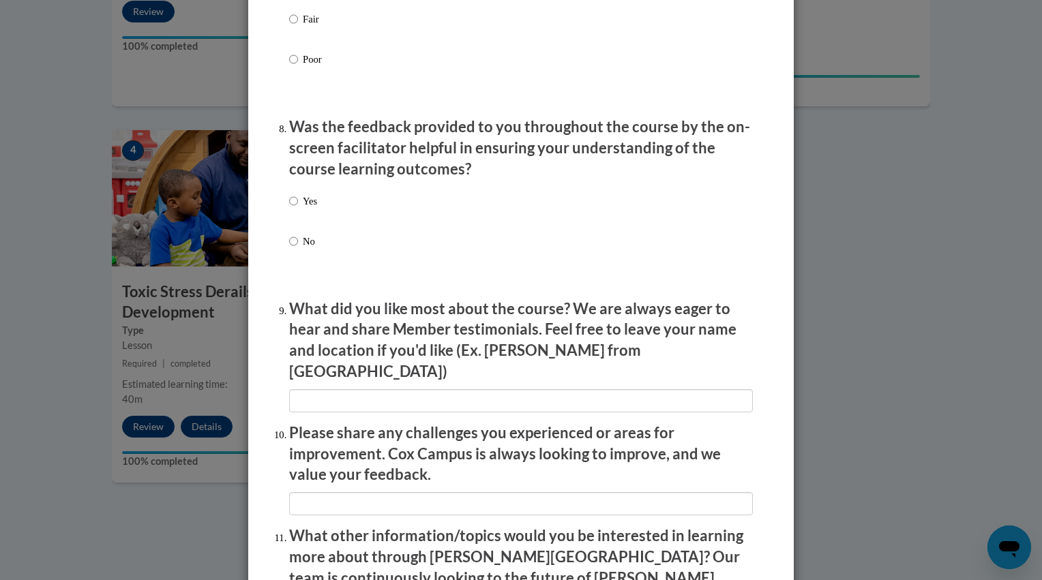
click at [389, 215] on div "Yes No" at bounding box center [521, 238] width 464 height 102
click at [333, 210] on div "Yes No" at bounding box center [521, 238] width 464 height 102
click at [306, 209] on p "Yes" at bounding box center [310, 201] width 14 height 15
click at [298, 209] on input "Yes" at bounding box center [293, 201] width 9 height 15
radio input "true"
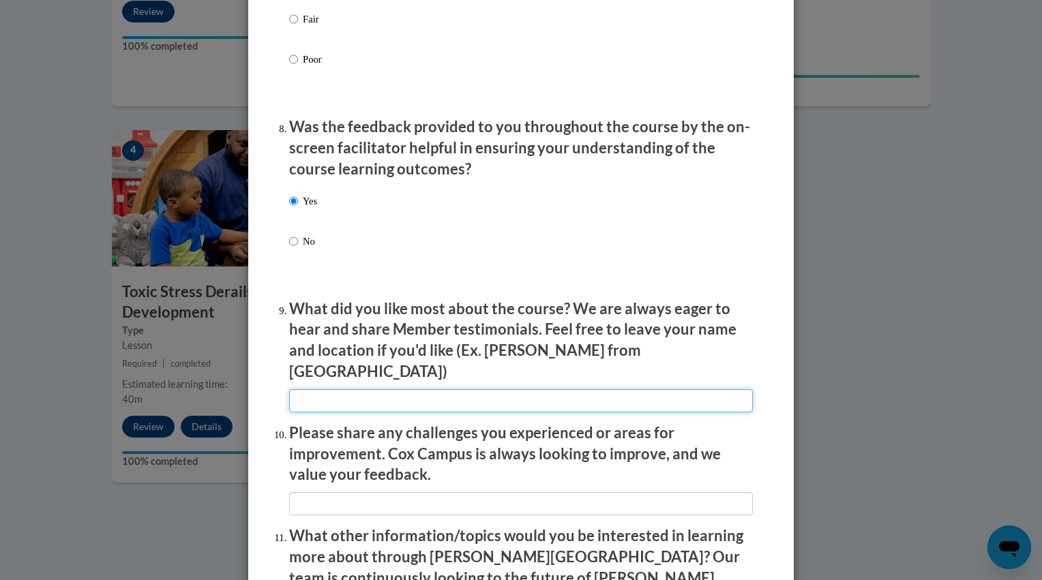
click at [374, 394] on input "textbox" at bounding box center [521, 400] width 464 height 23
type input "The videos"
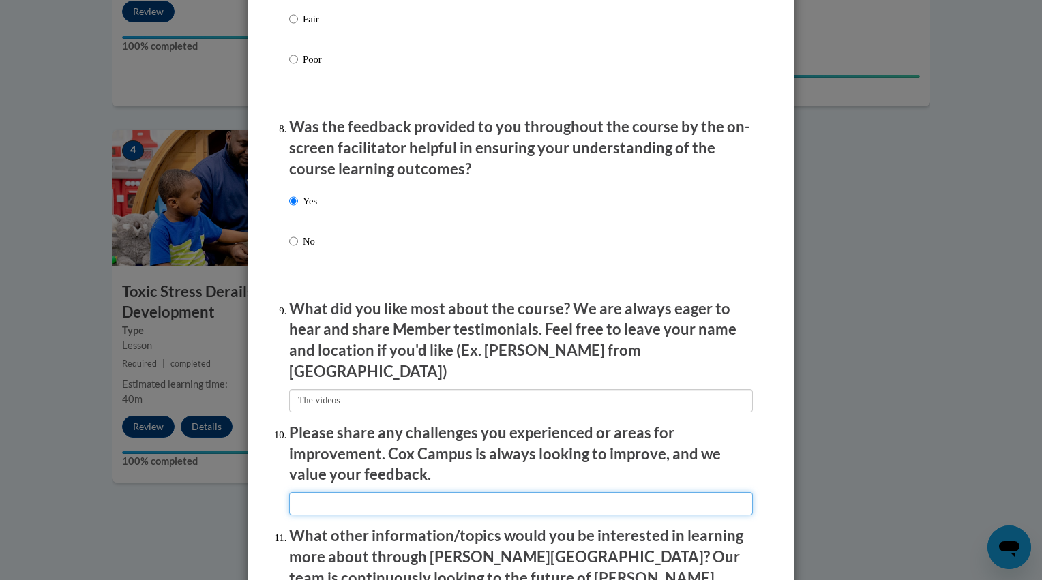
click at [387, 502] on input "textbox" at bounding box center [521, 503] width 464 height 23
type input "None"
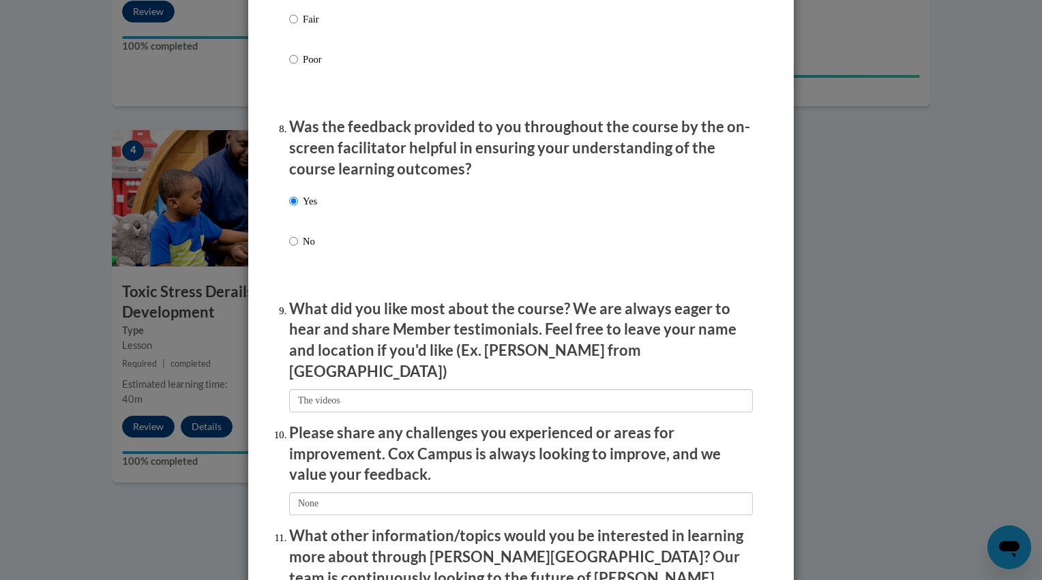
scroll to position [2259, 0]
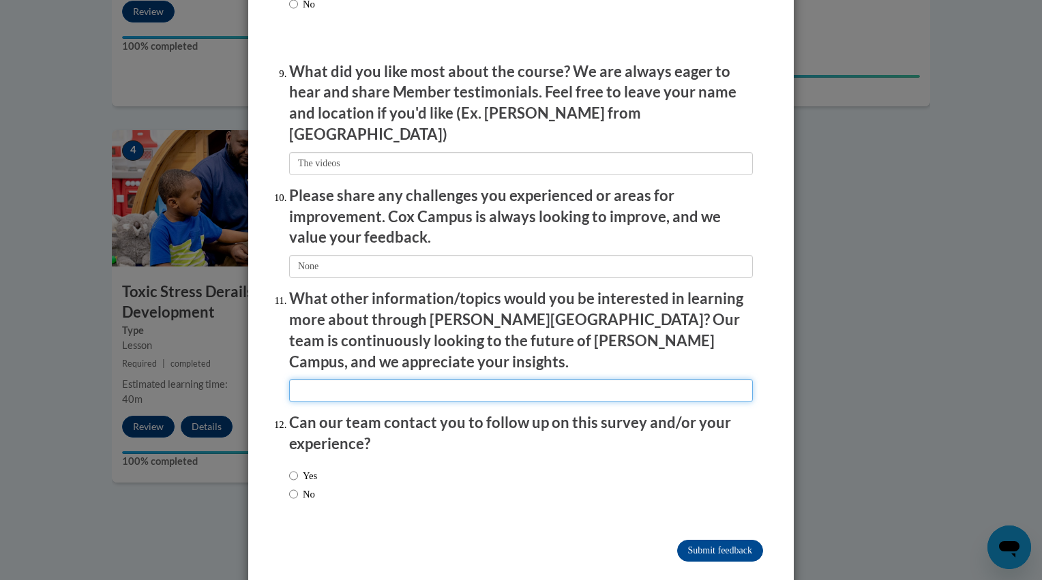
click at [497, 379] on input "textbox" at bounding box center [521, 390] width 464 height 23
type input "n"
type input "Nope"
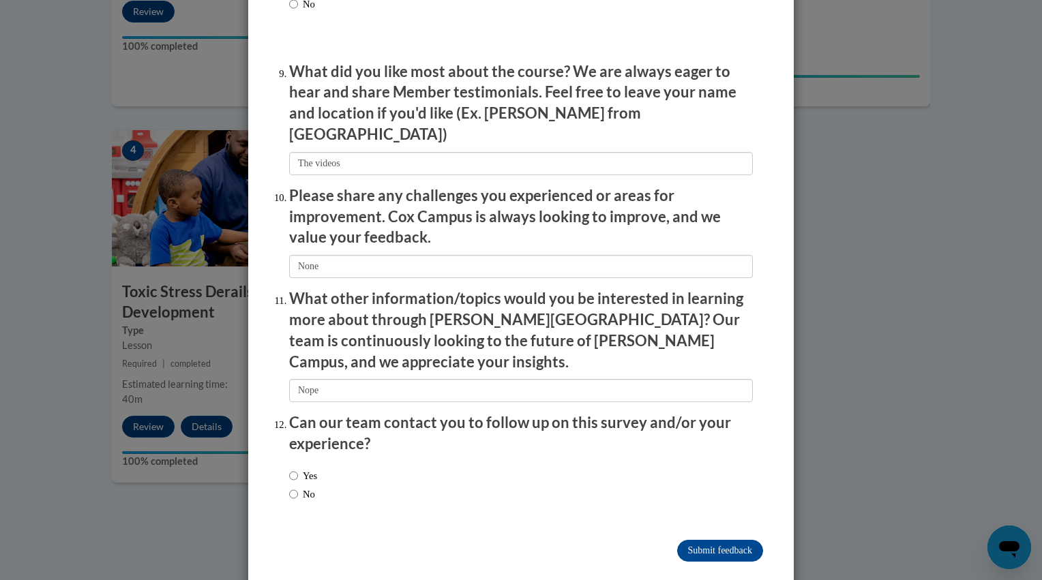
click at [306, 487] on label "No" at bounding box center [302, 494] width 26 height 15
click at [298, 487] on input "No" at bounding box center [293, 494] width 9 height 15
radio input "true"
click at [712, 540] on input "Submit feedback" at bounding box center [720, 551] width 86 height 22
